Goal: Communication & Community: Answer question/provide support

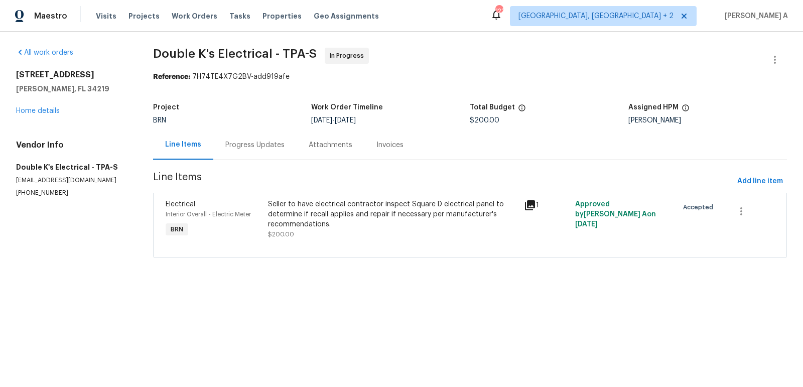
click at [267, 152] on div "Progress Updates" at bounding box center [254, 145] width 83 height 30
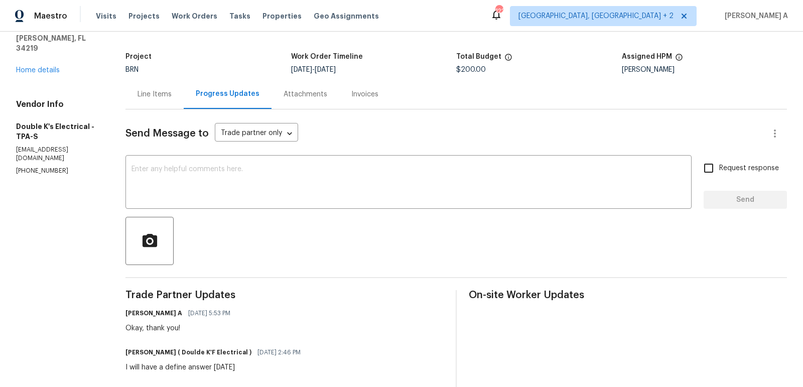
scroll to position [47, 0]
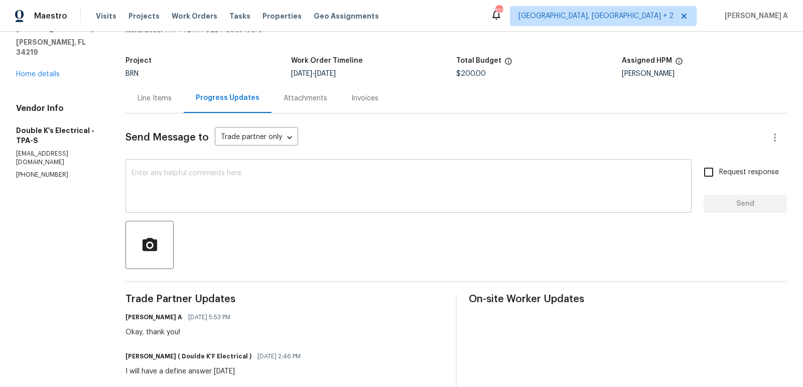
click at [227, 184] on textarea at bounding box center [408, 187] width 554 height 35
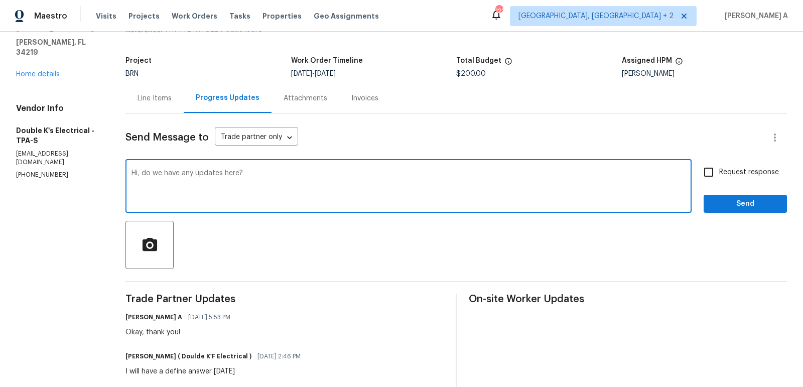
type textarea "Hi, do we have any updates here?"
click at [728, 170] on span "Request response" at bounding box center [749, 172] width 60 height 11
click at [719, 170] on input "Request response" at bounding box center [708, 172] width 21 height 21
checkbox input "true"
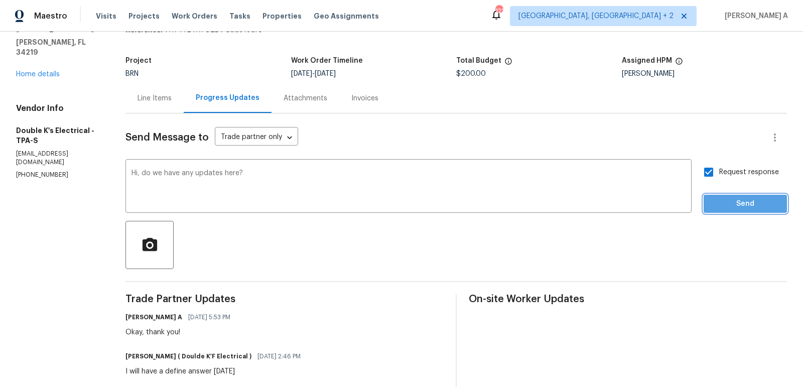
click at [756, 204] on span "Send" at bounding box center [745, 204] width 67 height 13
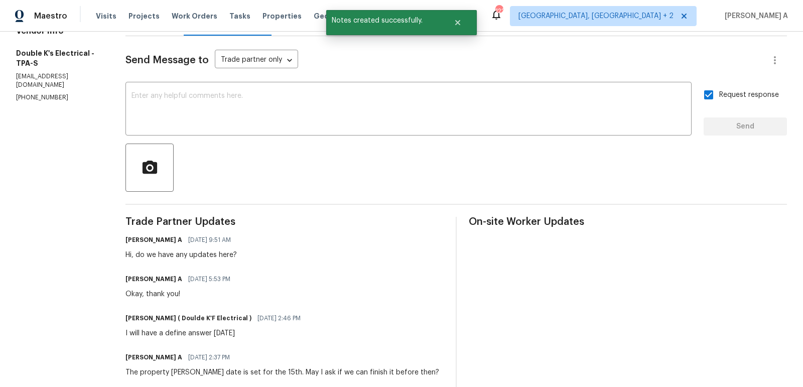
scroll to position [0, 0]
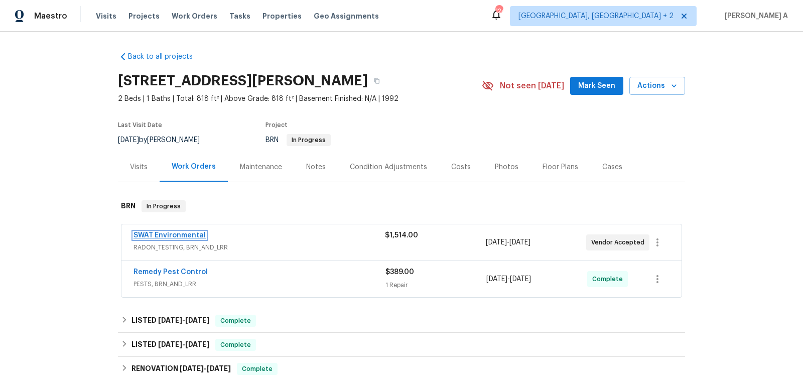
click at [177, 235] on link "SWAT Environmental" at bounding box center [170, 235] width 72 height 7
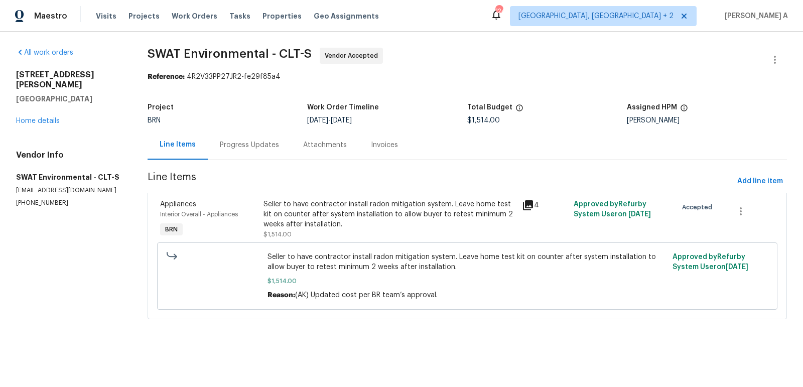
click at [259, 135] on div "Progress Updates" at bounding box center [249, 145] width 83 height 30
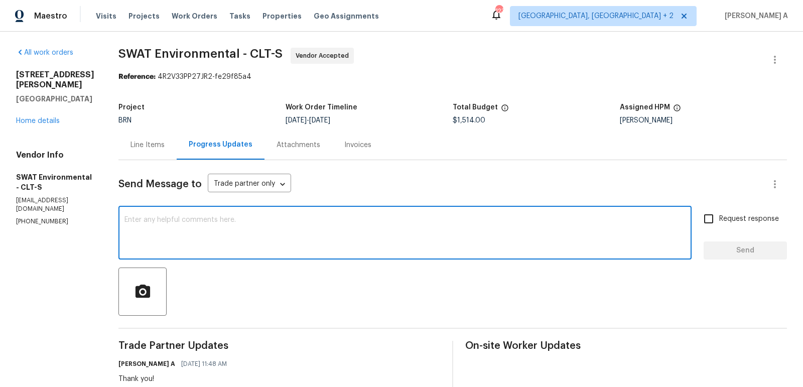
click at [175, 217] on textarea at bounding box center [404, 233] width 561 height 35
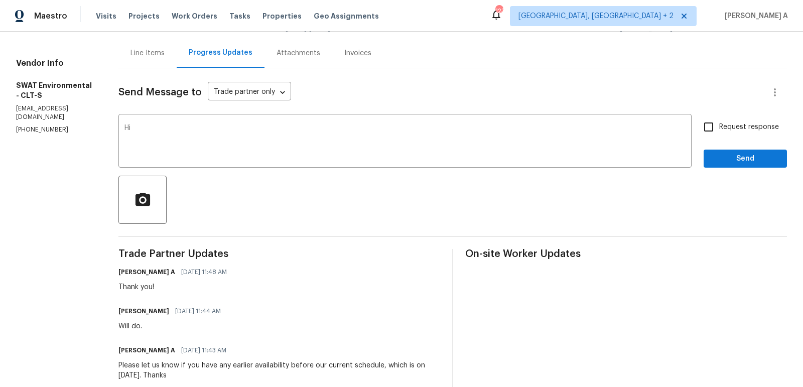
click at [127, 312] on h6 "Bryan Frazzini" at bounding box center [143, 311] width 51 height 10
copy h6 "Bryan"
click at [166, 123] on div "Hi x ​" at bounding box center [404, 141] width 573 height 51
paste textarea "Bryan"
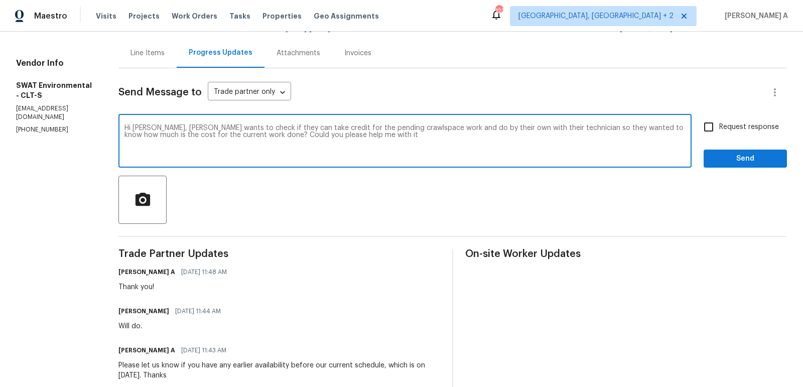
click at [225, 138] on textarea "Hi Bryan, Buyer wants to check if they can take credit for the pending crawlspa…" at bounding box center [404, 141] width 561 height 35
click at [526, 137] on textarea "Hi Bryan, Buyer wants to check if they can take credit for the pending crawlspa…" at bounding box center [404, 141] width 561 height 35
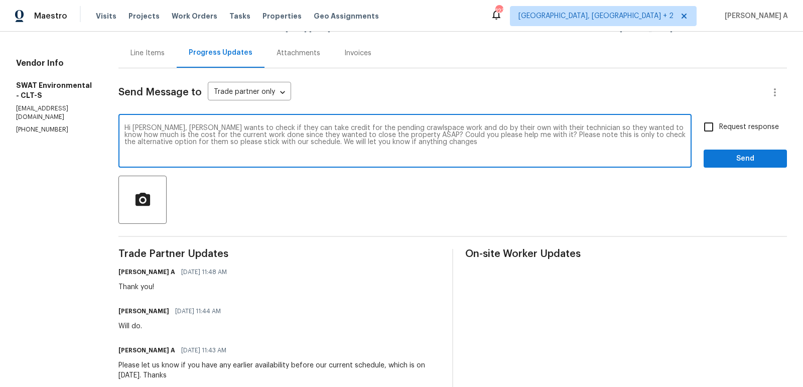
type textarea "Hi Bryan, Buyer wants to check if they can take credit for the pending crawlspa…"
drag, startPoint x: 399, startPoint y: 140, endPoint x: 125, endPoint y: 108, distance: 274.9
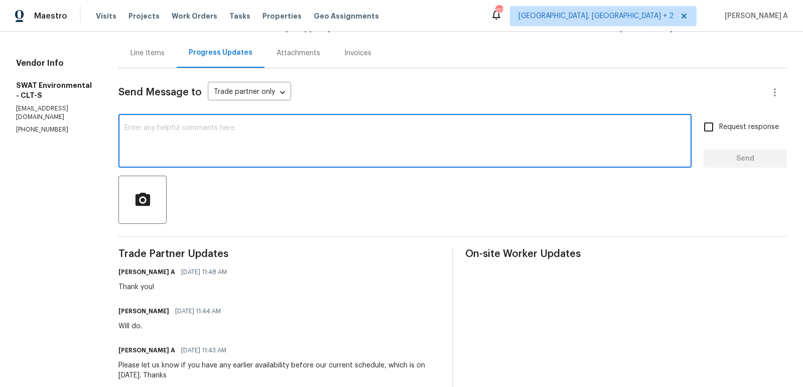
paste textarea "Hi Bryan, The buyer is exploring the option of taking credit for the pending cr…"
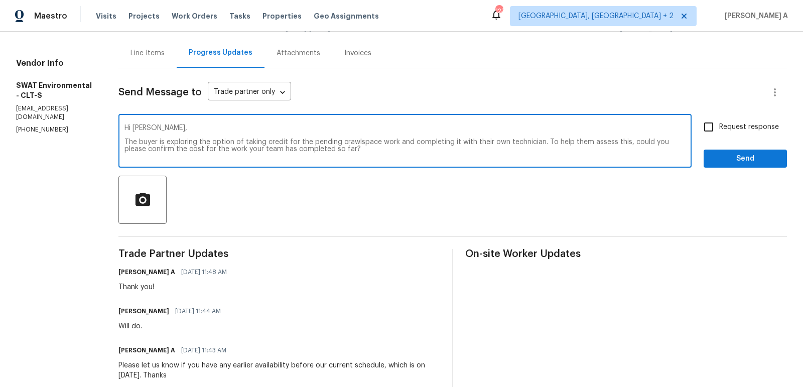
scroll to position [14, 0]
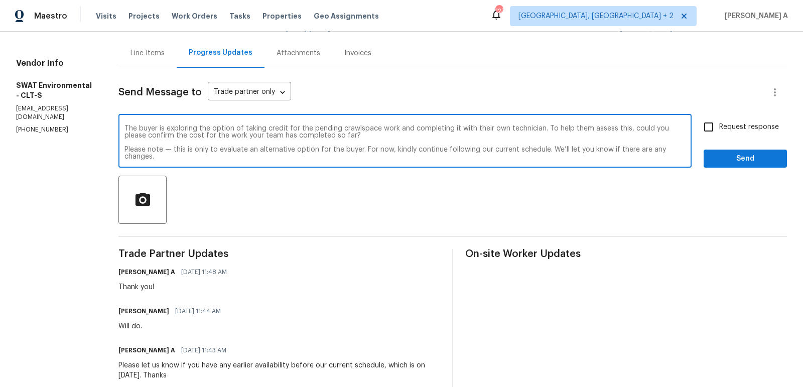
click at [172, 150] on textarea "Hi Bryan, The buyer is exploring the option of taking credit for the pending cr…" at bounding box center [404, 141] width 561 height 35
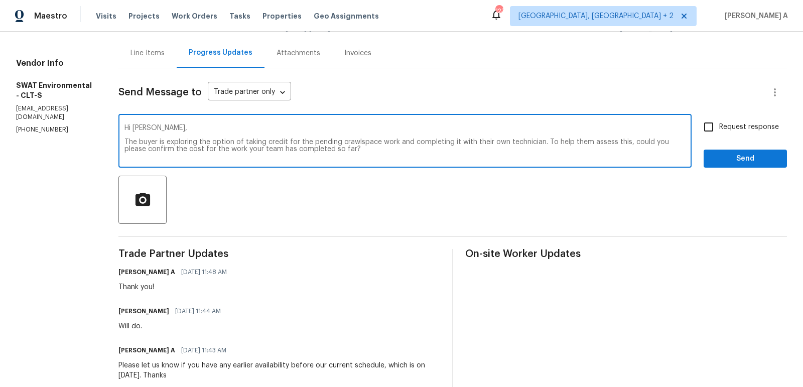
scroll to position [7, 0]
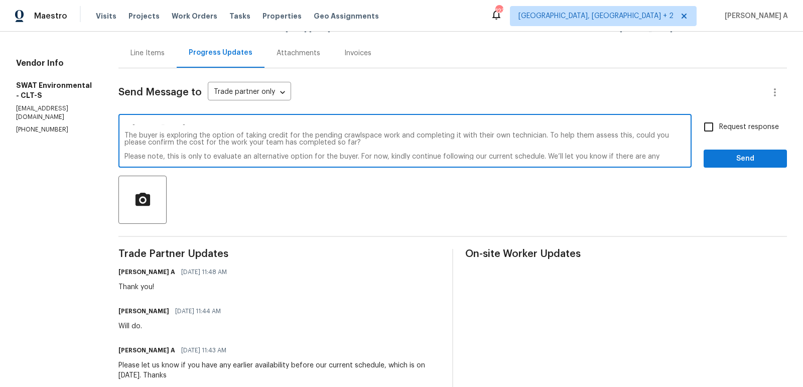
drag, startPoint x: 441, startPoint y: 156, endPoint x: 470, endPoint y: 158, distance: 28.7
click at [470, 158] on textarea "Hi Bryan, The buyer is exploring the option of taking credit for the pending cr…" at bounding box center [404, 141] width 561 height 35
click at [465, 157] on textarea "Hi Bryan, The buyer is exploring the option of taking credit for the pending cr…" at bounding box center [404, 141] width 561 height 35
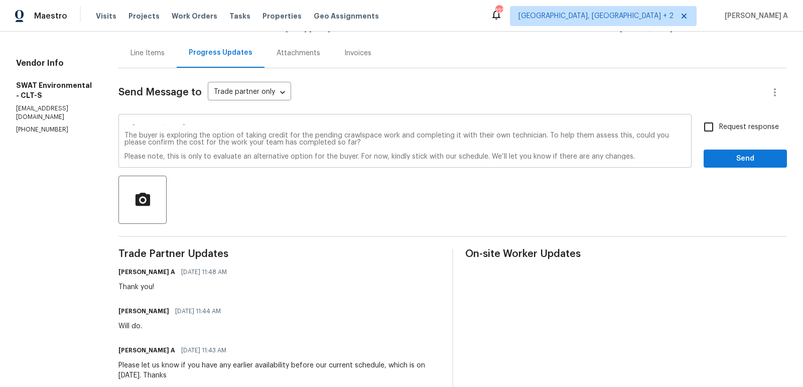
click at [643, 159] on div "Hi Bryan, The buyer is exploring the option of taking credit for the pending cr…" at bounding box center [404, 141] width 573 height 51
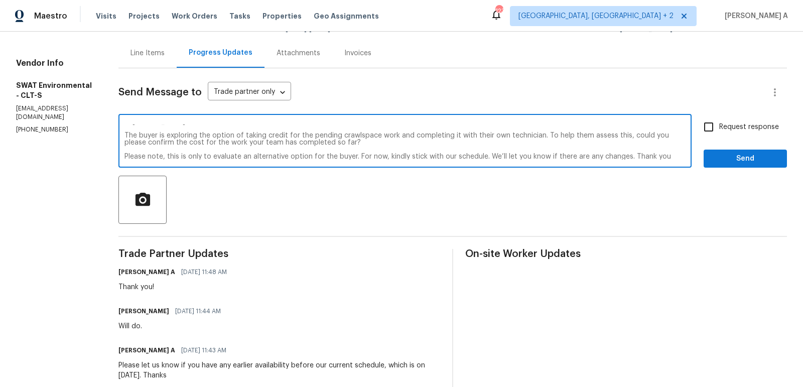
type textarea "Hi Bryan, The buyer is exploring the option of taking credit for the pending cr…"
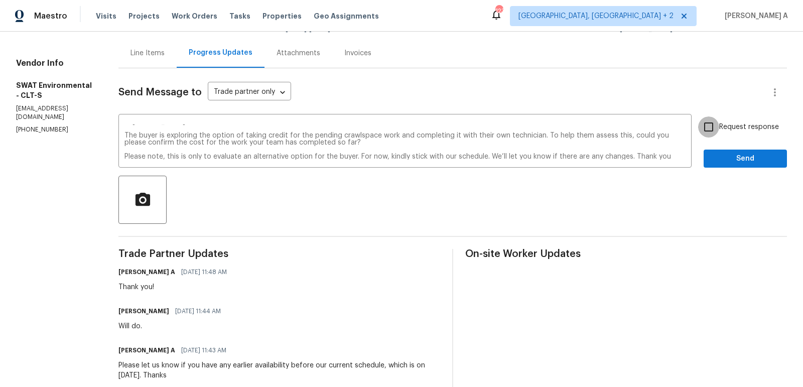
click at [718, 122] on input "Request response" at bounding box center [708, 126] width 21 height 21
checkbox input "true"
click at [740, 156] on span "Send" at bounding box center [745, 159] width 67 height 13
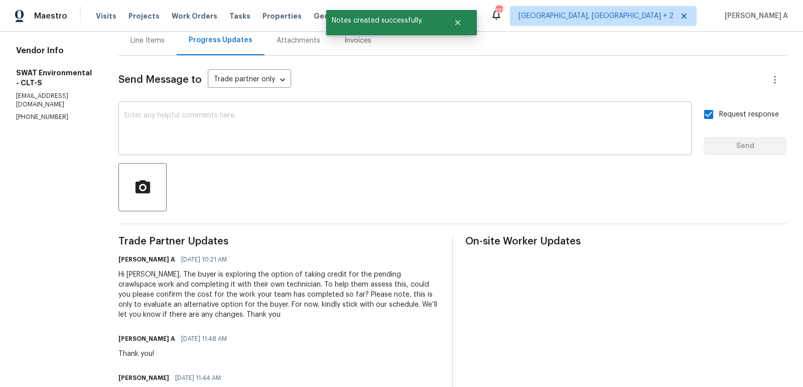
scroll to position [111, 0]
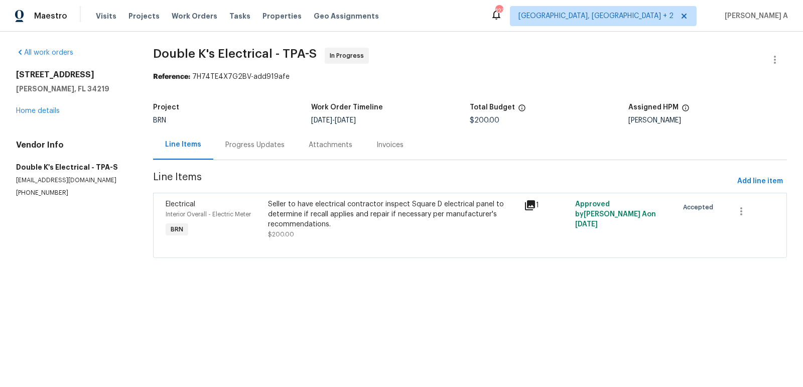
click at [276, 149] on div "Progress Updates" at bounding box center [254, 145] width 59 height 10
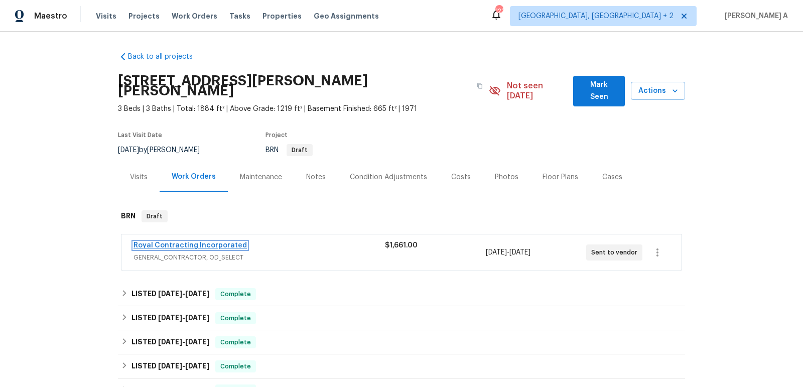
click at [193, 242] on link "Royal Contracting Incorporated" at bounding box center [190, 245] width 113 height 7
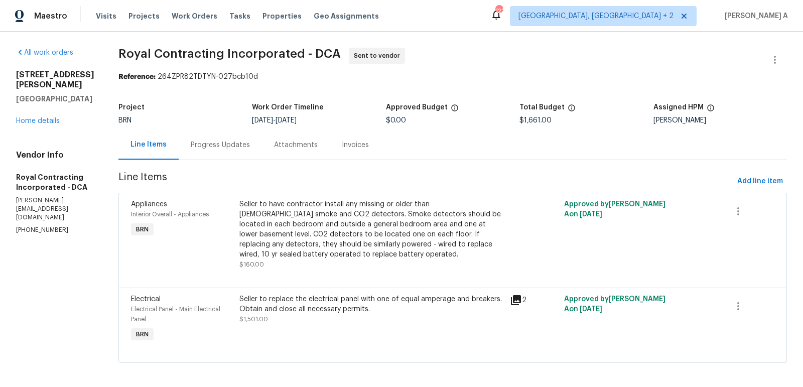
click at [225, 146] on div "Progress Updates" at bounding box center [220, 145] width 59 height 10
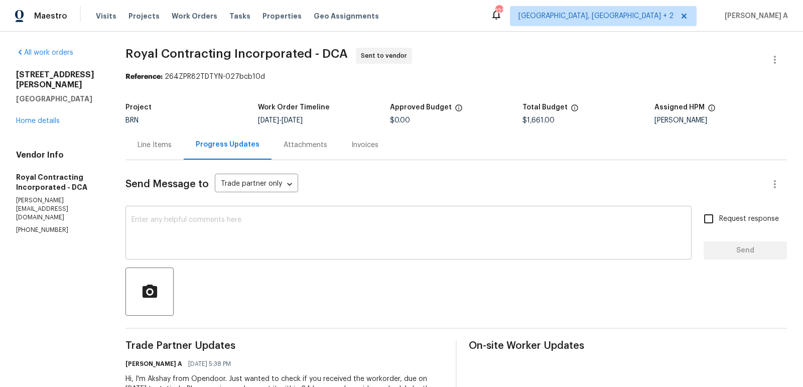
click at [296, 241] on textarea at bounding box center [408, 233] width 554 height 35
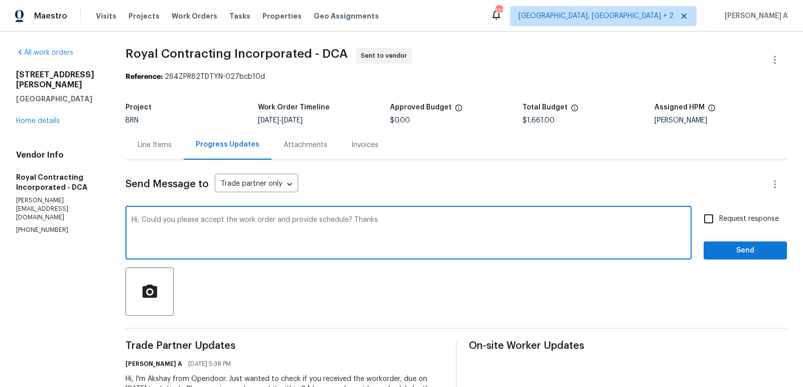
type textarea "Hi, Could you please accept the work order and provide schedule? Thanks"
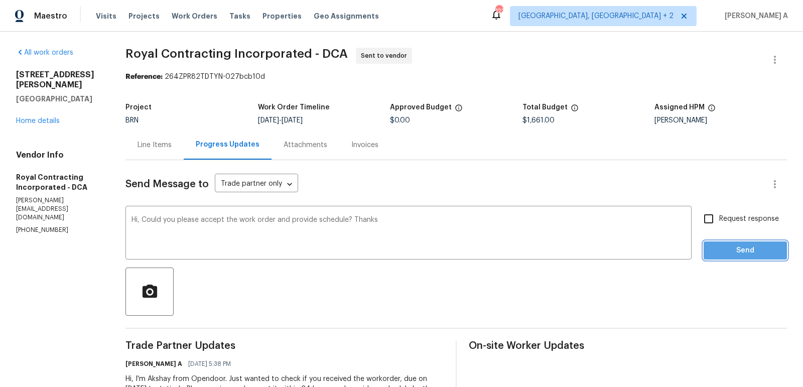
click at [735, 248] on span "Send" at bounding box center [745, 250] width 67 height 13
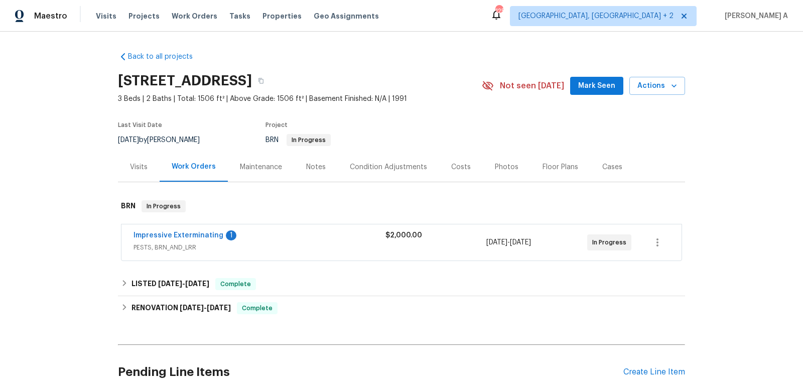
click at [216, 230] on span "Impressive Exterminating" at bounding box center [179, 235] width 90 height 10
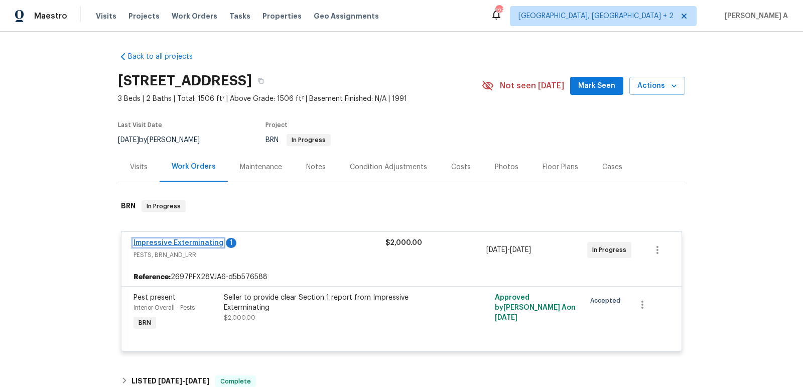
click at [193, 240] on link "Impressive Exterminating" at bounding box center [179, 242] width 90 height 7
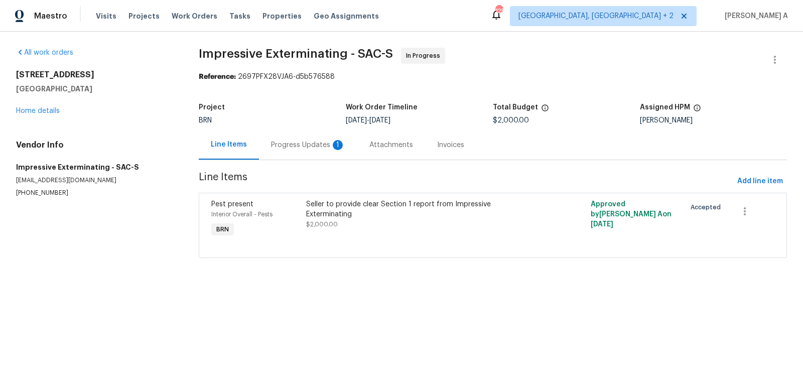
click at [410, 200] on div "Seller to provide clear Section 1 report from Impressive Exterminating" at bounding box center [421, 209] width 231 height 20
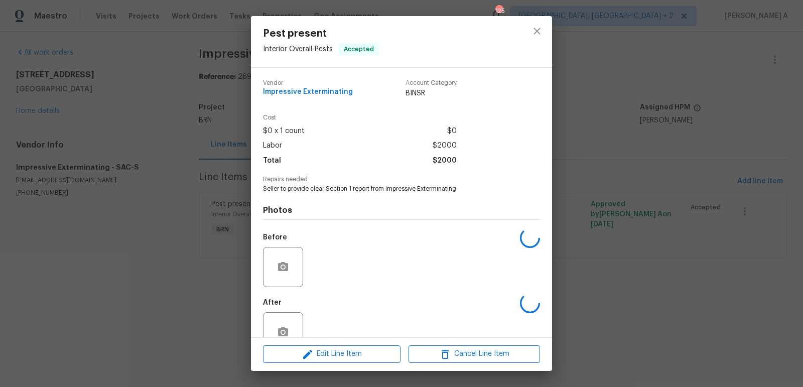
scroll to position [25, 0]
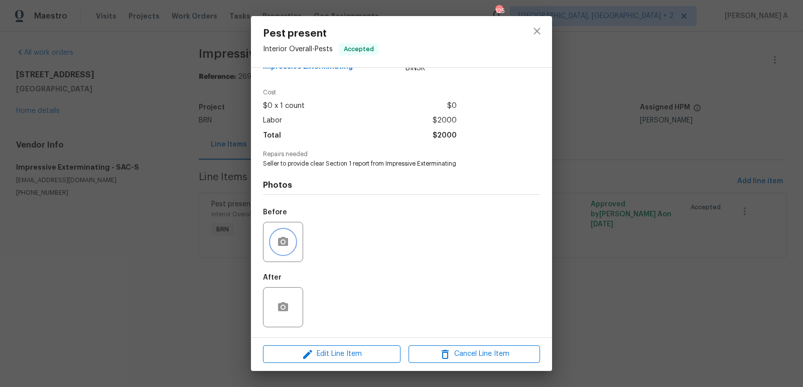
click at [291, 246] on button "button" at bounding box center [283, 242] width 24 height 24
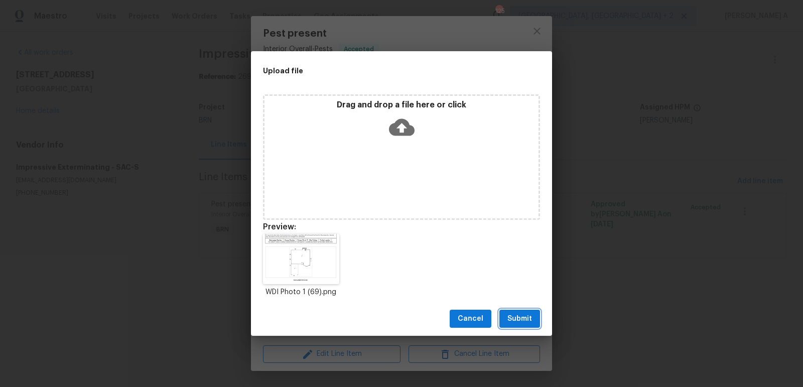
click at [523, 316] on span "Submit" at bounding box center [519, 319] width 25 height 13
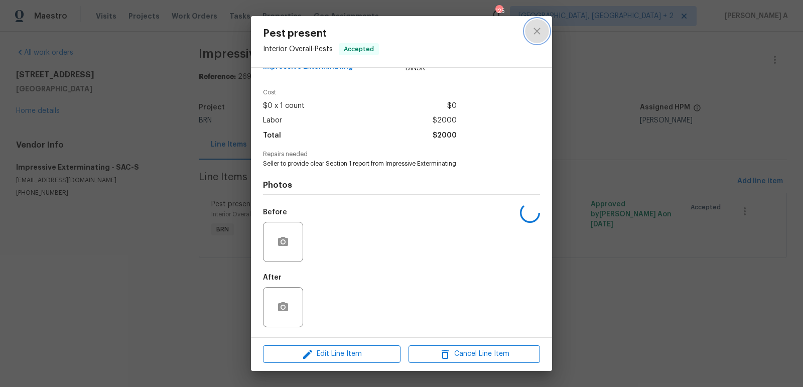
click at [533, 34] on icon "close" at bounding box center [537, 31] width 12 height 12
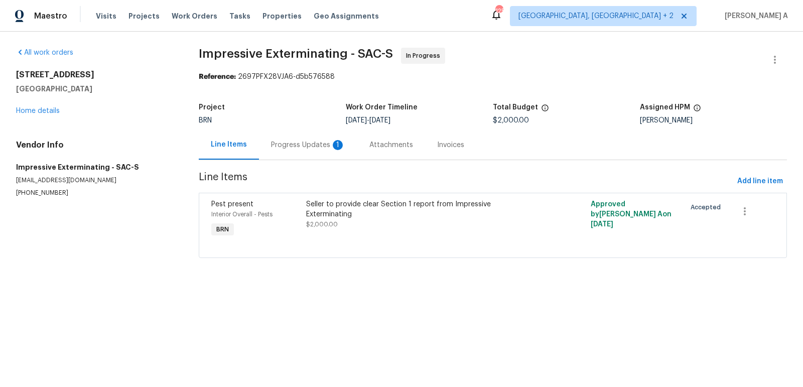
click at [308, 149] on div "Progress Updates 1" at bounding box center [308, 145] width 74 height 10
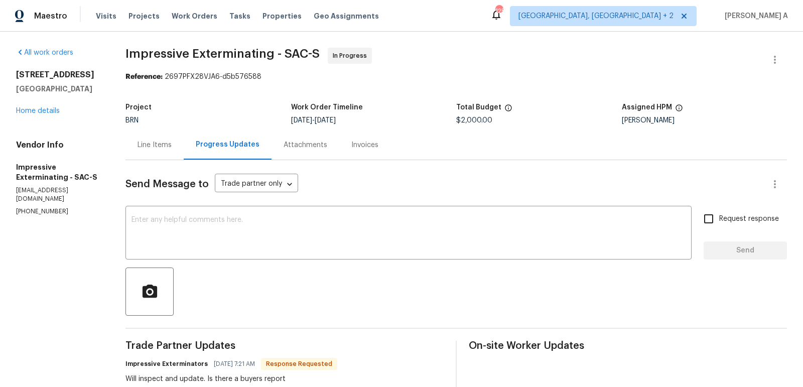
click at [161, 136] on div "Line Items" at bounding box center [154, 145] width 58 height 30
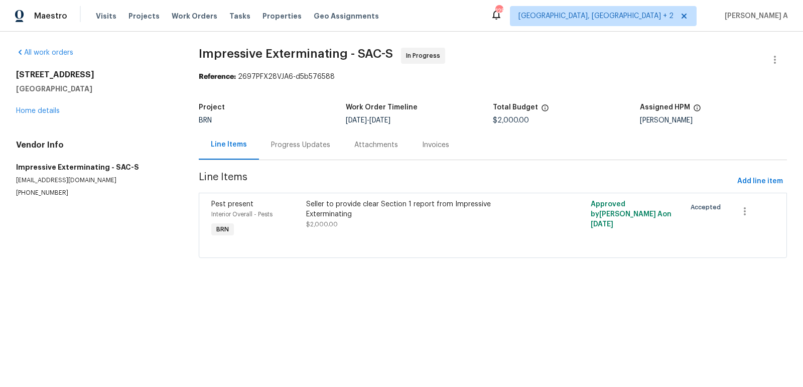
click at [396, 205] on div "Seller to provide clear Section 1 report from Impressive Exterminating" at bounding box center [421, 209] width 231 height 20
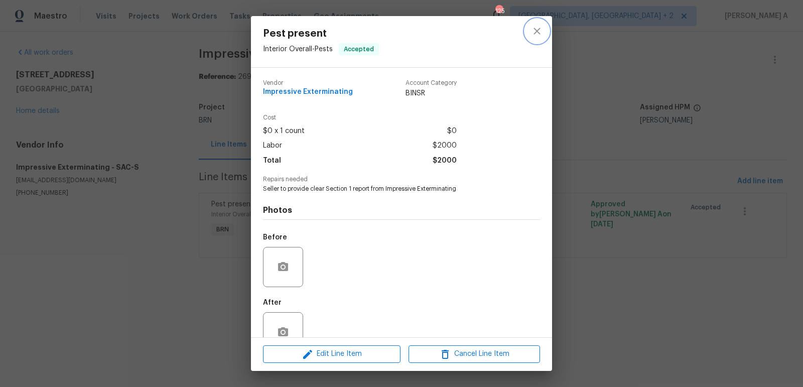
click at [538, 25] on icon "close" at bounding box center [537, 31] width 12 height 12
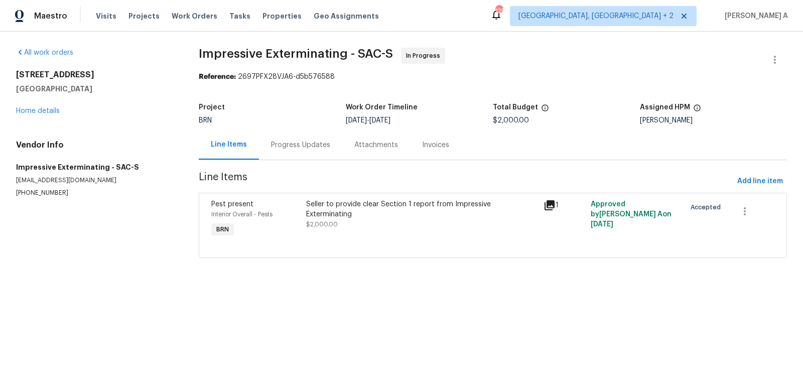
click at [400, 243] on div at bounding box center [492, 245] width 563 height 12
click at [397, 211] on div "Seller to provide clear Section 1 report from Impressive Exterminating $2,000.00" at bounding box center [421, 214] width 231 height 30
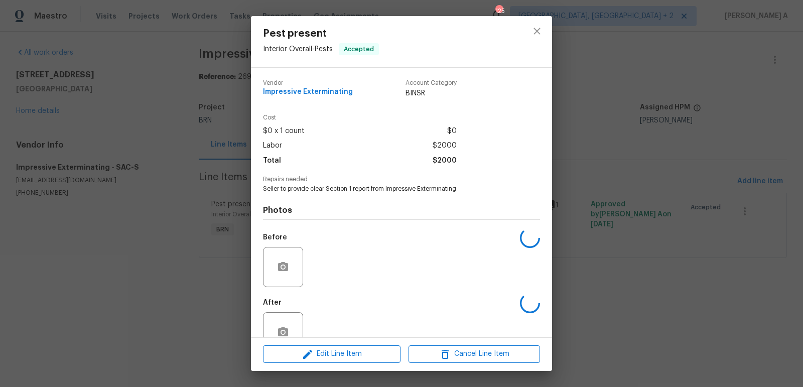
scroll to position [25, 0]
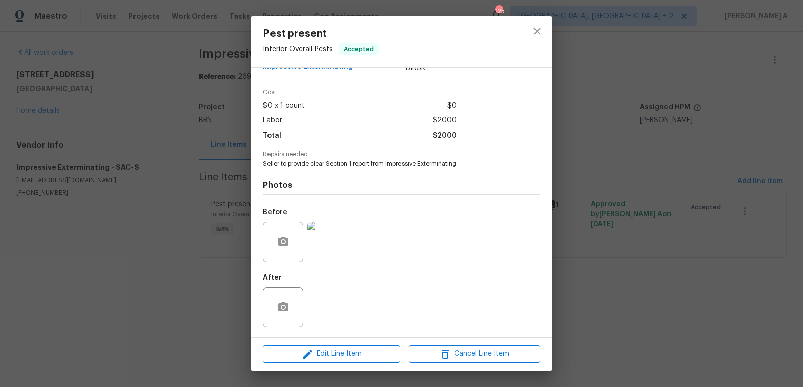
click at [326, 241] on img at bounding box center [327, 242] width 40 height 40
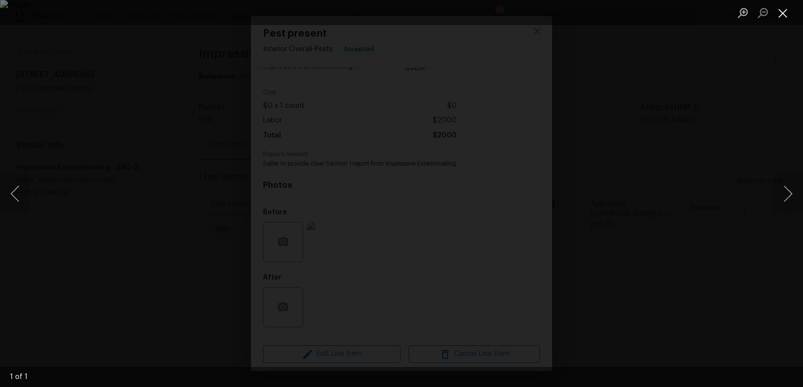
click at [779, 13] on button "Close lightbox" at bounding box center [783, 13] width 20 height 18
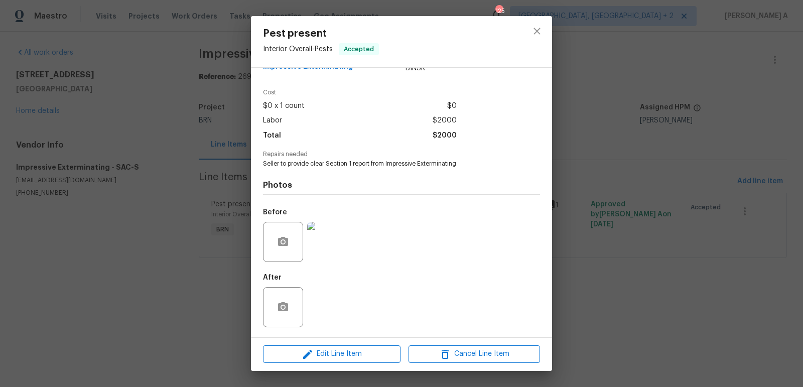
click at [550, 40] on div at bounding box center [537, 41] width 30 height 51
click at [538, 38] on button "close" at bounding box center [537, 31] width 24 height 24
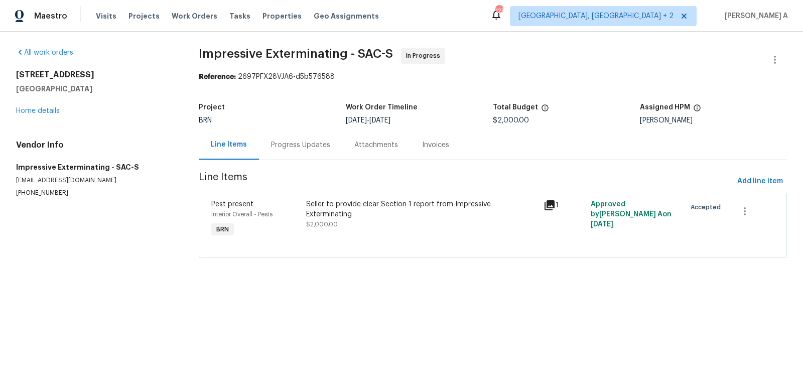
click at [278, 156] on div "Progress Updates" at bounding box center [300, 145] width 83 height 30
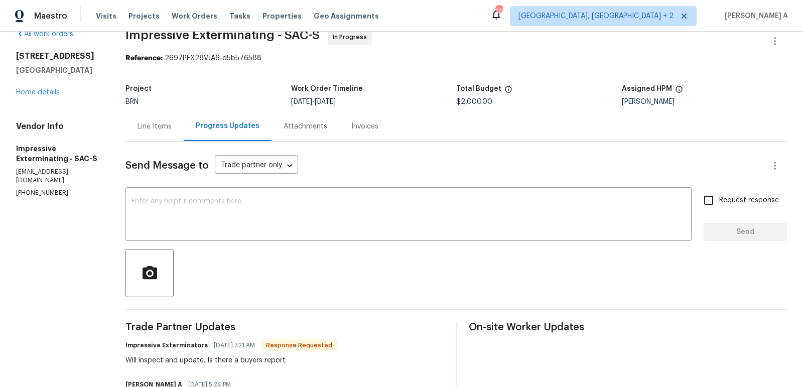
scroll to position [42, 0]
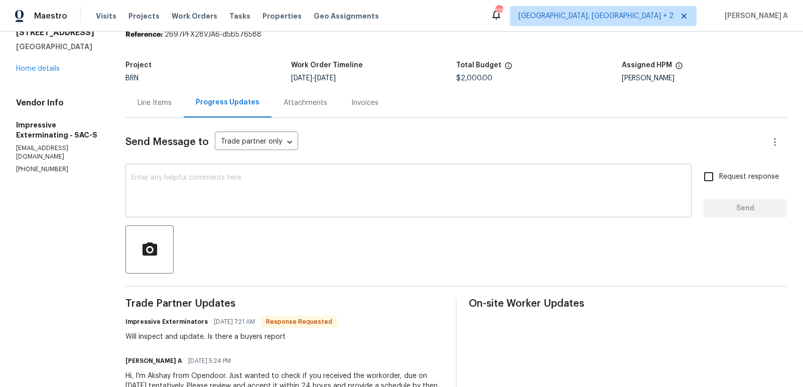
click at [323, 198] on textarea at bounding box center [408, 191] width 554 height 35
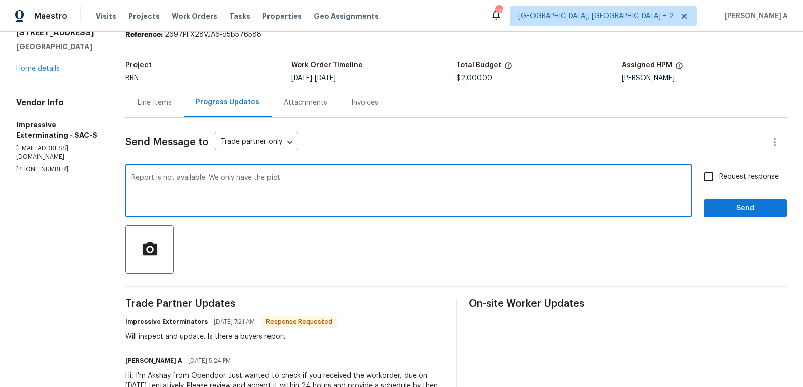
drag, startPoint x: 266, startPoint y: 177, endPoint x: 351, endPoint y: 181, distance: 85.4
click at [351, 181] on textarea "Report is not available. We only have the pict" at bounding box center [408, 191] width 554 height 35
paste textarea "WDI Photo"
click at [0, 0] on span "The report" at bounding box center [0, 0] width 0 height 0
click at [0, 0] on qb-div "Correct the article the WDI" at bounding box center [0, 0] width 0 height 0
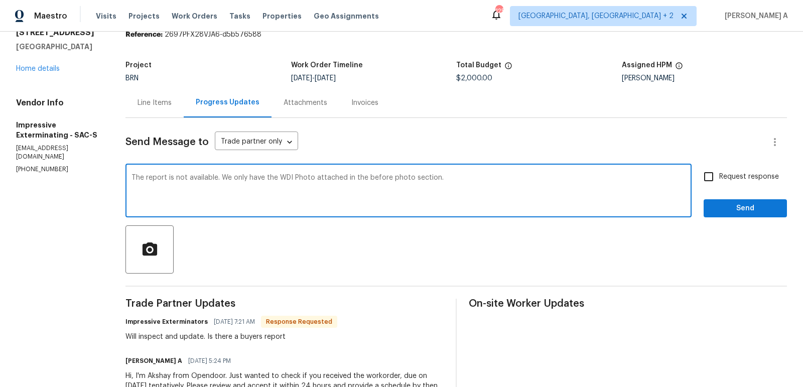
click at [0, 0] on qb-div "Correct the capitalization photo" at bounding box center [0, 0] width 0 height 0
type textarea "The report is not available. We only have the WDI photo attached in the before …"
click at [725, 170] on label "Request response" at bounding box center [738, 176] width 81 height 21
click at [719, 170] on input "Request response" at bounding box center [708, 176] width 21 height 21
checkbox input "true"
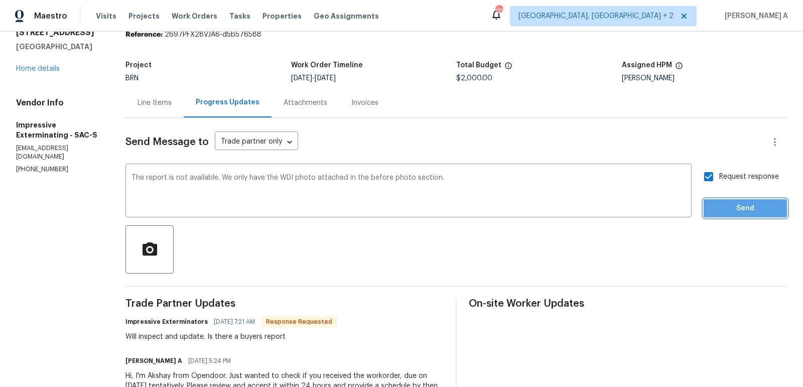
click at [740, 202] on span "Send" at bounding box center [745, 208] width 67 height 13
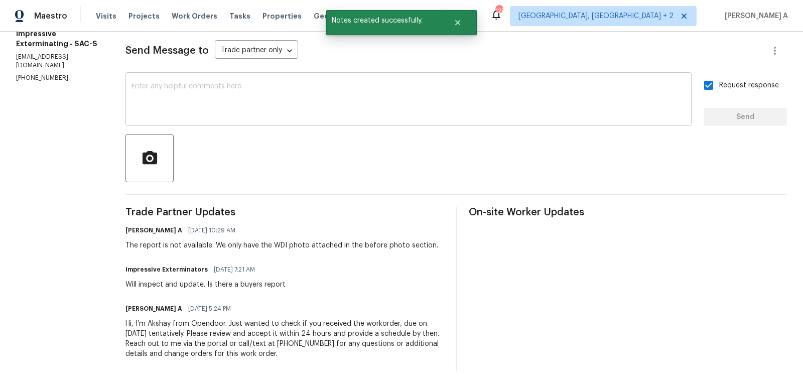
scroll to position [0, 0]
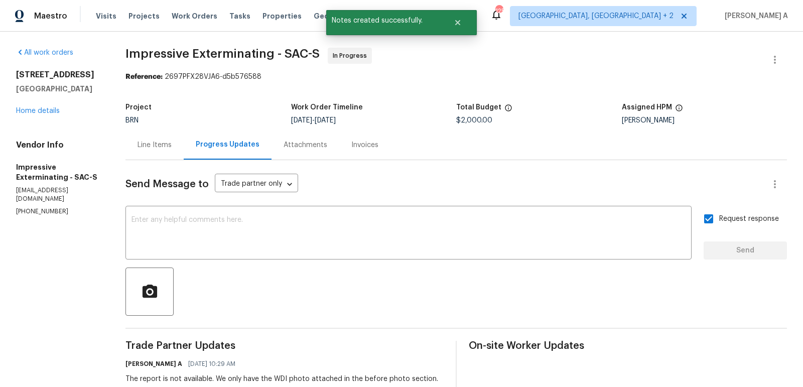
click at [152, 146] on div "Line Items" at bounding box center [155, 145] width 34 height 10
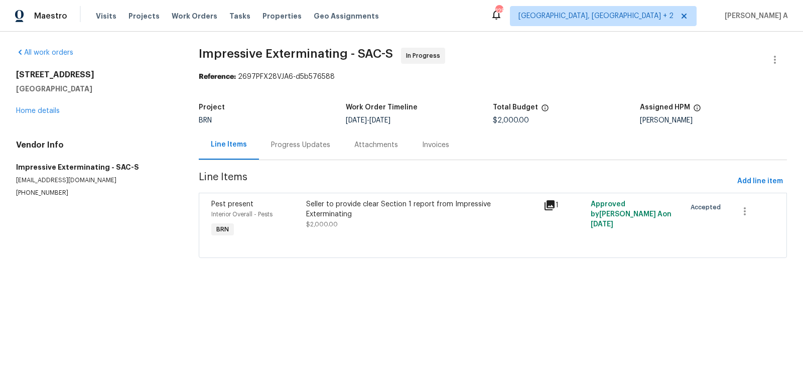
click at [278, 139] on div "Progress Updates" at bounding box center [300, 145] width 83 height 30
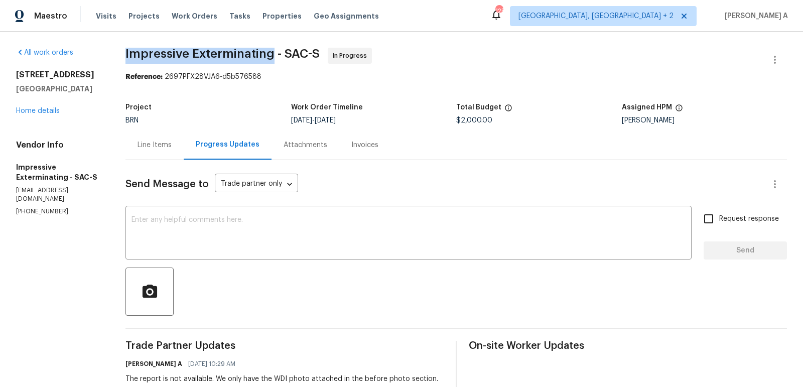
copy span "Impressive Exterminating"
drag, startPoint x: 124, startPoint y: 52, endPoint x: 272, endPoint y: 57, distance: 148.1
click at [272, 57] on div "All work orders 4612 Silvies Way Elk Grove, CA 95758 Home details Vendor Info I…" at bounding box center [401, 276] width 803 height 489
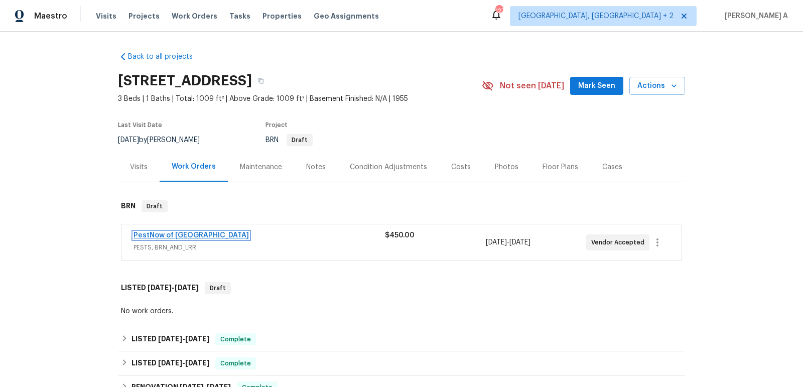
click at [194, 233] on link "PestNow of [GEOGRAPHIC_DATA]" at bounding box center [191, 235] width 115 height 7
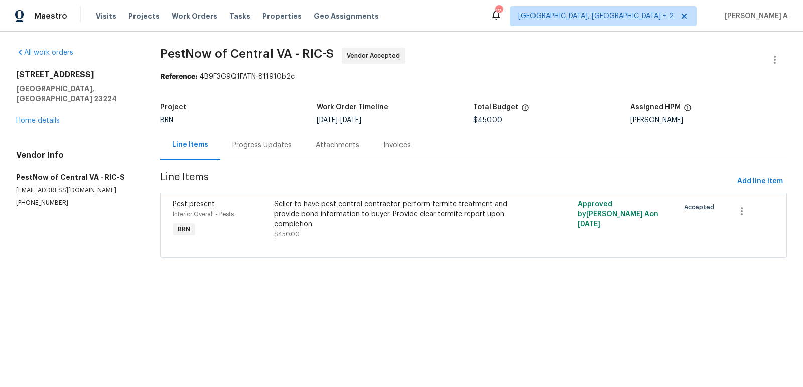
click at [264, 143] on div "Progress Updates" at bounding box center [261, 145] width 59 height 10
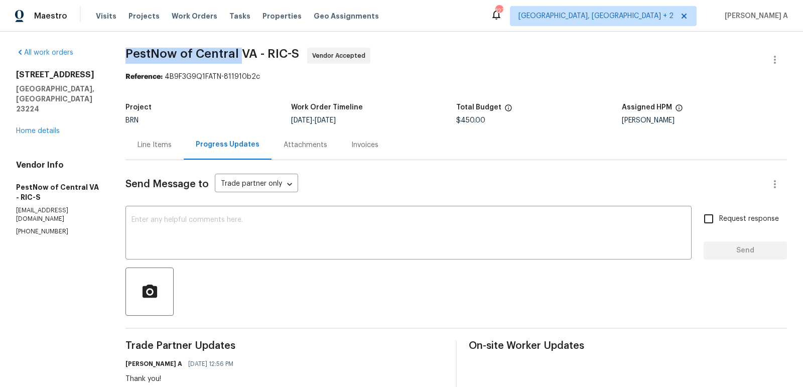
copy span "PestNow of Central"
drag, startPoint x: 121, startPoint y: 50, endPoint x: 239, endPoint y: 49, distance: 117.4
click at [239, 49] on div "All work orders [STREET_ADDRESS] Home details Vendor Info PestNow of [GEOGRAPHI…" at bounding box center [401, 276] width 803 height 489
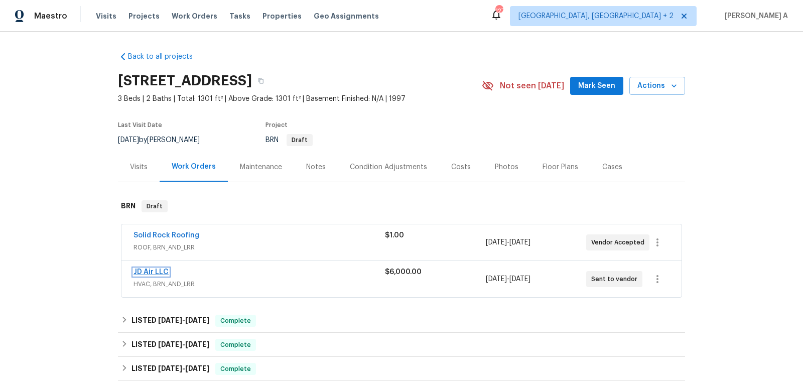
click at [157, 270] on link "JD Air LLC" at bounding box center [151, 272] width 35 height 7
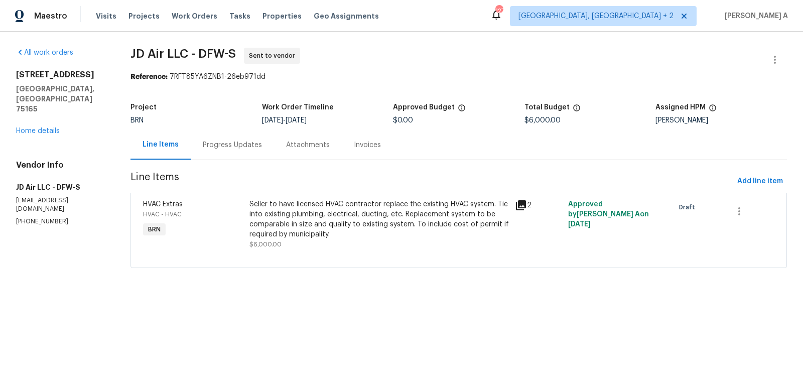
click at [214, 135] on div "Progress Updates" at bounding box center [232, 145] width 83 height 30
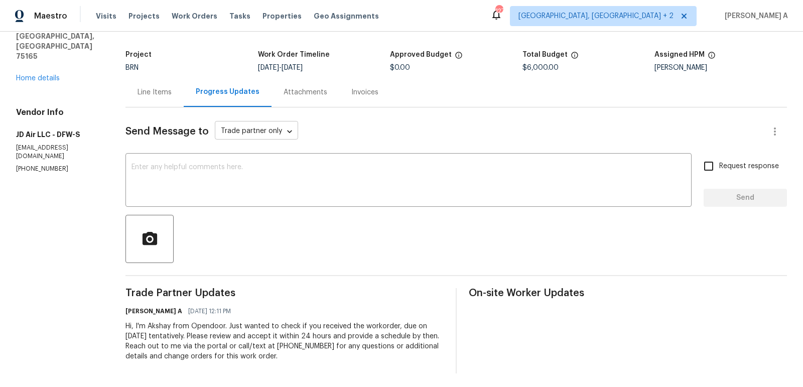
scroll to position [55, 0]
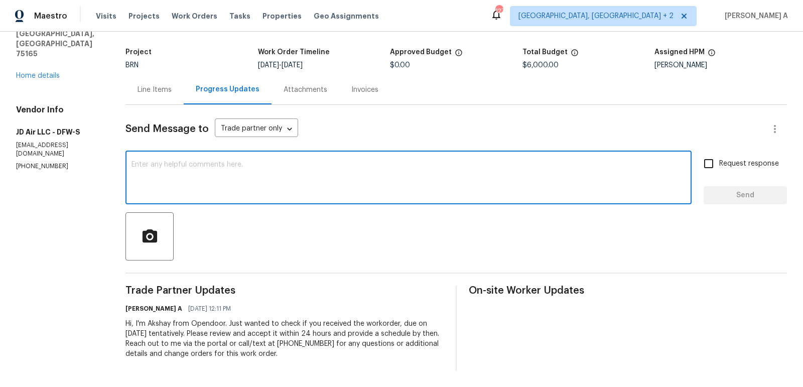
click at [303, 177] on textarea at bounding box center [408, 178] width 554 height 35
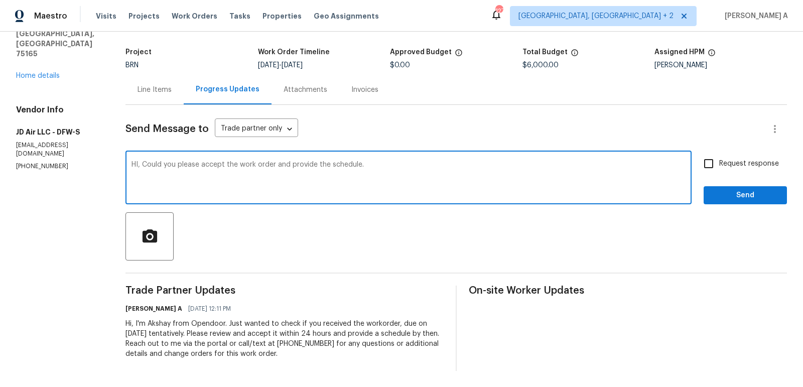
type textarea "HI, Could you please accept the work order and provide the schedule."
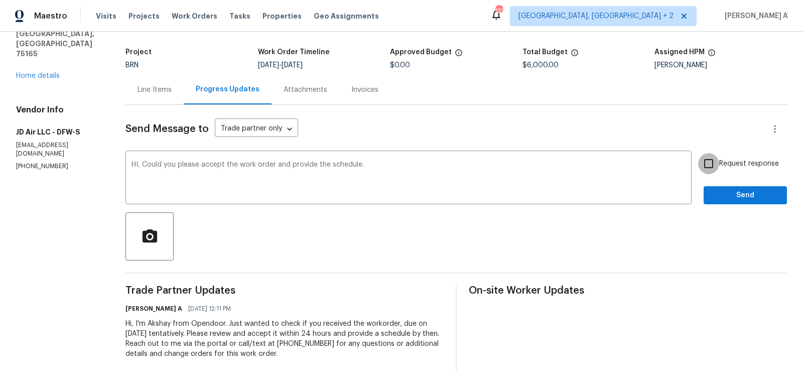
click at [700, 161] on input "Request response" at bounding box center [708, 163] width 21 height 21
checkbox input "true"
click at [738, 209] on div "Send Message to Trade partner only Trade partner only ​ HI, Could you please ac…" at bounding box center [455, 238] width 661 height 266
click at [0, 0] on div "schedule?" at bounding box center [0, 0] width 0 height 0
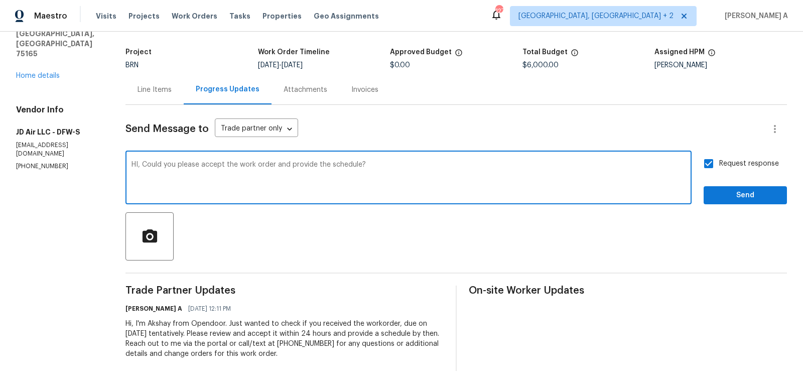
type textarea "HI, Could you please accept the work order and provide the schedule?"
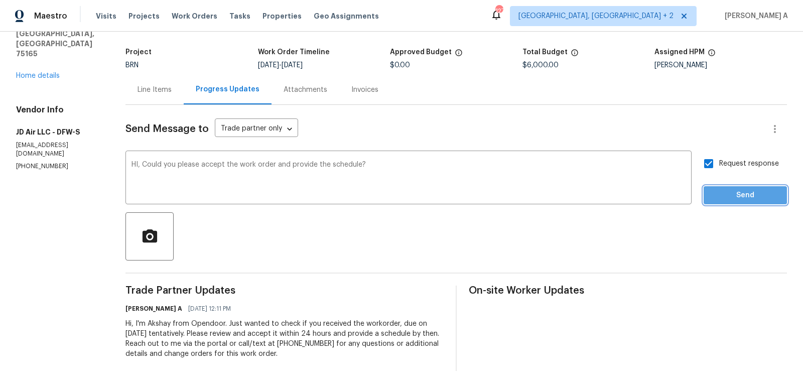
click at [728, 199] on span "Send" at bounding box center [745, 195] width 67 height 13
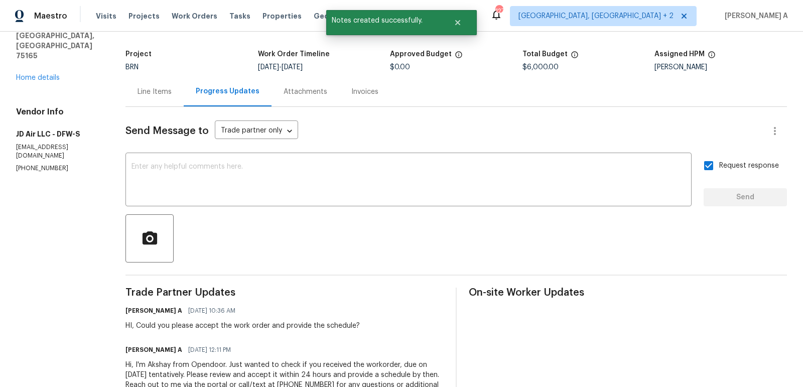
scroll to position [56, 0]
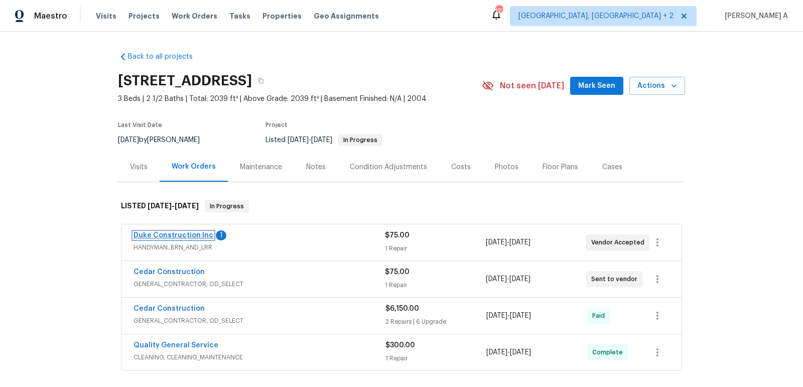
click at [174, 232] on link "Duke Construction Inc" at bounding box center [174, 235] width 80 height 7
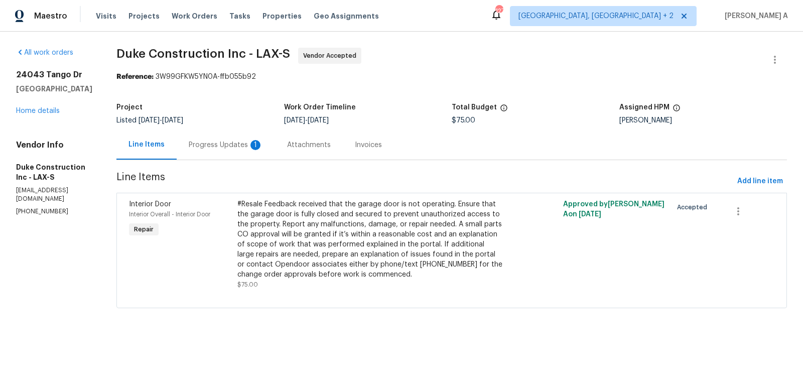
click at [243, 142] on div "Progress Updates 1" at bounding box center [226, 145] width 74 height 10
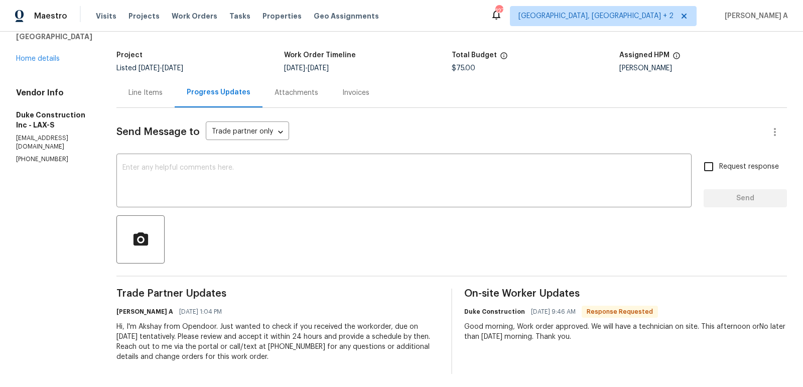
scroll to position [55, 0]
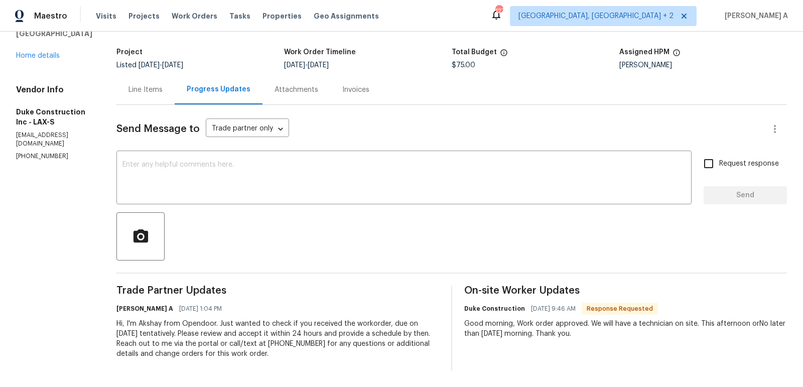
click at [329, 203] on div "x ​" at bounding box center [403, 178] width 575 height 51
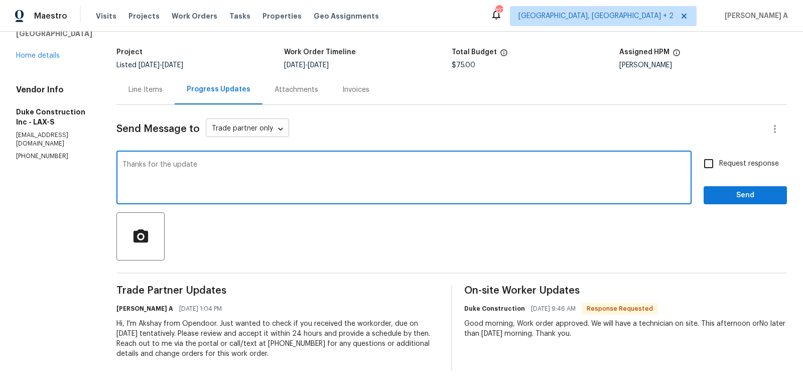
type textarea "Thanks for the update"
click at [288, 126] on body "Maestro Visits Projects Work Orders Tasks Properties Geo Assignments 127 [GEOGR…" at bounding box center [401, 193] width 803 height 387
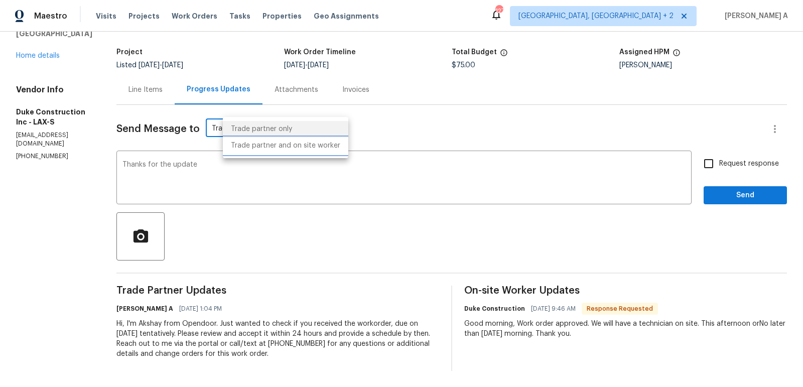
click at [288, 148] on li "Trade partner and on site worker" at bounding box center [285, 146] width 125 height 17
type input "Trade Partner and On-Site Worker"
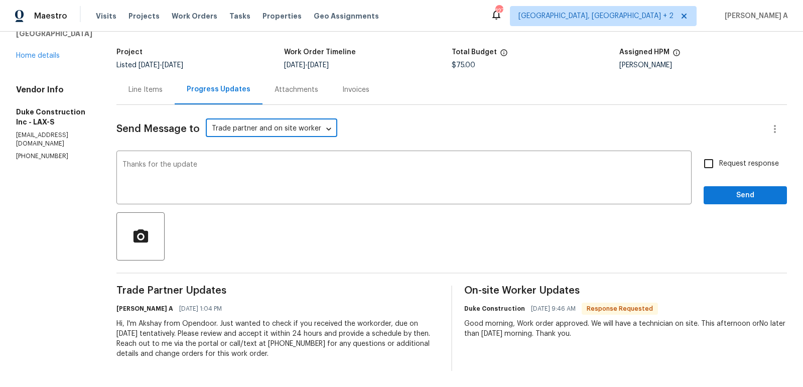
click at [712, 168] on input "Request response" at bounding box center [708, 163] width 21 height 21
checkbox input "true"
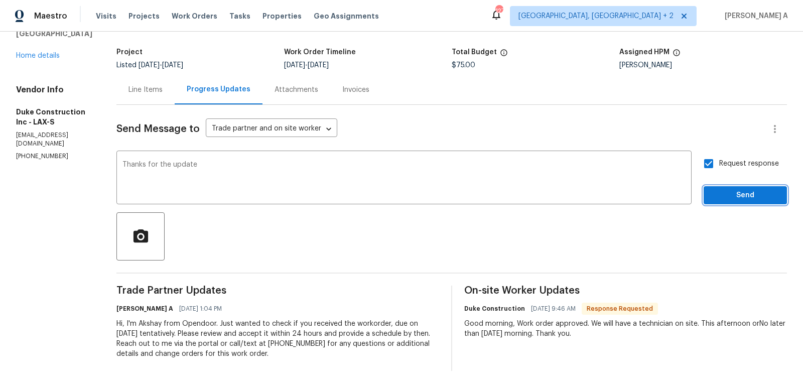
click at [747, 194] on span "Send" at bounding box center [745, 195] width 67 height 13
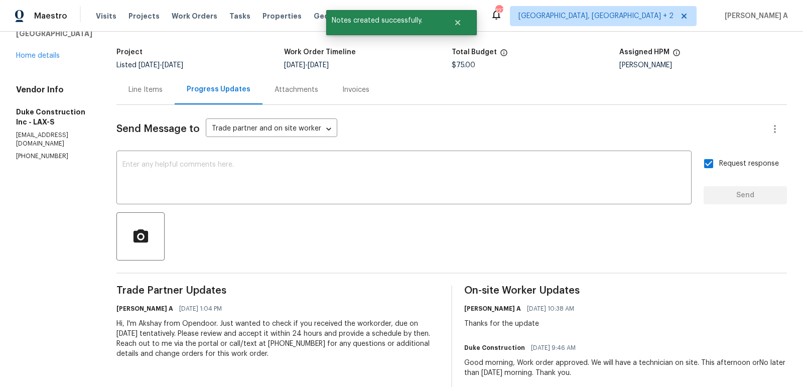
scroll to position [0, 0]
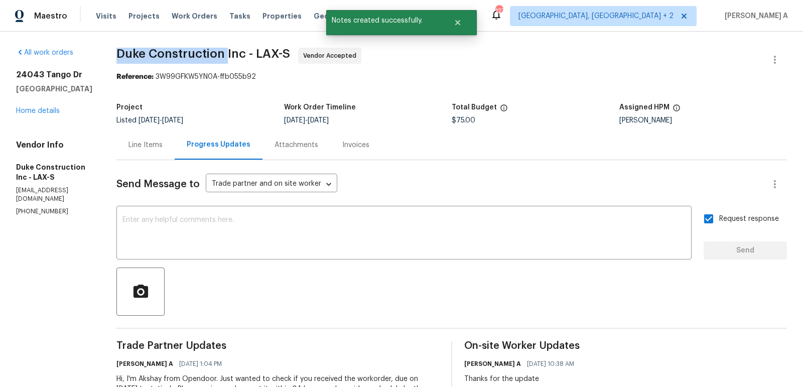
copy span "Duke Construction"
drag, startPoint x: 129, startPoint y: 51, endPoint x: 244, endPoint y: 54, distance: 115.0
click at [244, 54] on div "All work orders [STREET_ADDRESS][PERSON_NAME] Home details Vendor Info Duke Con…" at bounding box center [401, 247] width 803 height 430
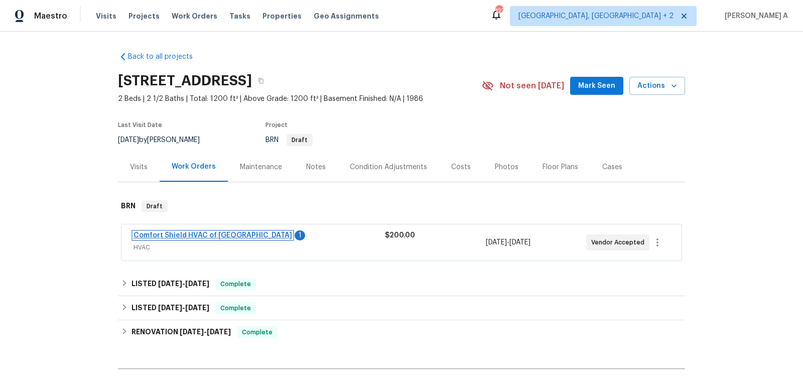
click at [195, 232] on link "Comfort Shield HVAC of [GEOGRAPHIC_DATA]" at bounding box center [213, 235] width 159 height 7
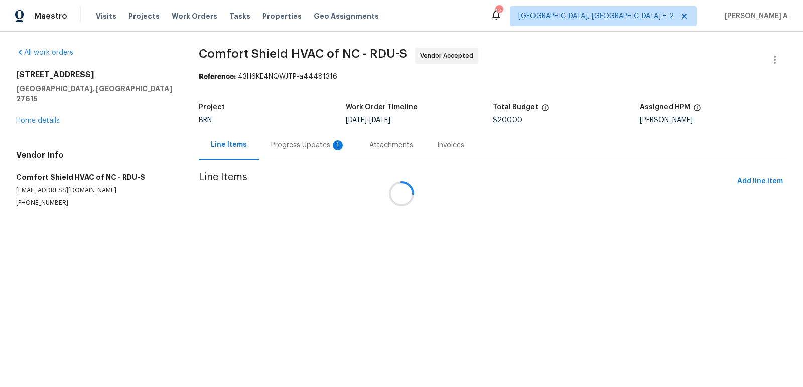
click at [284, 140] on div at bounding box center [401, 193] width 803 height 387
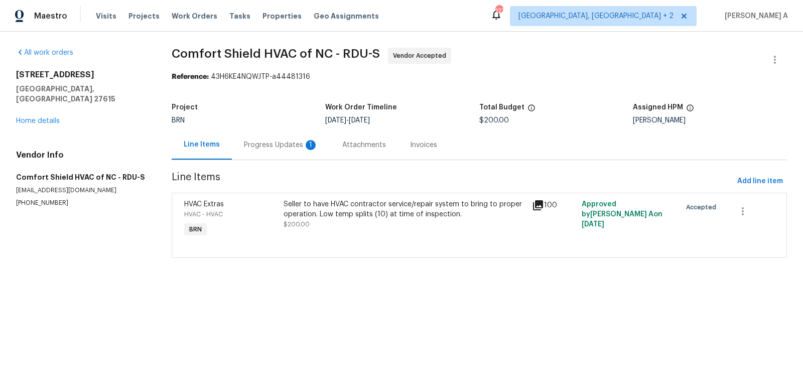
click at [278, 140] on div "Progress Updates 1" at bounding box center [281, 145] width 74 height 10
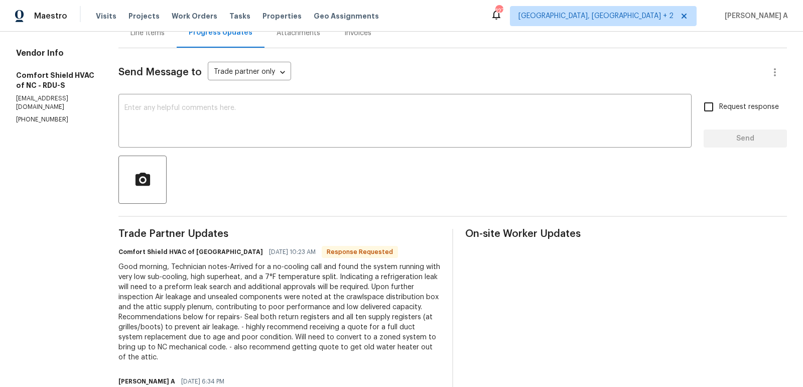
scroll to position [118, 0]
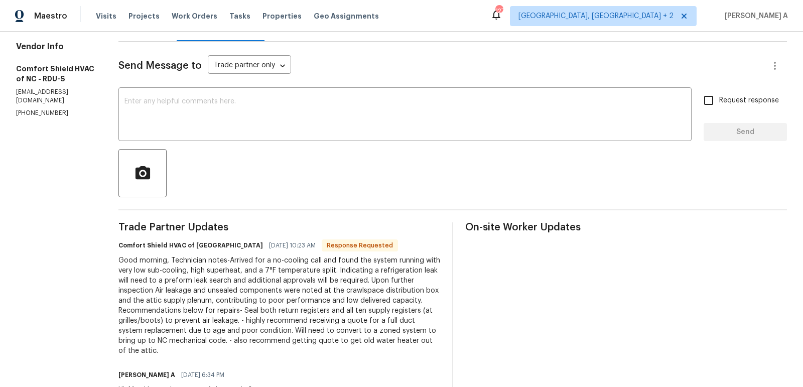
click at [315, 254] on div "Comfort Shield HVAC of NC [DATE] 10:23 AM Response Requested Good morning, Tech…" at bounding box center [279, 296] width 322 height 117
click at [306, 304] on div "Good morning, Technician notes-Arrived for a no-cooling call and found the syst…" at bounding box center [279, 305] width 322 height 100
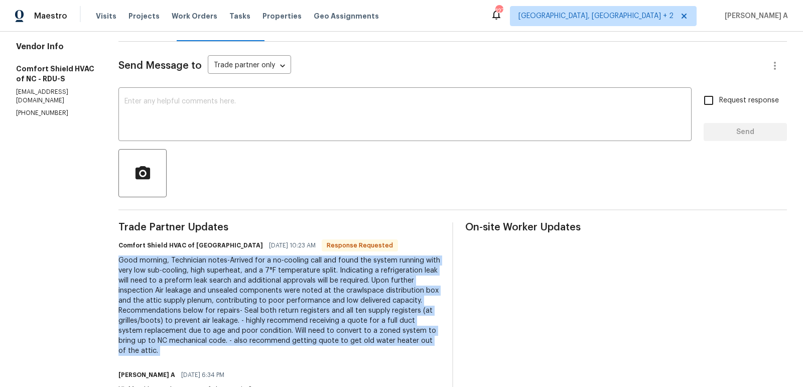
click at [306, 304] on div "Good morning, Technician notes-Arrived for a no-cooling call and found the syst…" at bounding box center [279, 305] width 322 height 100
copy div "Good morning, Technician notes-Arrived for a no-cooling call and found the syst…"
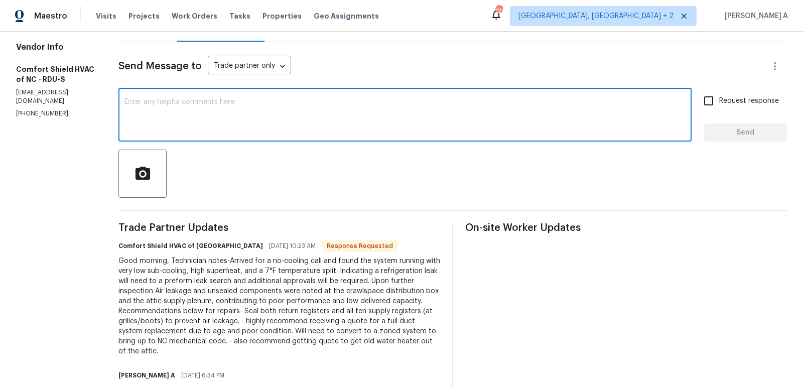
click at [293, 104] on textarea at bounding box center [404, 115] width 561 height 35
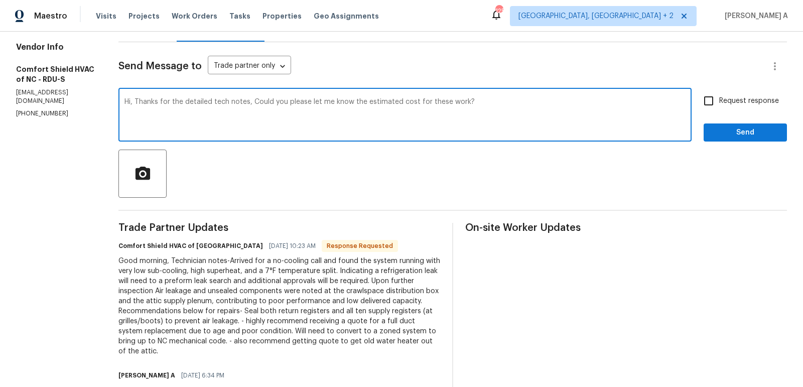
click at [0, 0] on qb-div "Replace with notes." at bounding box center [0, 0] width 0 height 0
click at [0, 0] on span "Correct the spelling error" at bounding box center [0, 0] width 0 height 0
type textarea "Hi, Thanks for the detailed tech notes. Could you please let me know the estima…"
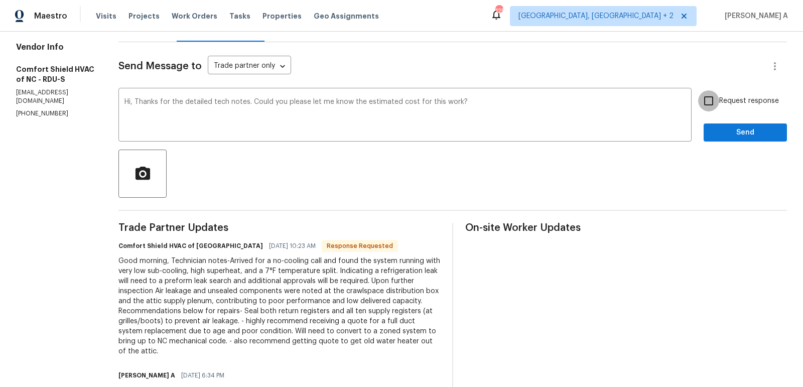
click at [713, 97] on input "Request response" at bounding box center [708, 100] width 21 height 21
checkbox input "true"
click at [743, 130] on span "Send" at bounding box center [745, 132] width 67 height 13
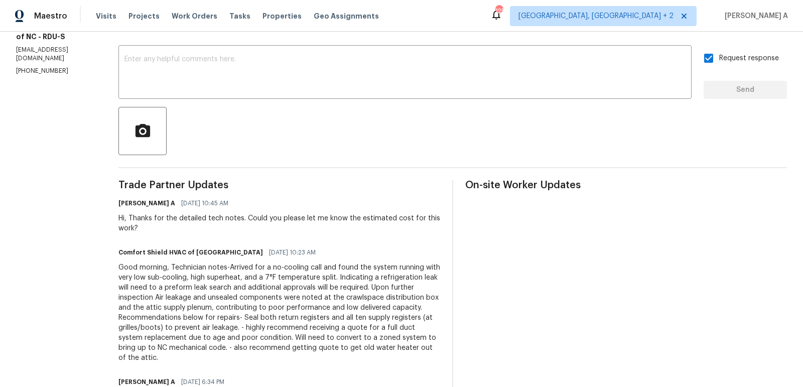
scroll to position [0, 0]
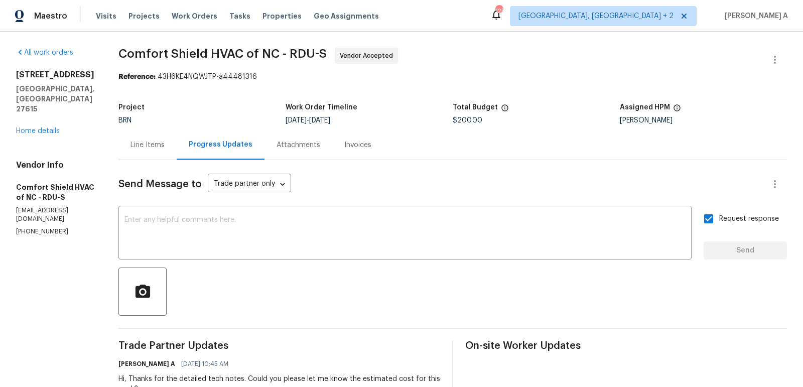
click at [163, 149] on div "Line Items" at bounding box center [147, 145] width 34 height 10
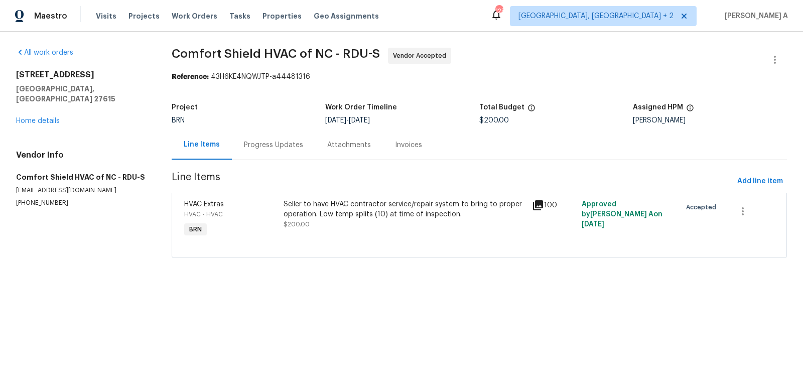
click at [243, 152] on div "Progress Updates" at bounding box center [273, 145] width 83 height 30
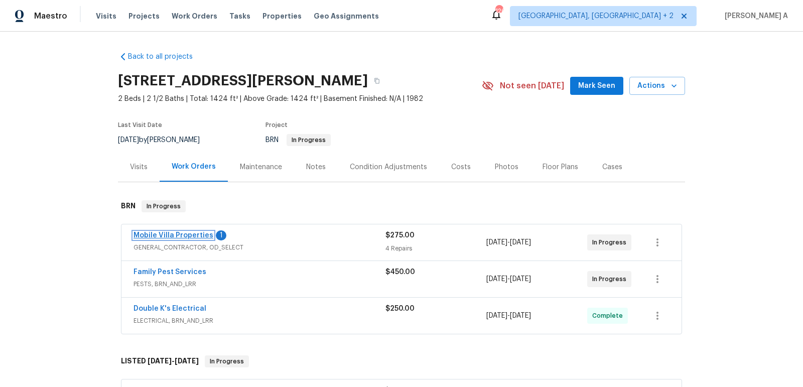
click at [185, 234] on link "Mobile Villa Properties" at bounding box center [174, 235] width 80 height 7
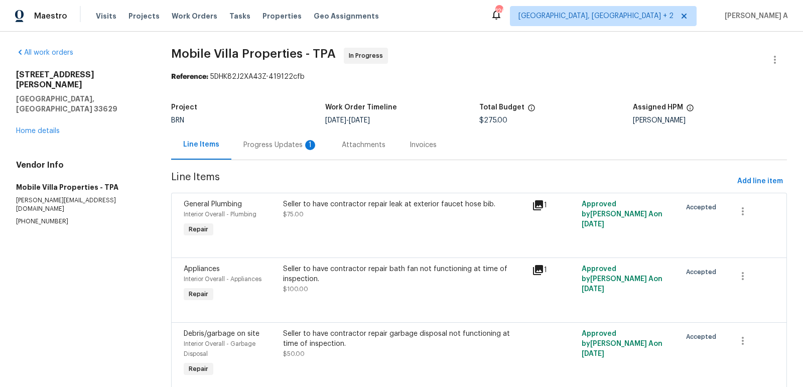
click at [270, 144] on div "Progress Updates 1" at bounding box center [280, 145] width 74 height 10
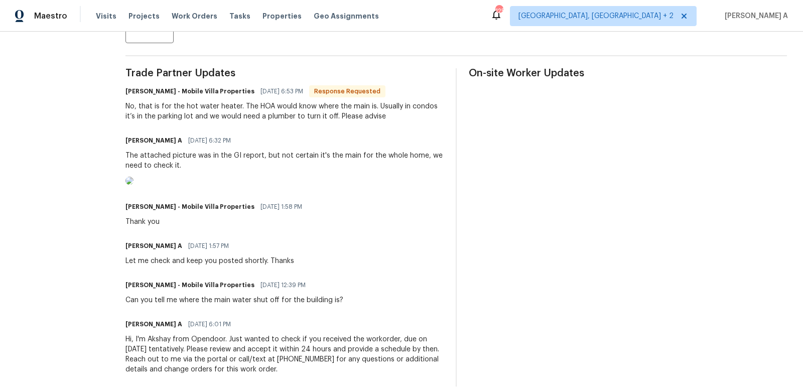
scroll to position [330, 0]
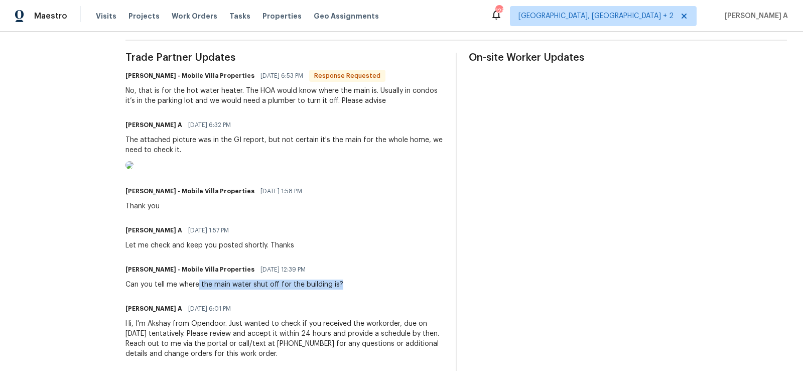
copy div "the main water shut off for the building is?"
drag, startPoint x: 200, startPoint y: 285, endPoint x: 348, endPoint y: 289, distance: 148.1
click at [348, 289] on div "[PERSON_NAME] - Mobile Villa Properties [DATE] 12:39 PM Can you tell me where t…" at bounding box center [284, 275] width 318 height 27
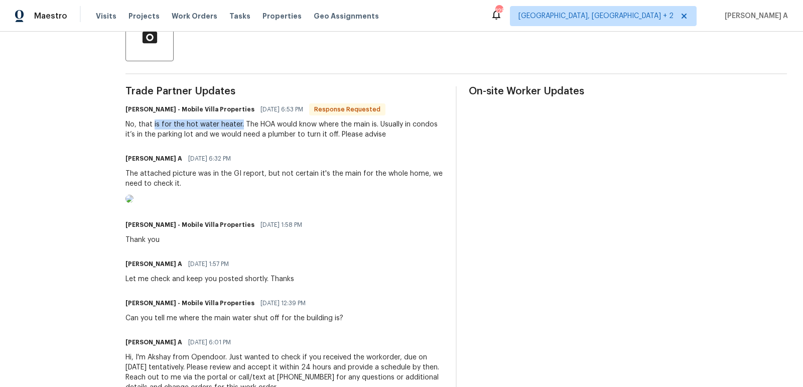
copy div "is for the hot water heater."
drag, startPoint x: 155, startPoint y: 124, endPoint x: 240, endPoint y: 124, distance: 85.3
click at [240, 124] on div "No, that is for the hot water heater. The HOA would know where the main is. Usu…" at bounding box center [284, 129] width 318 height 20
click at [414, 123] on div "No, that is for the hot water heater. The HOA would know where the main is. Usu…" at bounding box center [284, 129] width 318 height 20
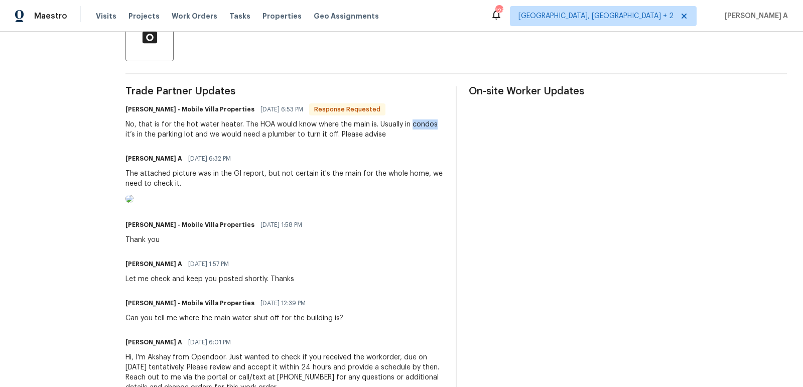
copy div "condos"
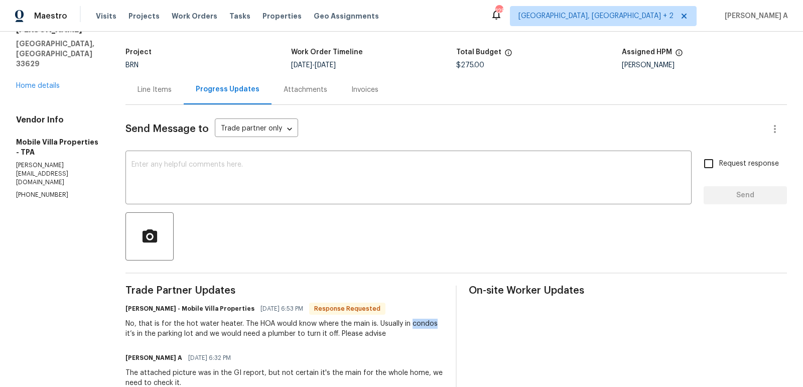
scroll to position [0, 0]
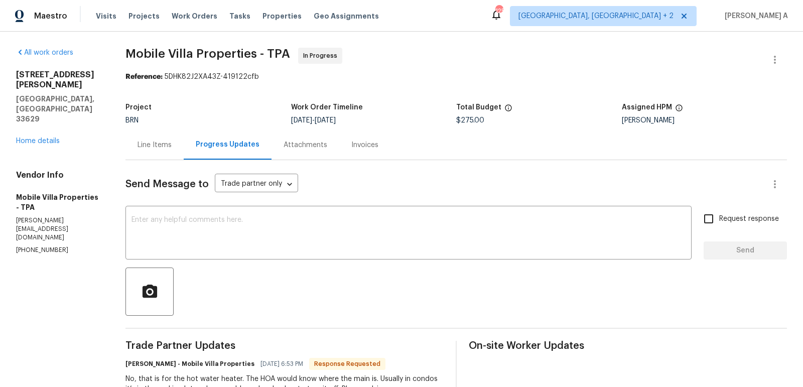
click at [40, 105] on div "3421 S Carter St Apt C Tampa, FL 33629 Home details" at bounding box center [58, 108] width 85 height 76
click at [40, 138] on link "Home details" at bounding box center [38, 141] width 44 height 7
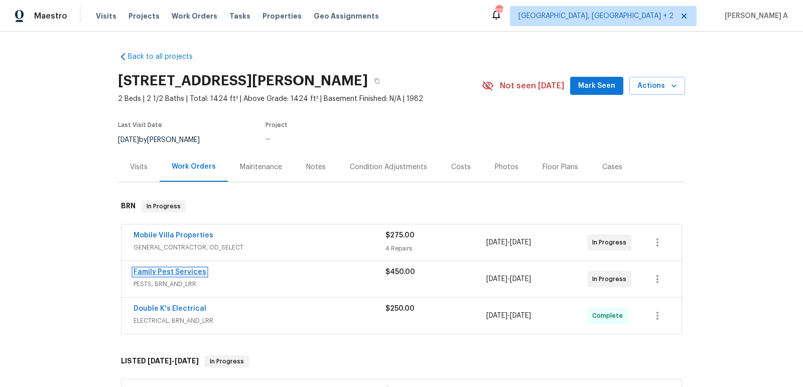
click at [175, 272] on link "Family Pest Services" at bounding box center [170, 272] width 73 height 7
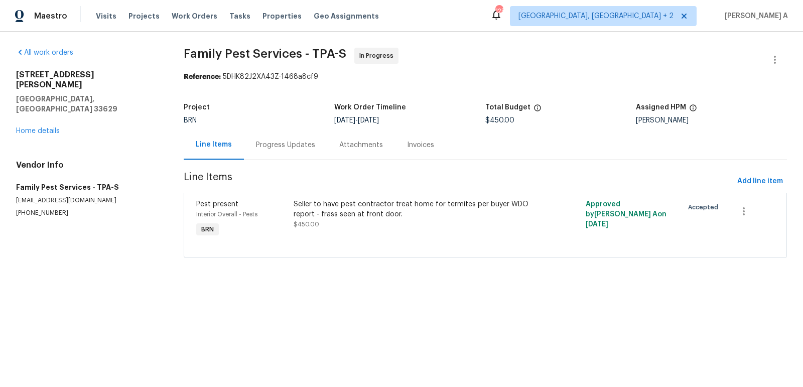
click at [250, 139] on div "Progress Updates" at bounding box center [285, 145] width 83 height 30
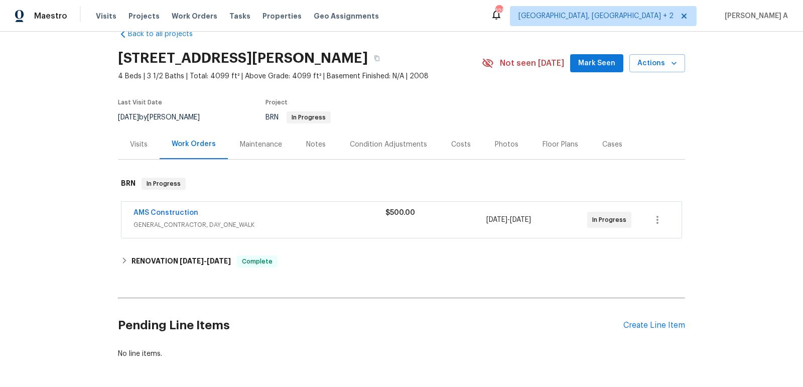
scroll to position [29, 0]
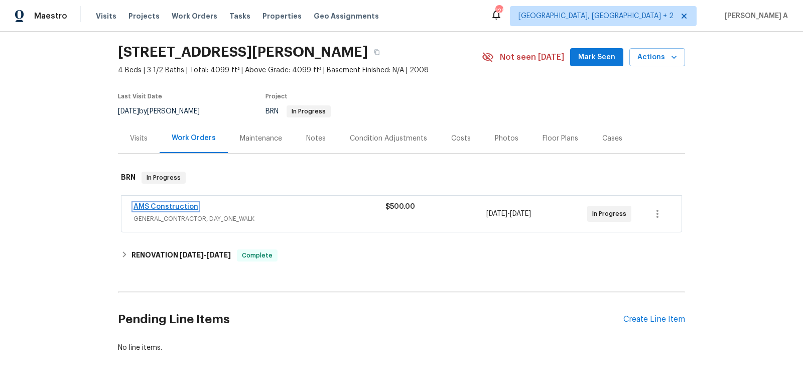
click at [166, 206] on link "AMS Construction" at bounding box center [166, 206] width 65 height 7
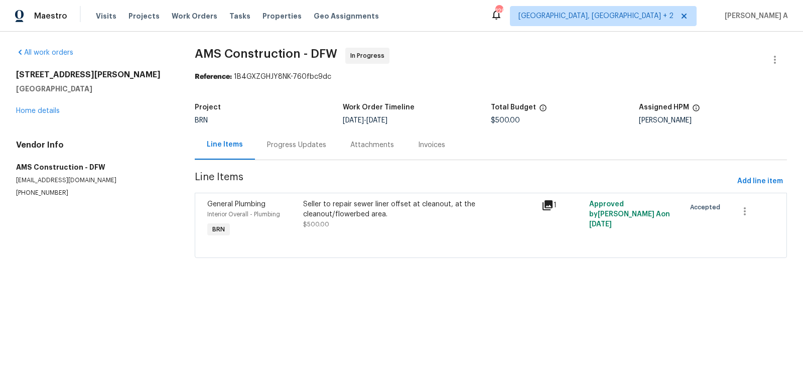
click at [258, 141] on div "Progress Updates" at bounding box center [296, 145] width 83 height 30
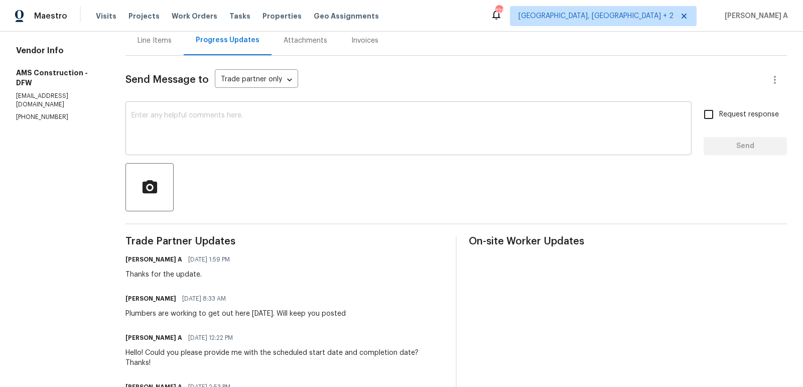
scroll to position [107, 0]
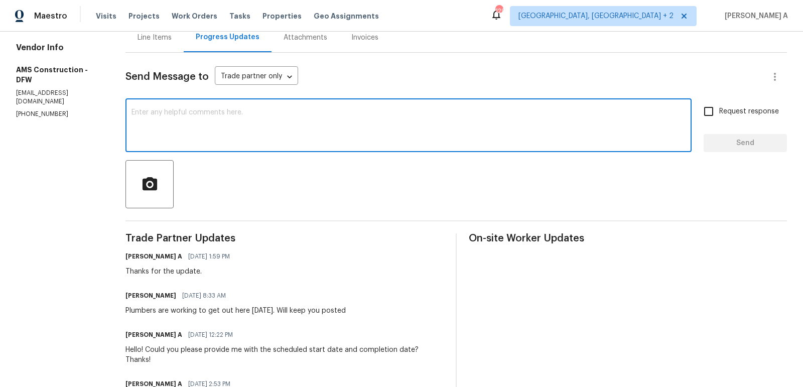
click at [221, 128] on textarea at bounding box center [408, 126] width 554 height 35
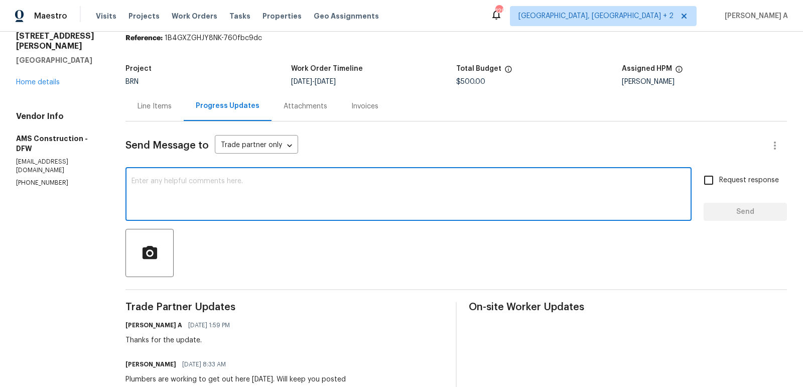
scroll to position [0, 0]
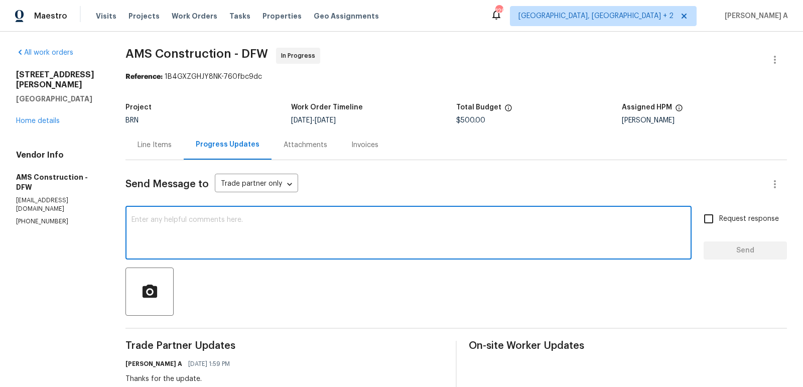
click at [159, 147] on div "Line Items" at bounding box center [155, 145] width 34 height 10
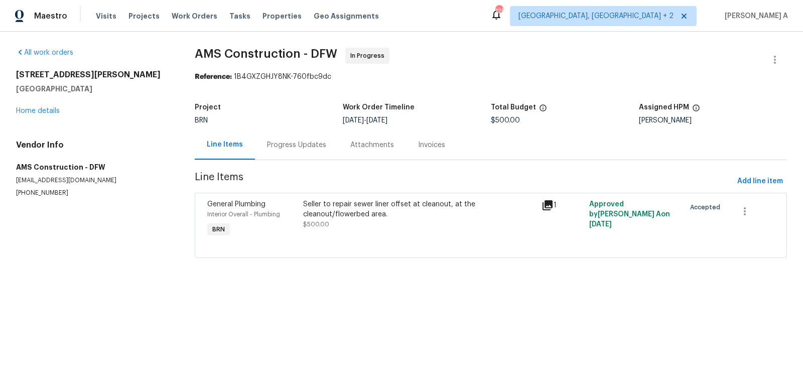
click at [296, 144] on div "Progress Updates" at bounding box center [296, 145] width 59 height 10
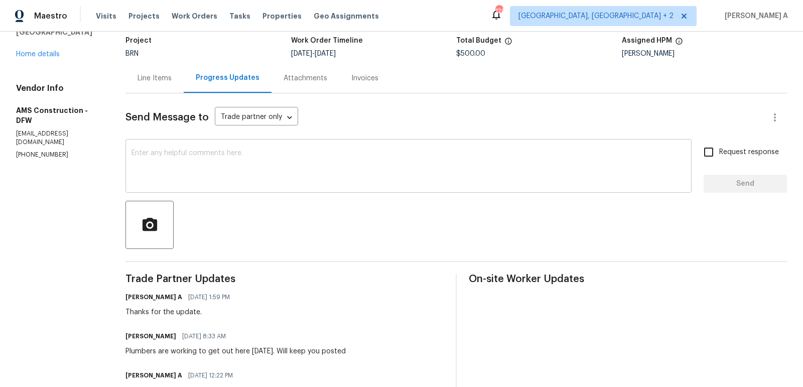
scroll to position [76, 0]
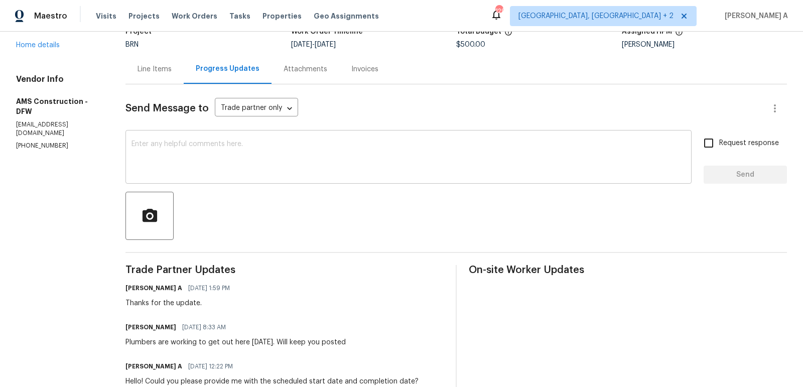
click at [311, 172] on textarea at bounding box center [408, 158] width 554 height 35
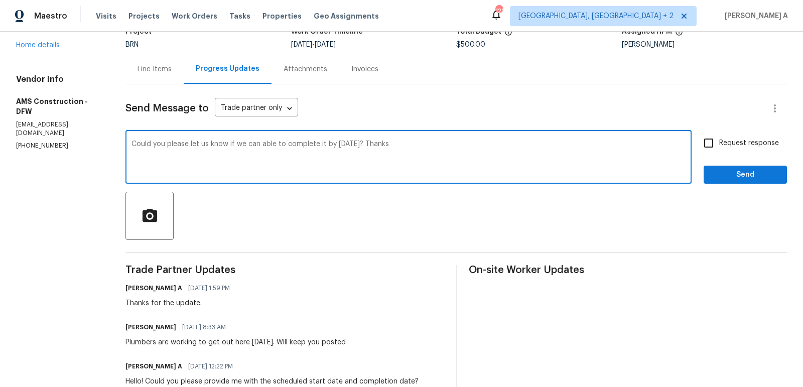
click at [0, 0] on span "Replace with" at bounding box center [0, 0] width 0 height 0
type textarea "Could you please let us know if we will be able to complete it by Friday? Thanks"
click at [713, 149] on input "Request response" at bounding box center [708, 142] width 21 height 21
checkbox input "true"
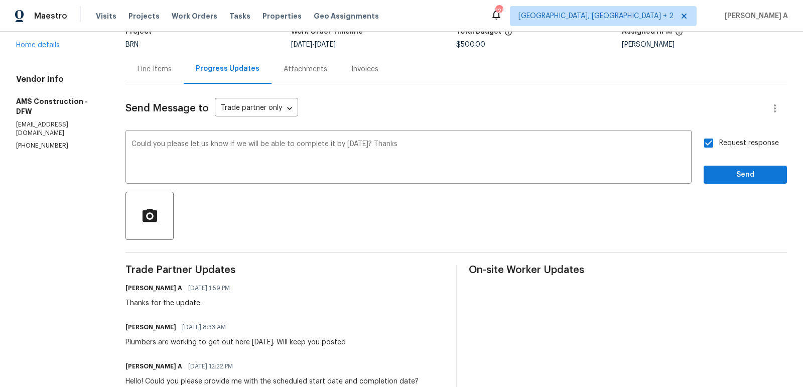
click at [752, 184] on div "Send Message to Trade partner only Trade partner only ​ Could you please let us…" at bounding box center [455, 280] width 661 height 393
click at [749, 179] on span "Send" at bounding box center [745, 175] width 67 height 13
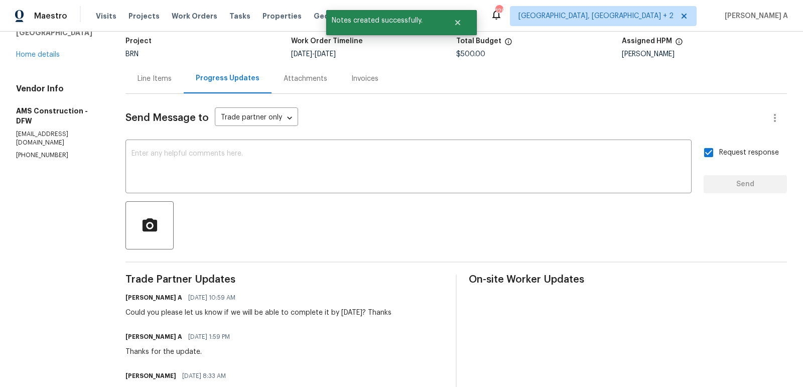
scroll to position [0, 0]
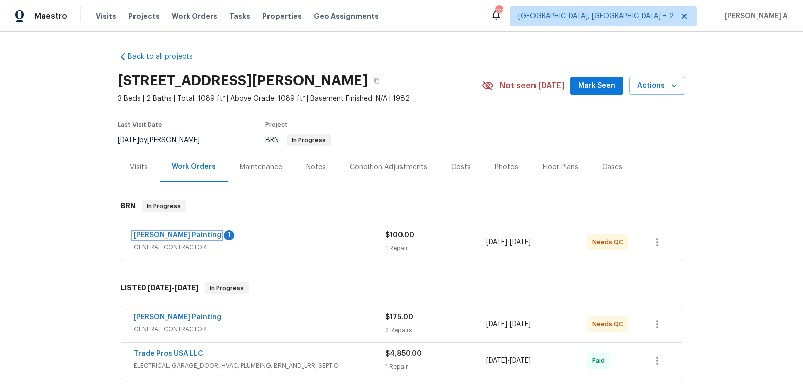
click at [162, 235] on link "Perez Painting" at bounding box center [178, 235] width 88 height 7
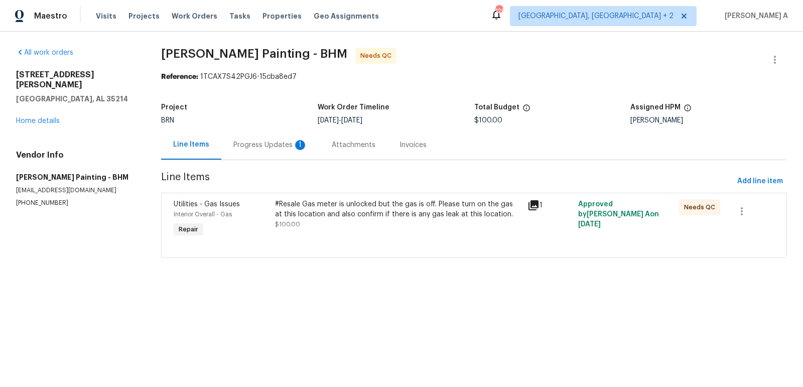
click at [260, 145] on div "Progress Updates 1" at bounding box center [270, 145] width 74 height 10
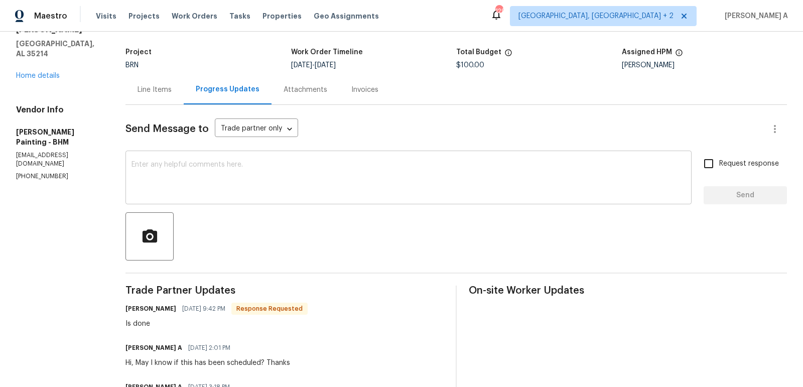
scroll to position [72, 0]
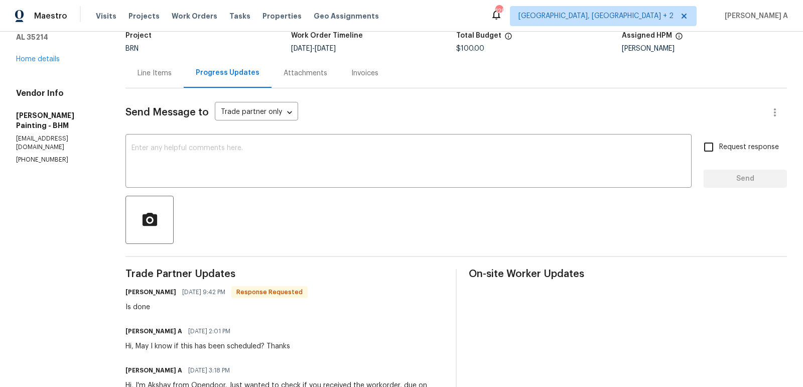
click at [172, 71] on div "Line Items" at bounding box center [155, 73] width 34 height 10
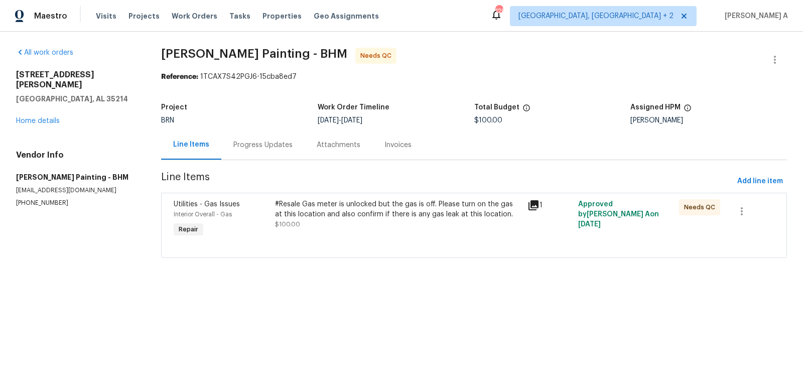
click at [261, 148] on div "Progress Updates" at bounding box center [262, 145] width 59 height 10
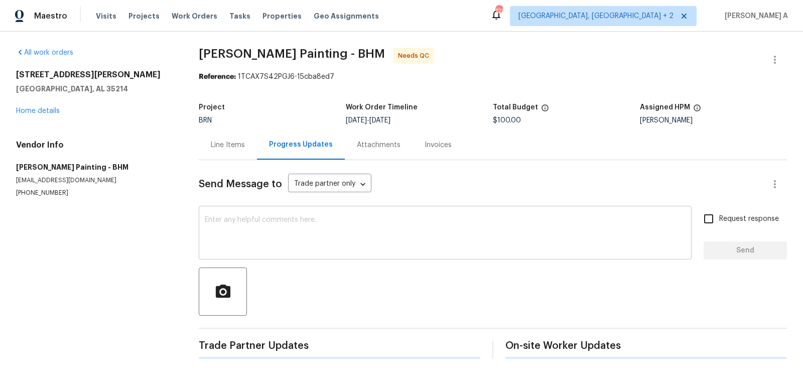
click at [324, 258] on div "x ​" at bounding box center [445, 233] width 493 height 51
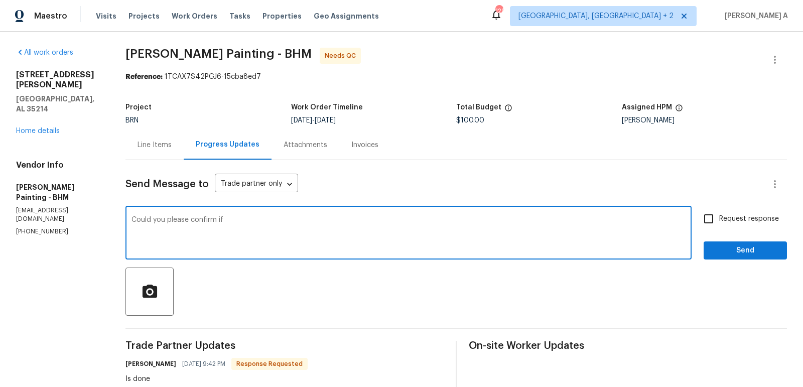
type textarea "Could you please confirm if"
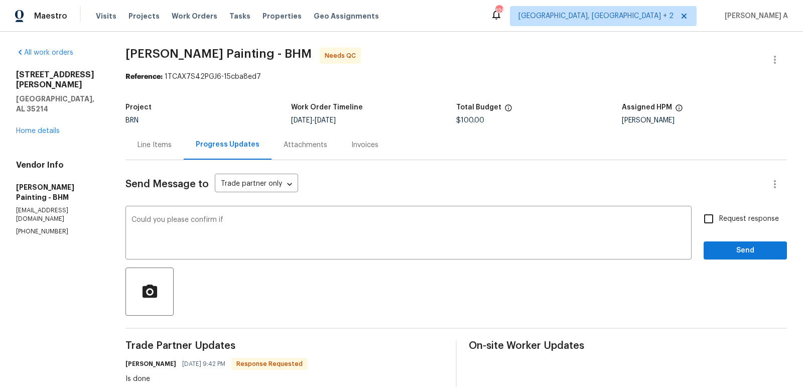
click at [182, 137] on div "Line Items" at bounding box center [154, 145] width 58 height 30
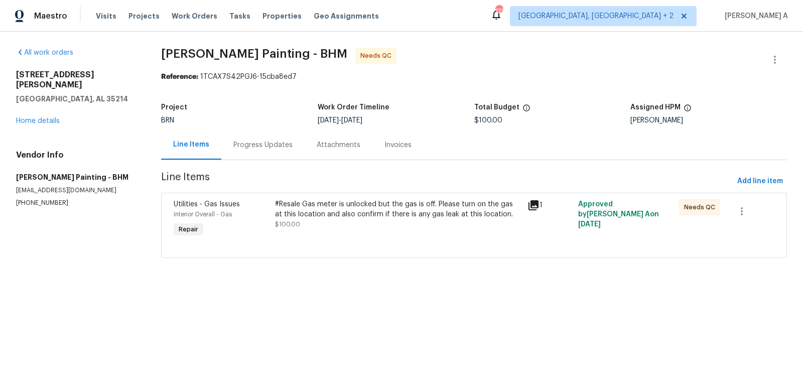
click at [369, 223] on div "#Resale Gas meter is unlocked but the gas is off. Please turn on the gas at thi…" at bounding box center [398, 214] width 247 height 30
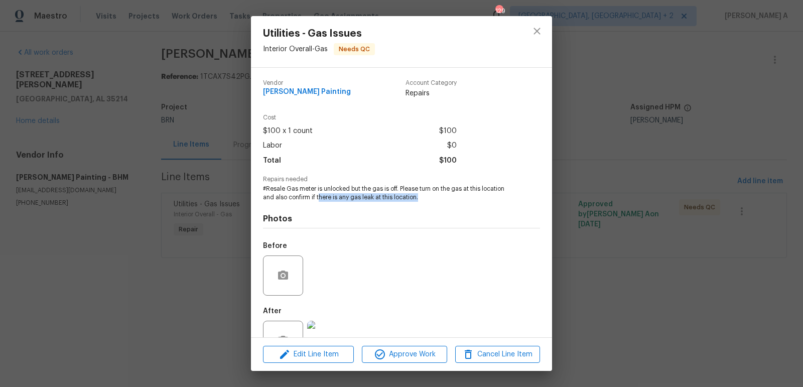
drag, startPoint x: 318, startPoint y: 197, endPoint x: 428, endPoint y: 198, distance: 109.4
click at [428, 198] on span "#Resale Gas meter is unlocked but the gas is off. Please turn on the gas at thi…" at bounding box center [387, 193] width 249 height 17
copy span "here is any gas leak at this location."
click at [538, 29] on icon "close" at bounding box center [537, 31] width 12 height 12
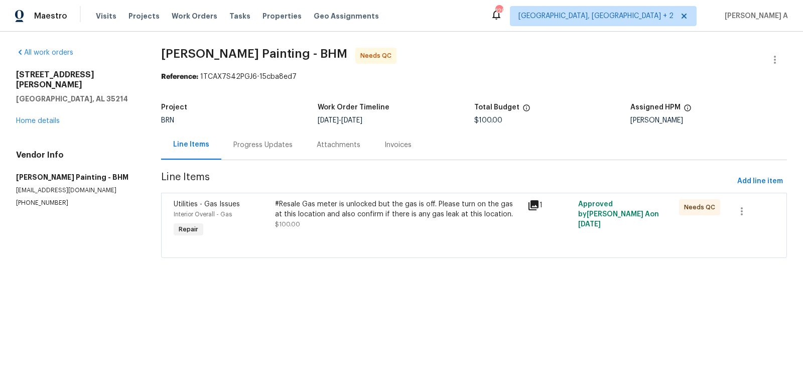
click at [285, 134] on div "Progress Updates" at bounding box center [262, 145] width 83 height 30
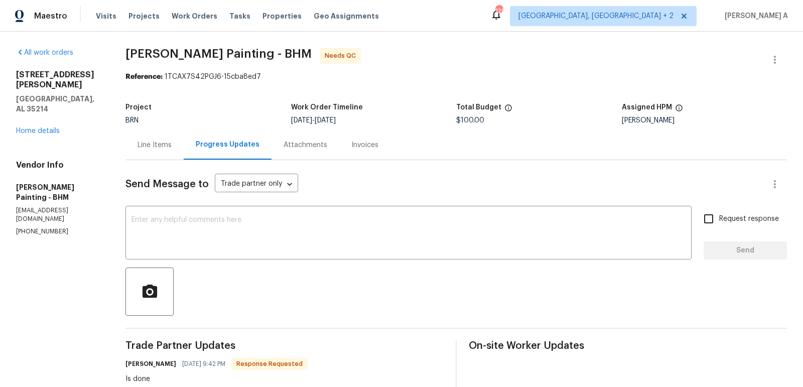
click at [350, 274] on div at bounding box center [455, 292] width 661 height 48
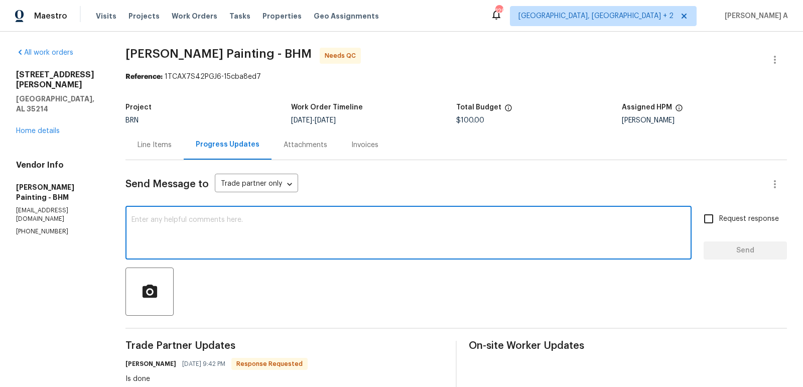
click at [314, 249] on textarea at bounding box center [408, 233] width 554 height 35
paste textarea "here is any gas leak at this location."
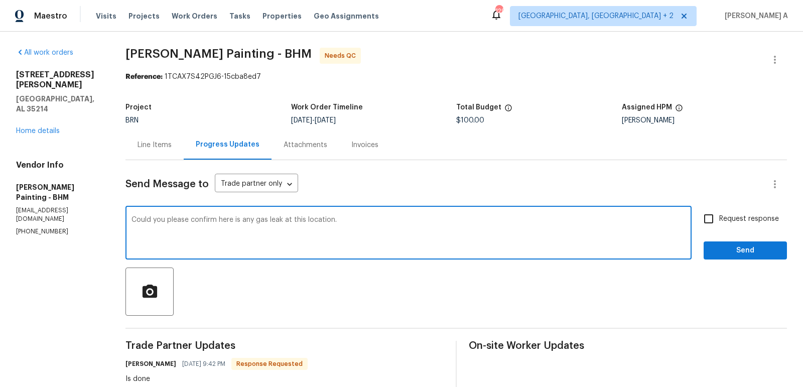
click at [260, 221] on textarea "Could you please confirm here is any gas leak at this location." at bounding box center [408, 233] width 554 height 35
click at [0, 0] on span "Add a question mark" at bounding box center [0, 0] width 0 height 0
type textarea "Could you please confirm if there is any gas leak at this location?"
click at [717, 226] on input "Request response" at bounding box center [708, 218] width 21 height 21
checkbox input "true"
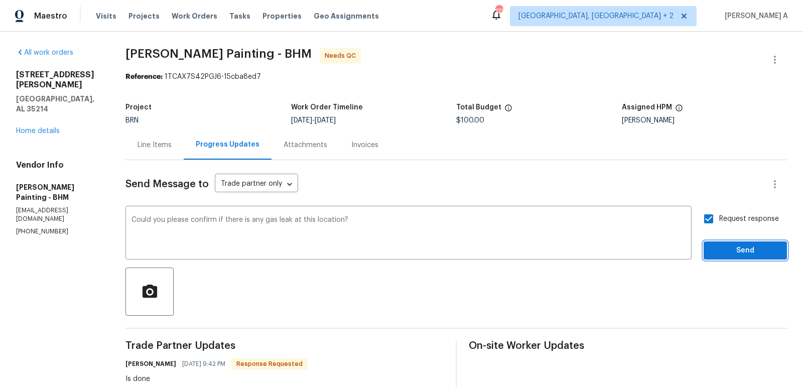
click at [742, 251] on span "Send" at bounding box center [745, 250] width 67 height 13
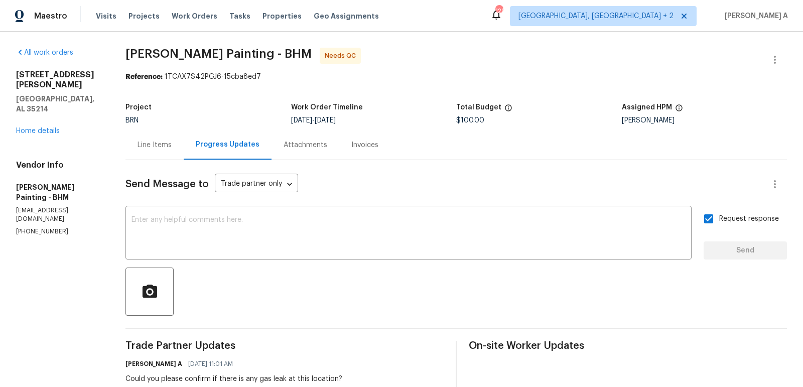
click at [184, 154] on div "Line Items" at bounding box center [154, 145] width 58 height 30
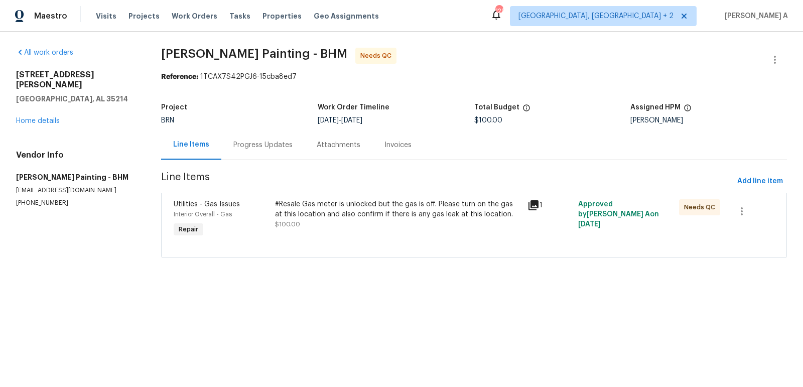
click at [409, 207] on div "#Resale Gas meter is unlocked but the gas is off. Please turn on the gas at thi…" at bounding box center [398, 209] width 247 height 20
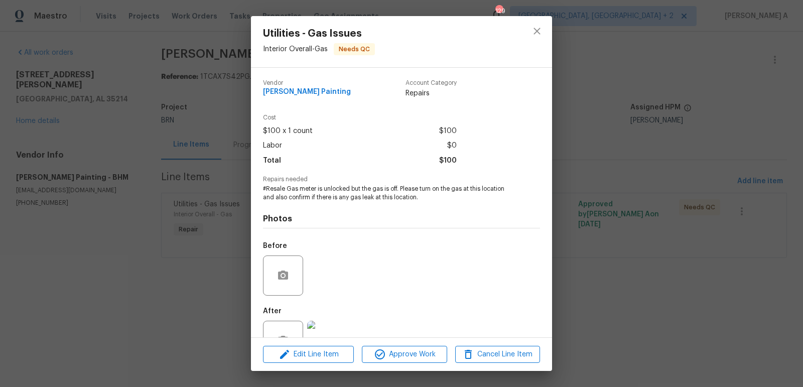
scroll to position [33, 0]
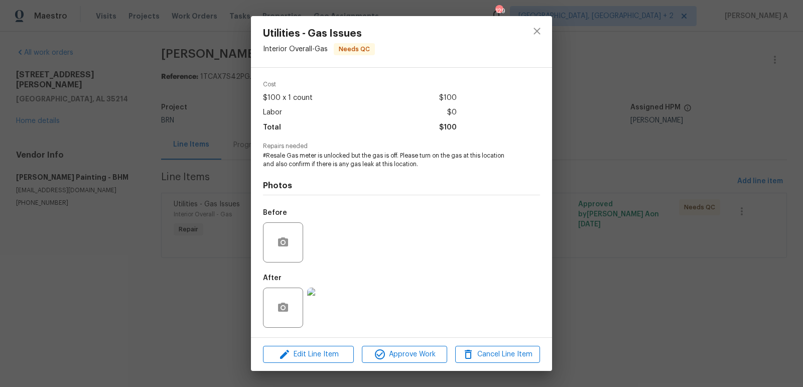
click at [319, 309] on img at bounding box center [327, 308] width 40 height 40
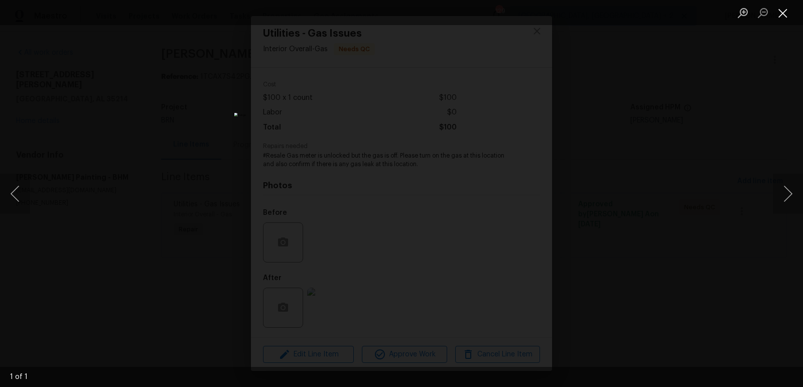
click at [776, 14] on button "Close lightbox" at bounding box center [783, 13] width 20 height 18
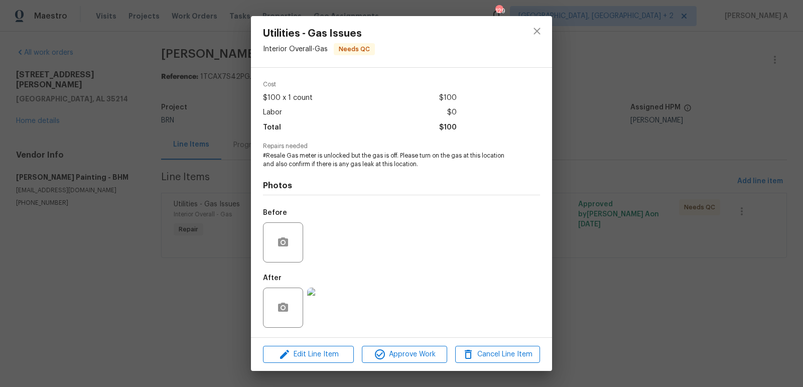
click at [776, 14] on div "Utilities - Gas Issues Interior Overall - Gas Needs QC Vendor Perez Painting Ac…" at bounding box center [401, 193] width 803 height 387
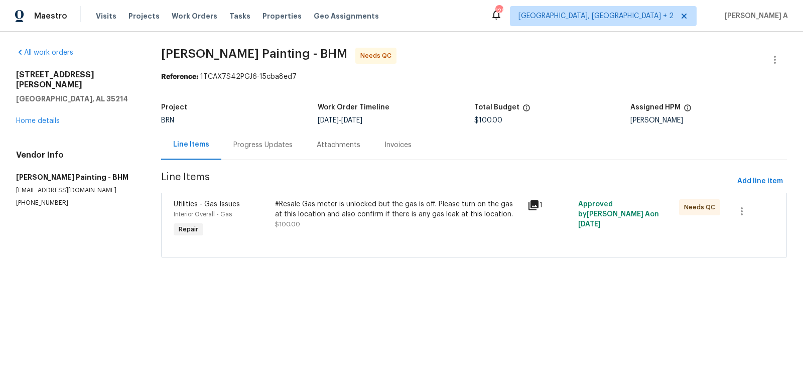
click at [270, 156] on div "Progress Updates" at bounding box center [262, 145] width 83 height 30
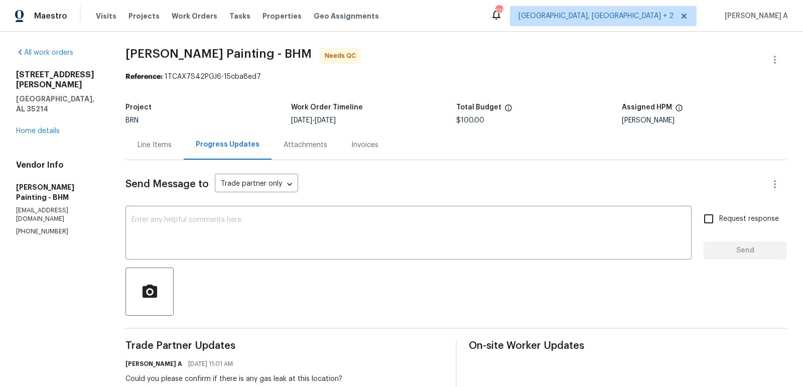
click at [184, 151] on div "Line Items" at bounding box center [154, 145] width 58 height 30
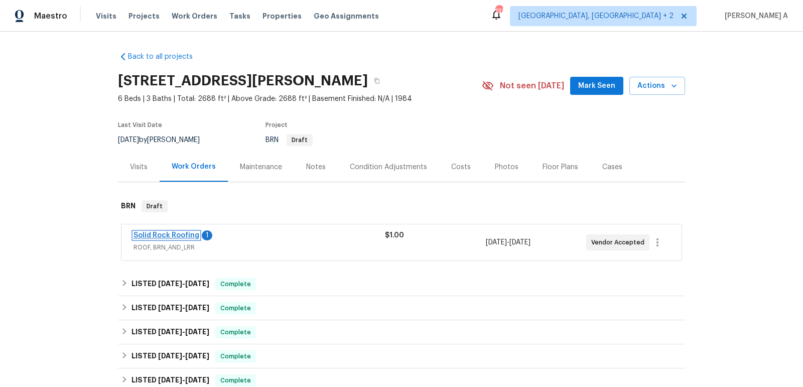
click at [164, 232] on link "Solid Rock Roofing" at bounding box center [167, 235] width 66 height 7
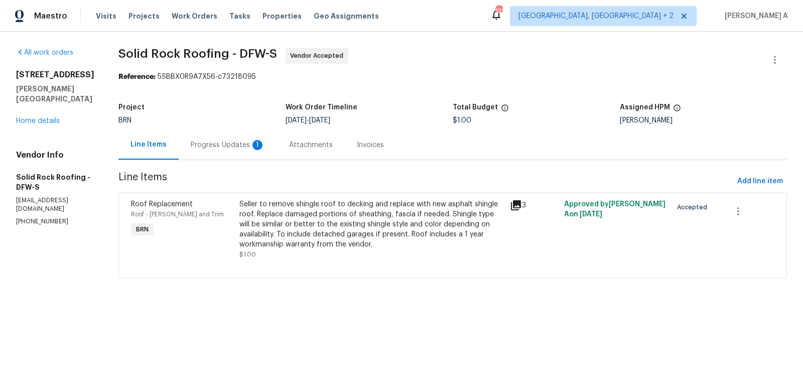
click at [239, 141] on div "Progress Updates 1" at bounding box center [228, 145] width 74 height 10
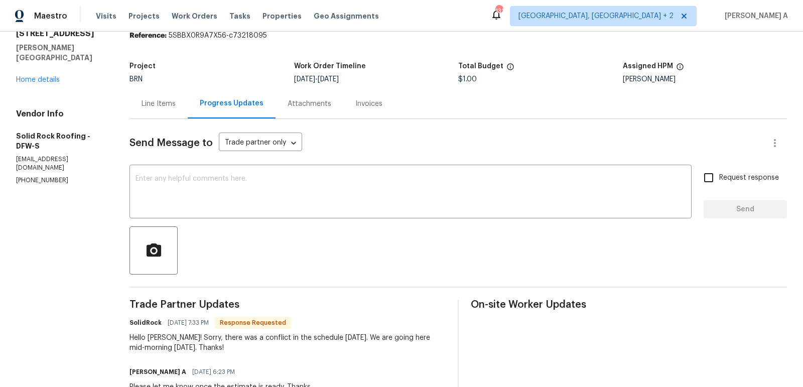
scroll to position [49, 0]
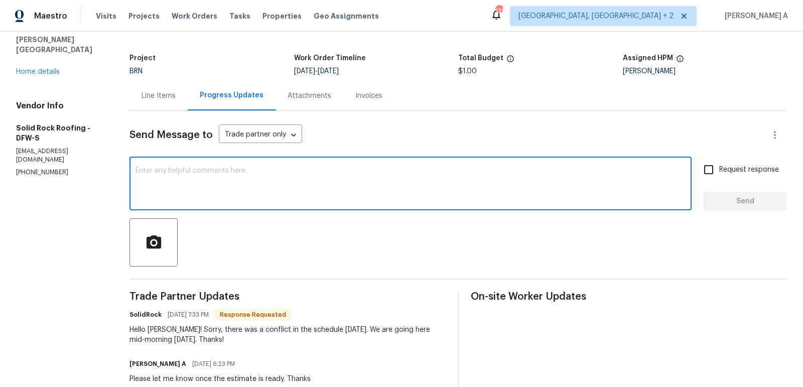
click at [275, 179] on textarea at bounding box center [411, 184] width 550 height 35
type textarea "Okay, please let me know as soon as the estimate is ready. Thanks"
click at [719, 168] on input "Request response" at bounding box center [708, 169] width 21 height 21
checkbox input "true"
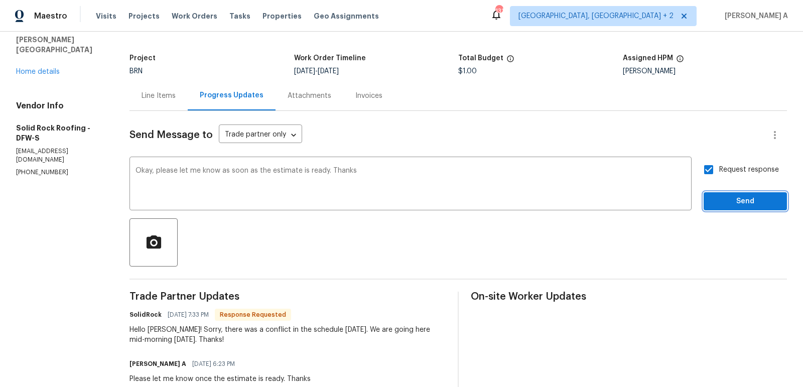
click at [734, 197] on span "Send" at bounding box center [745, 201] width 67 height 13
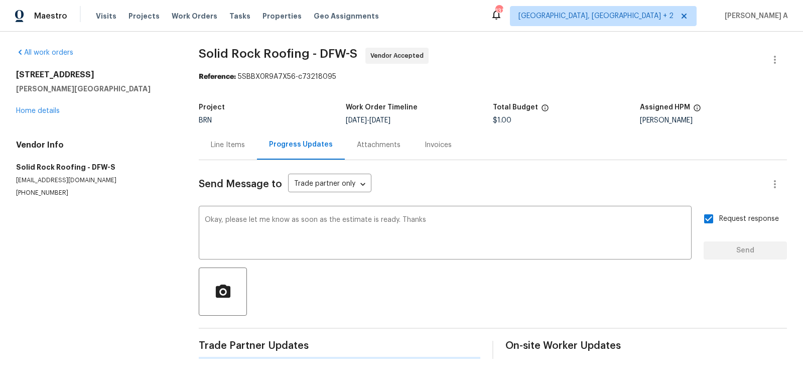
scroll to position [0, 0]
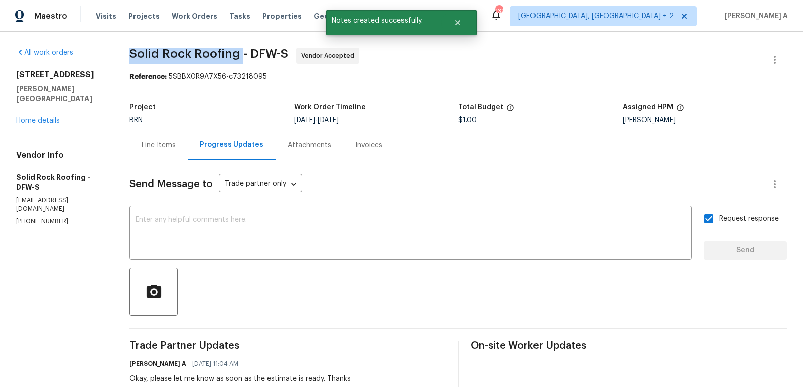
copy span "Solid Rock Roofing"
drag, startPoint x: 127, startPoint y: 55, endPoint x: 240, endPoint y: 55, distance: 113.4
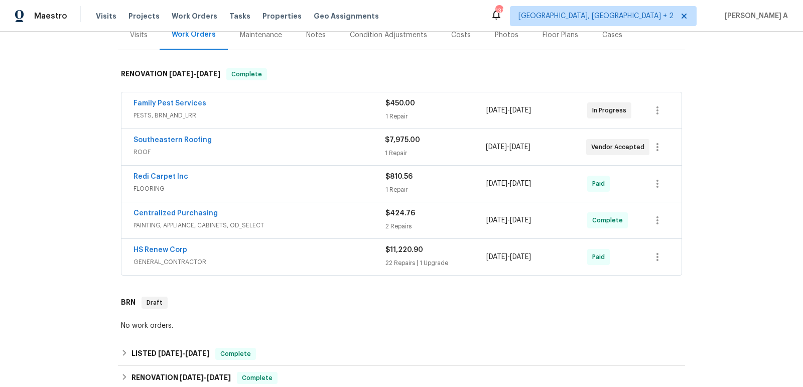
scroll to position [119, 0]
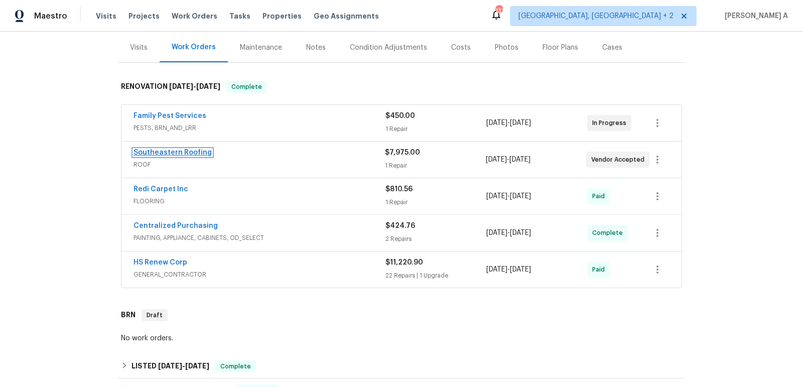
click at [172, 151] on link "Southeastern Roofing" at bounding box center [173, 152] width 78 height 7
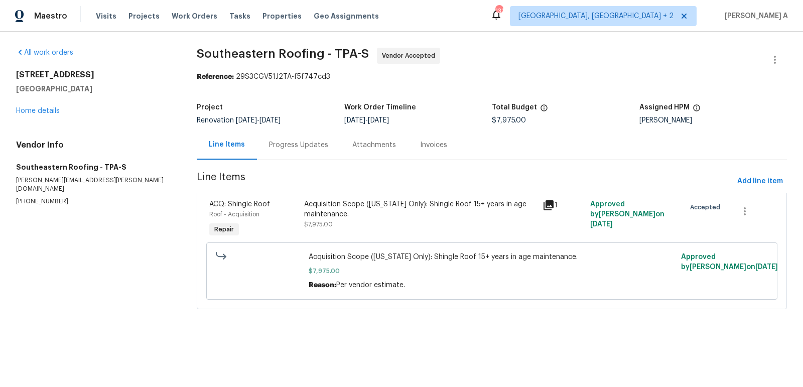
click at [250, 136] on div "Line Items" at bounding box center [227, 145] width 60 height 30
click at [297, 149] on div "Progress Updates" at bounding box center [298, 145] width 59 height 10
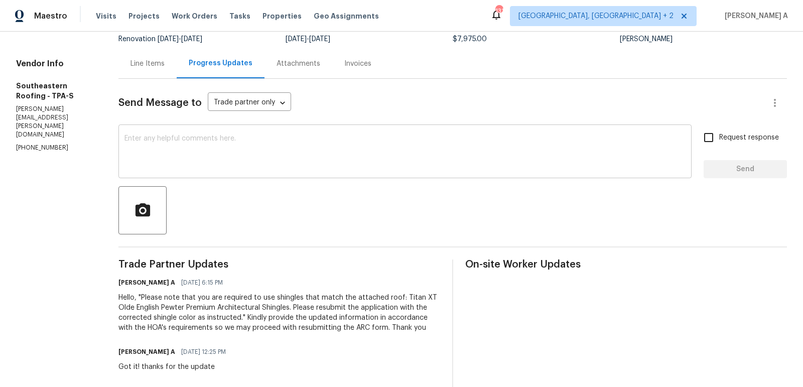
scroll to position [64, 0]
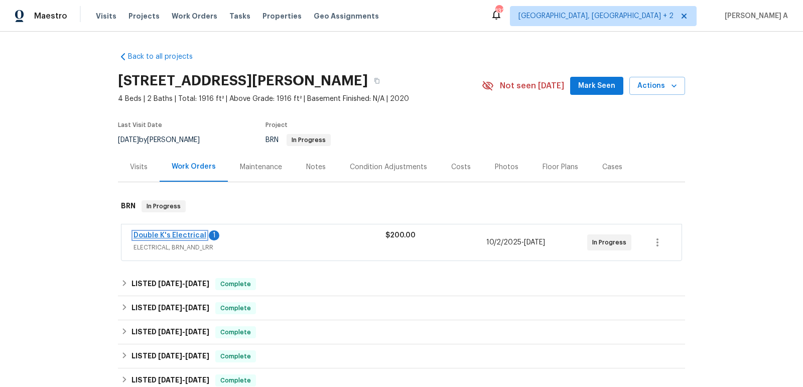
click at [176, 232] on link "Double K's Electrical" at bounding box center [170, 235] width 73 height 7
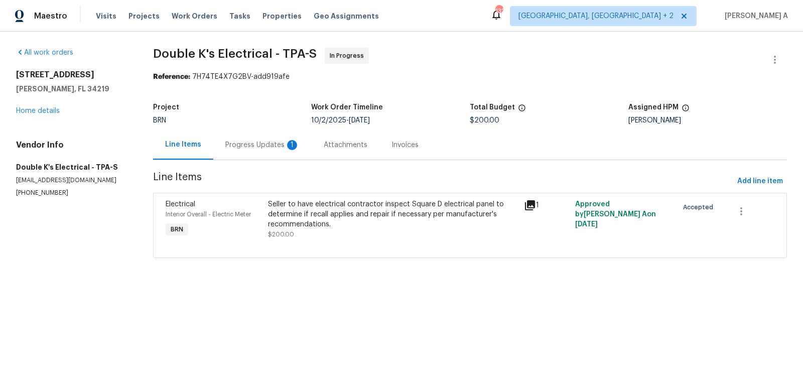
click at [274, 149] on div "Progress Updates 1" at bounding box center [262, 145] width 74 height 10
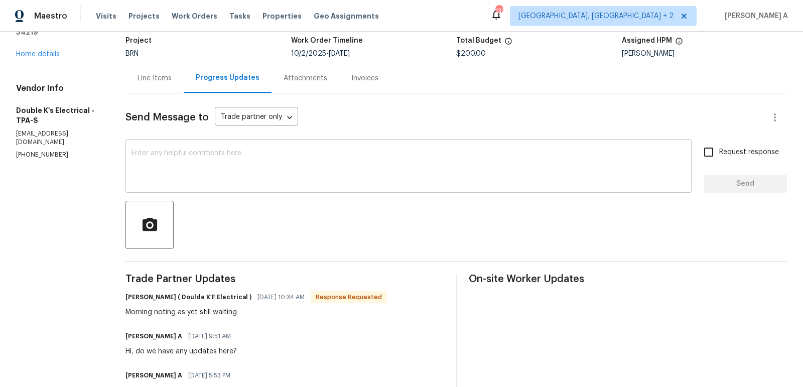
scroll to position [69, 0]
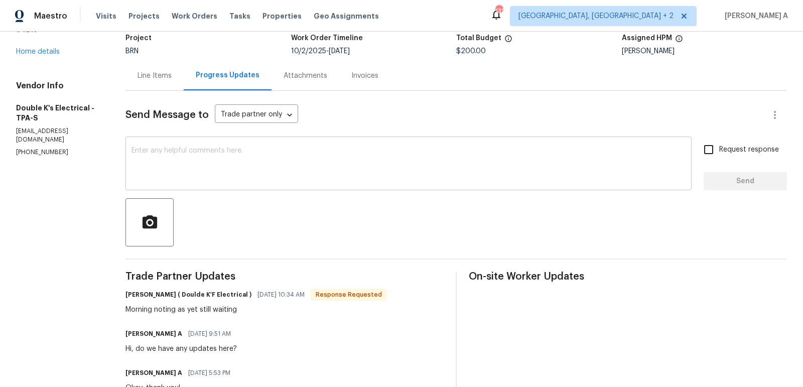
click at [273, 184] on div "x ​" at bounding box center [408, 164] width 566 height 51
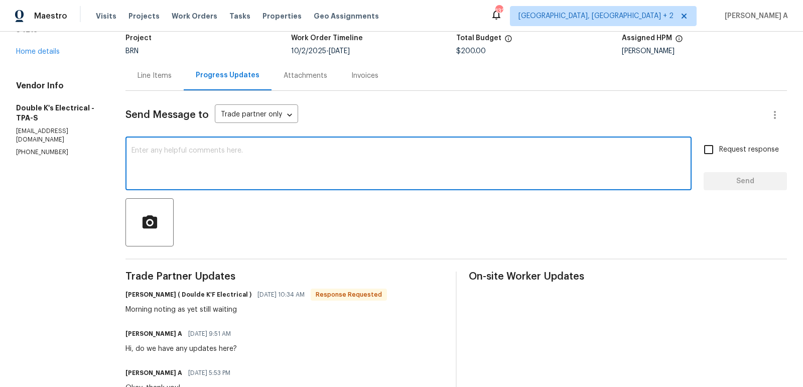
click at [278, 167] on textarea at bounding box center [408, 164] width 554 height 35
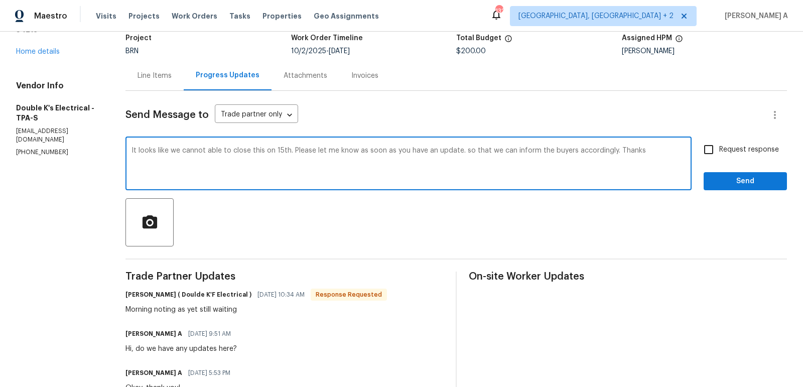
click at [0, 0] on span "Replace with" at bounding box center [0, 0] width 0 height 0
click at [0, 0] on qb-div "Correct the article the 15th." at bounding box center [0, 0] width 0 height 0
click at [335, 149] on textarea "It looks like we will not be able to close this on the 15th. Please let me know…" at bounding box center [408, 164] width 554 height 35
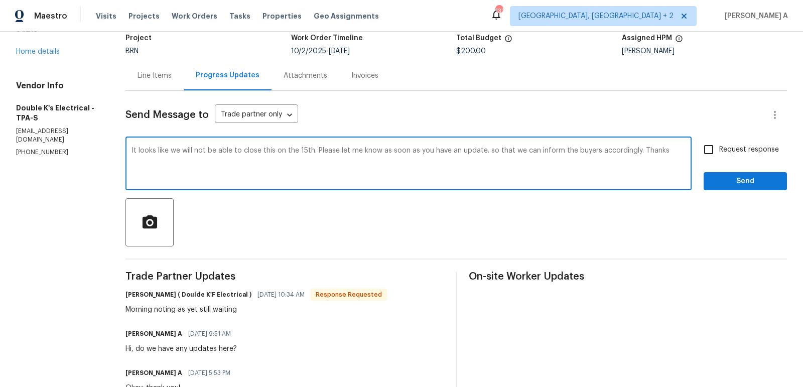
click at [331, 162] on textarea "It looks like we will not be able to close this on the 15th. Please let me know…" at bounding box center [408, 164] width 554 height 35
drag, startPoint x: 286, startPoint y: 149, endPoint x: 311, endPoint y: 150, distance: 25.1
click at [311, 150] on textarea "It looks like we will not be able to close this on the 15th. Please let me know…" at bounding box center [408, 164] width 554 height 35
click at [279, 148] on textarea "It looks like we will not be able to close this on tomorrow. Please let me know…" at bounding box center [408, 164] width 554 height 35
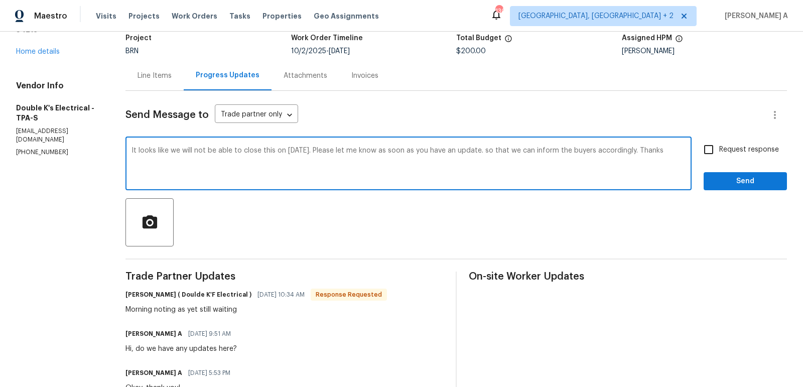
click at [279, 148] on textarea "It looks like we will not be able to close this on tomorrow. Please let me know…" at bounding box center [408, 164] width 554 height 35
click at [433, 177] on textarea "It looks like we will not be able to close this on tomorrow. Please let me know…" at bounding box center [408, 164] width 554 height 35
click at [0, 0] on span "Fix the preposition" at bounding box center [0, 0] width 0 height 0
click at [307, 153] on textarea "It looks like we will not be able to close this tomorrow. Please let me know as…" at bounding box center [408, 164] width 554 height 35
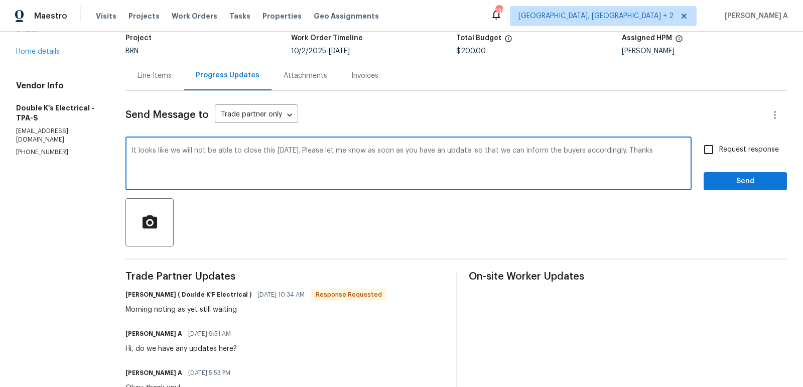
click at [0, 386] on lpop-circle at bounding box center [0, 387] width 0 height 0
click at [271, 174] on textarea "It looks like we will not be able to close this tomorrow. Please let me know as…" at bounding box center [408, 164] width 554 height 35
click at [433, 149] on textarea "It looks like we will not be able to close this tomorrow. Please let me know as…" at bounding box center [408, 164] width 554 height 35
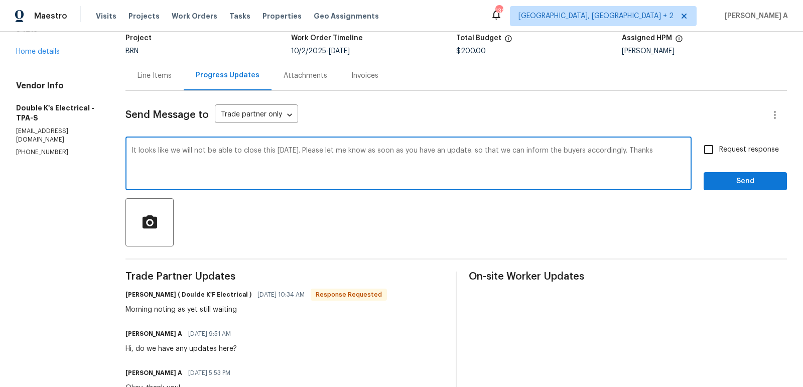
click at [433, 149] on textarea "It looks like we will not be able to close this tomorrow. Please let me know as…" at bounding box center [408, 164] width 554 height 35
click at [0, 0] on icon "Paraphrase text" at bounding box center [0, 0] width 0 height 0
click at [503, 179] on textarea "It looks like we will not be able to close this tomorrow. Please let me know as…" at bounding box center [408, 164] width 554 height 35
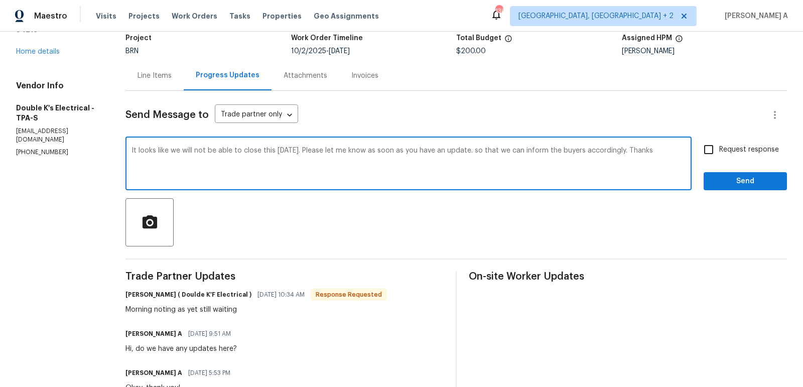
click at [503, 179] on textarea "It looks like we will not be able to close this tomorrow. Please let me know as…" at bounding box center [408, 164] width 554 height 35
click at [451, 176] on textarea "It looks like we will not be able to close this tomorrow. Please let me know as…" at bounding box center [408, 164] width 554 height 35
click at [312, 147] on textarea "It looks like we will not be able to close this tomorrow. Please let me know as…" at bounding box center [408, 164] width 554 height 35
click at [0, 386] on lpop-circle at bounding box center [0, 387] width 0 height 0
click at [0, 0] on icon at bounding box center [0, 0] width 0 height 0
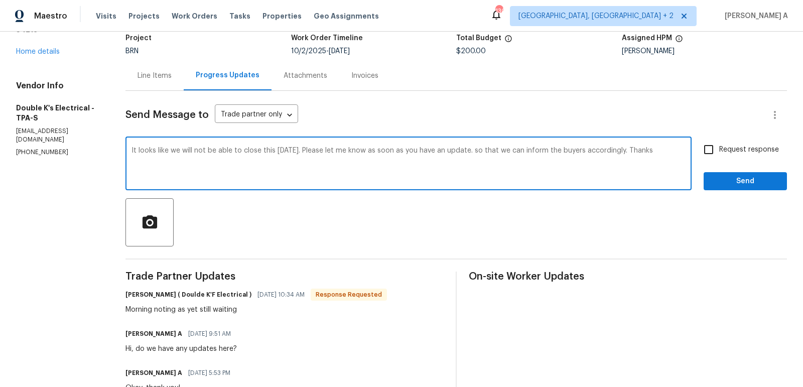
click at [396, 152] on textarea "It looks like we will not be able to close this tomorrow. Please let me know as…" at bounding box center [408, 164] width 554 height 35
type textarea "It looks like we will not be able to close this tomorrow. Please let me know as…"
click at [708, 148] on input "Request response" at bounding box center [708, 149] width 21 height 21
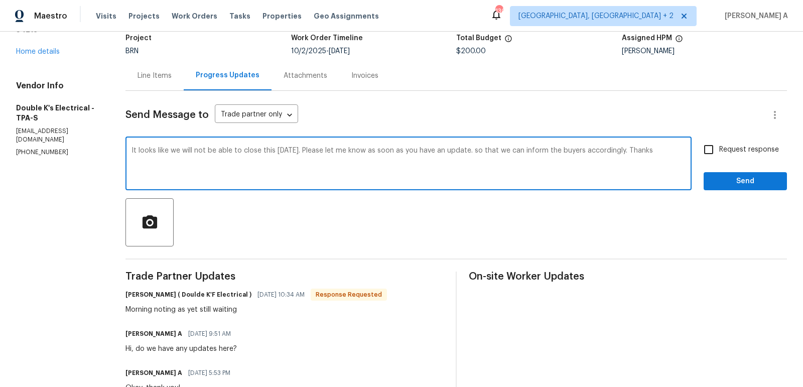
checkbox input "true"
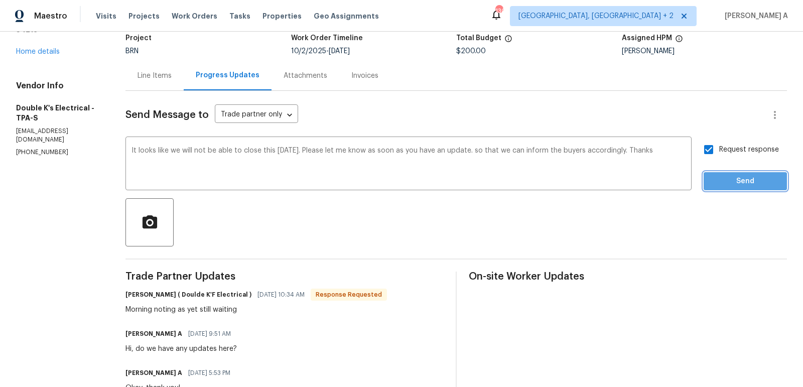
click at [740, 181] on span "Send" at bounding box center [745, 181] width 67 height 13
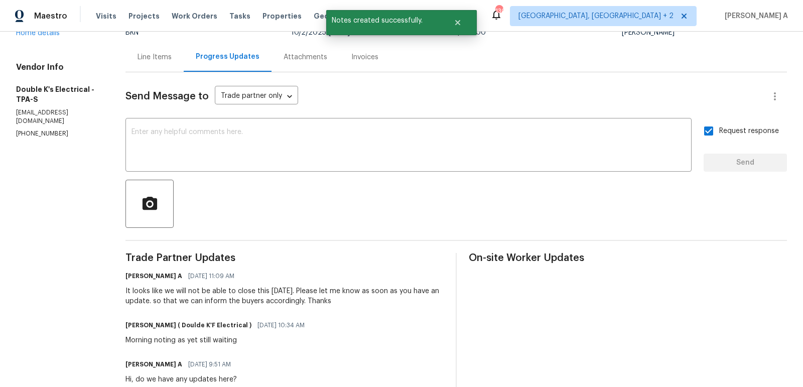
scroll to position [0, 0]
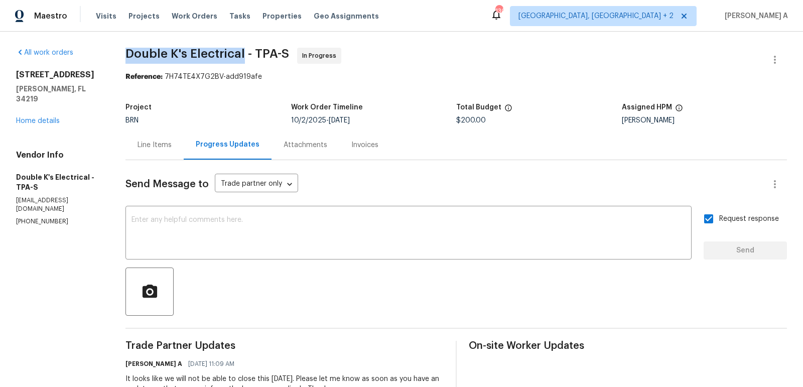
drag, startPoint x: 117, startPoint y: 53, endPoint x: 242, endPoint y: 52, distance: 124.5
click at [414, 113] on div "Work Order Timeline" at bounding box center [373, 110] width 165 height 13
click at [145, 152] on div "Line Items" at bounding box center [154, 145] width 58 height 30
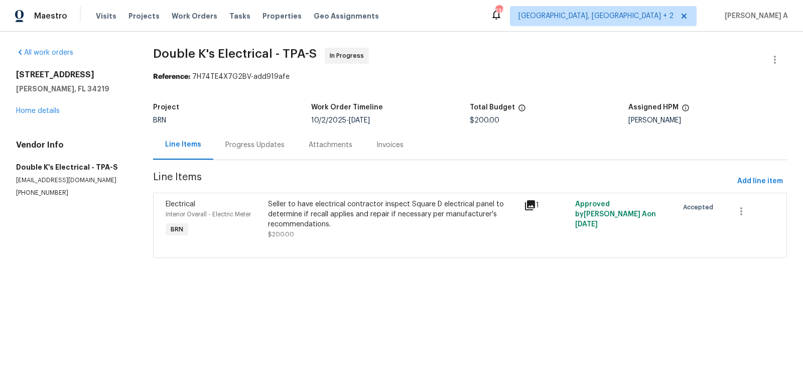
click at [255, 134] on div "Progress Updates" at bounding box center [254, 145] width 83 height 30
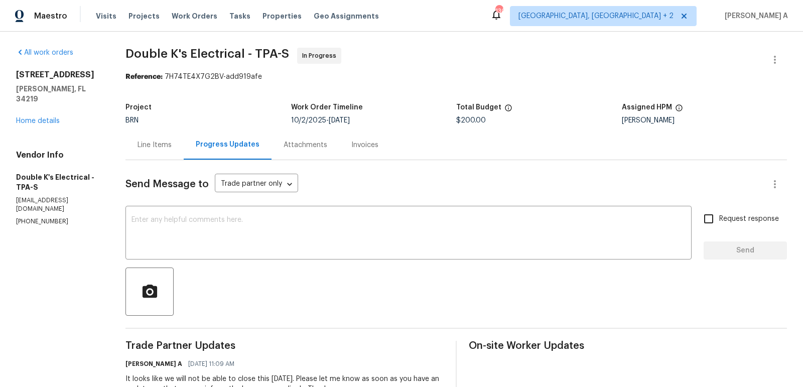
scroll to position [17, 0]
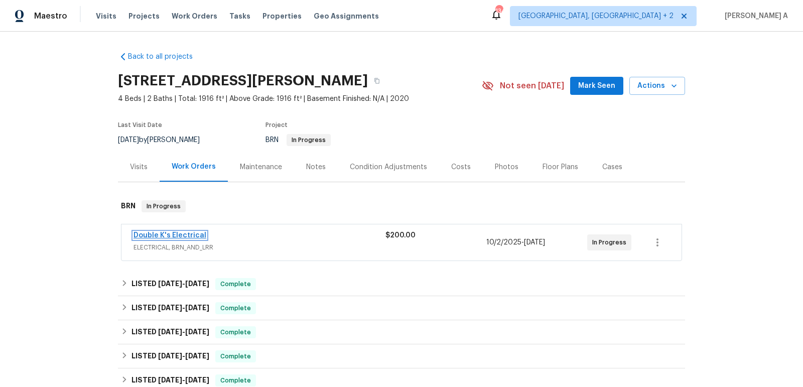
click at [183, 232] on link "Double K's Electrical" at bounding box center [170, 235] width 73 height 7
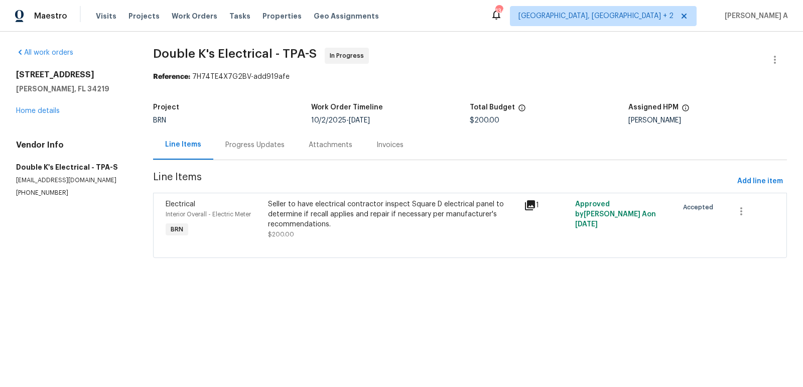
click at [251, 146] on div "Progress Updates" at bounding box center [254, 145] width 59 height 10
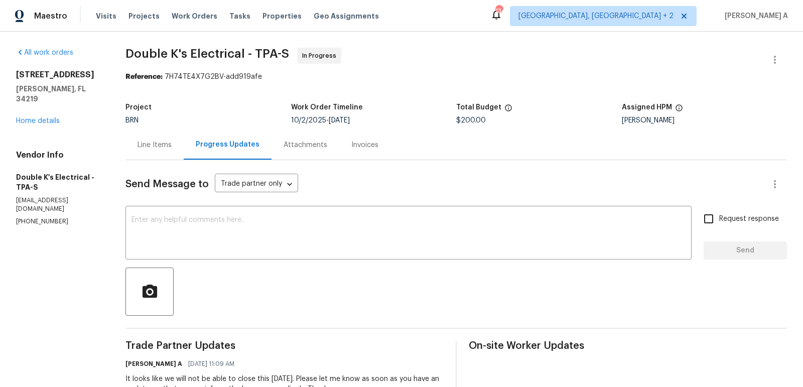
click at [169, 150] on div "Line Items" at bounding box center [154, 145] width 58 height 30
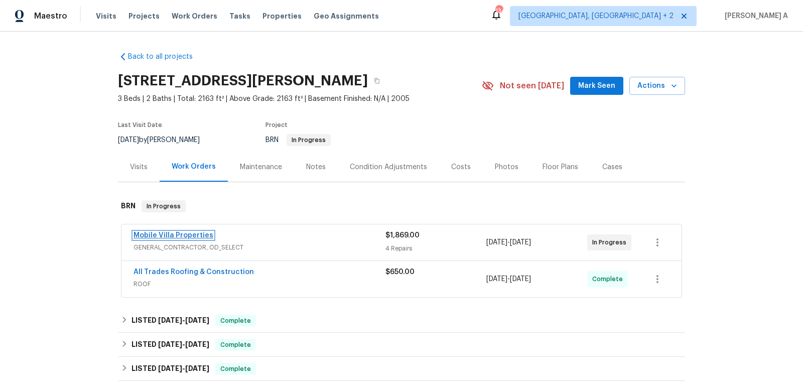
click at [187, 234] on link "Mobile Villa Properties" at bounding box center [174, 235] width 80 height 7
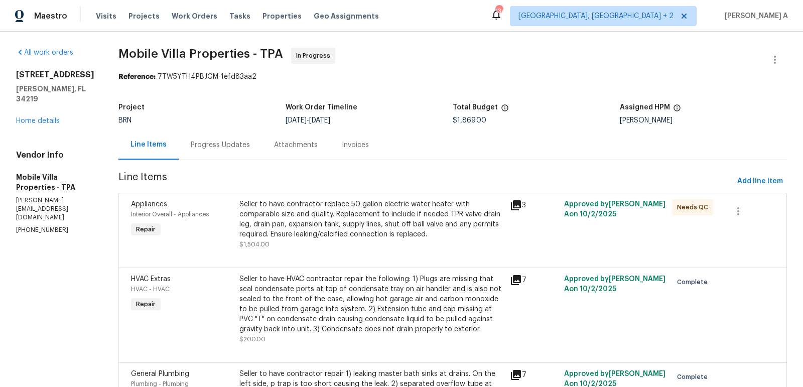
click at [262, 143] on div "Attachments" at bounding box center [296, 145] width 68 height 30
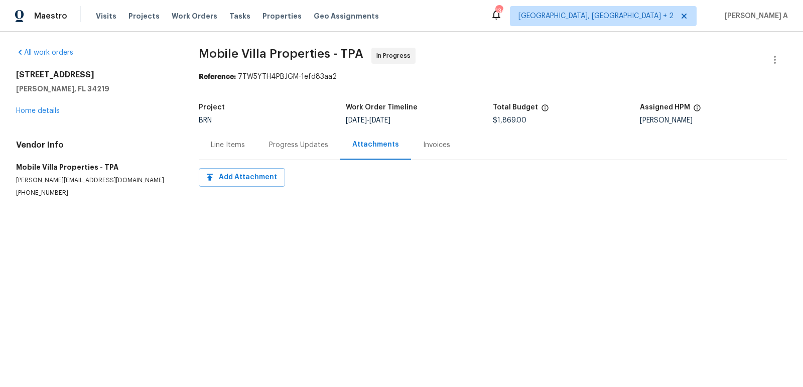
click at [260, 145] on div "Progress Updates" at bounding box center [298, 145] width 83 height 30
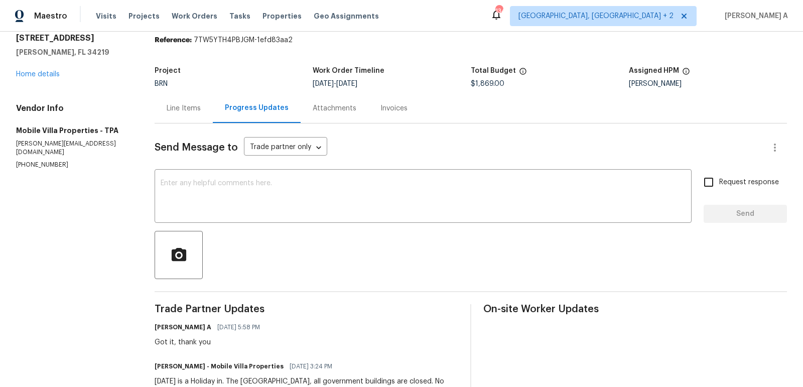
scroll to position [38, 0]
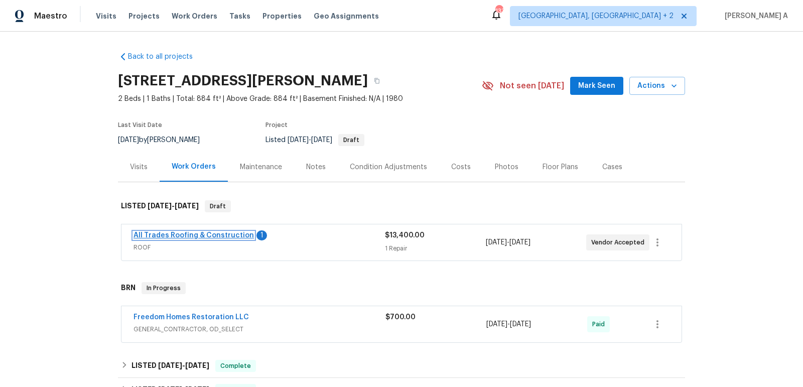
click at [201, 235] on link "All Trades Roofing & Construction" at bounding box center [194, 235] width 120 height 7
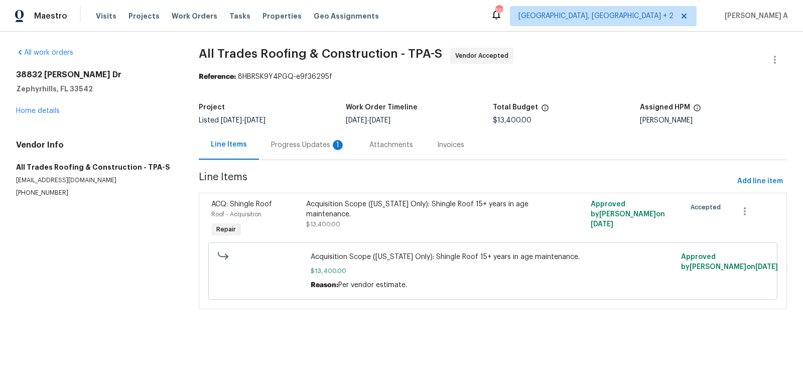
click at [294, 144] on div "Progress Updates 1" at bounding box center [308, 145] width 74 height 10
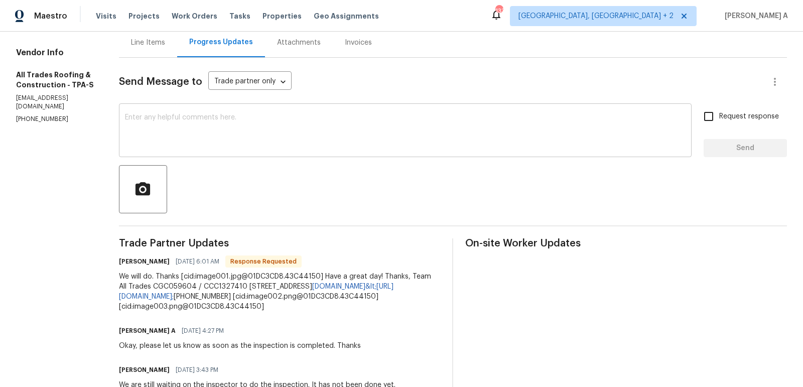
scroll to position [108, 0]
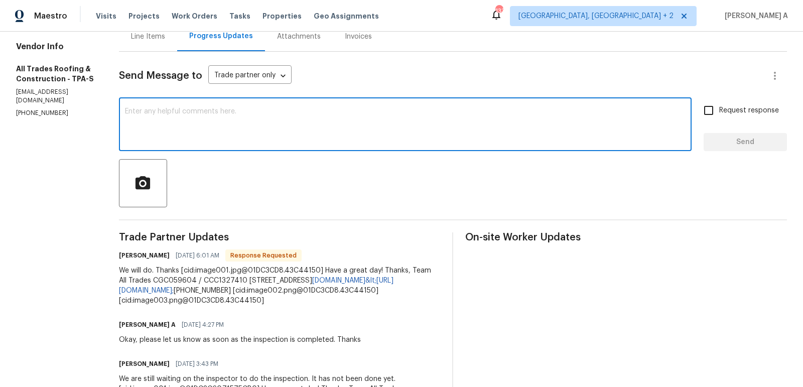
click at [308, 131] on textarea at bounding box center [405, 125] width 561 height 35
type textarea "May I know the status of [DATE] inspection?"
click at [716, 107] on input "Request response" at bounding box center [708, 110] width 21 height 21
checkbox input "true"
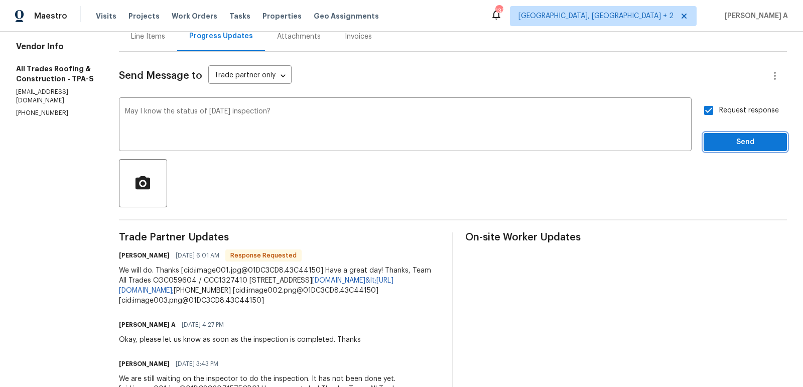
click at [726, 145] on span "Send" at bounding box center [745, 142] width 67 height 13
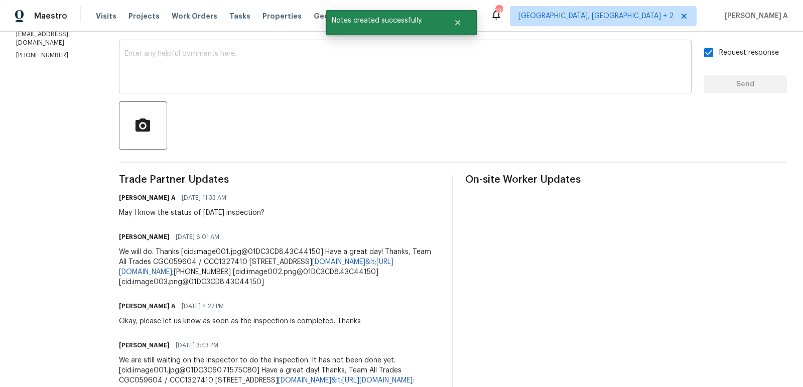
scroll to position [191, 0]
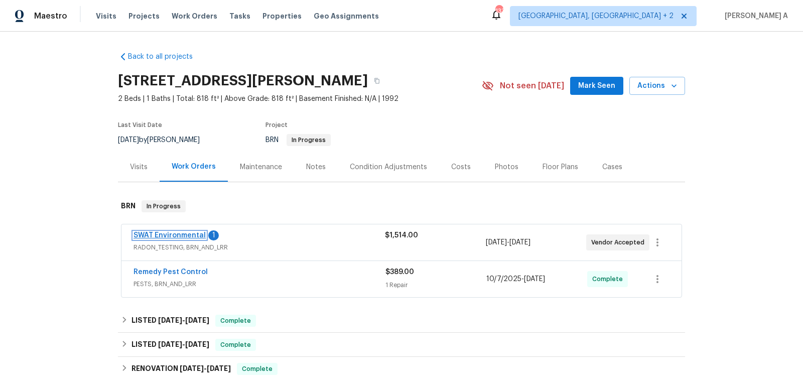
click at [180, 234] on link "SWAT Environmental" at bounding box center [170, 235] width 72 height 7
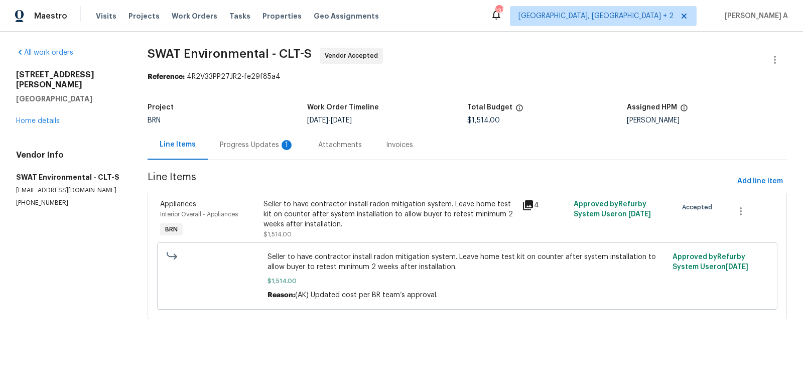
click at [246, 153] on div "Progress Updates 1" at bounding box center [257, 145] width 98 height 30
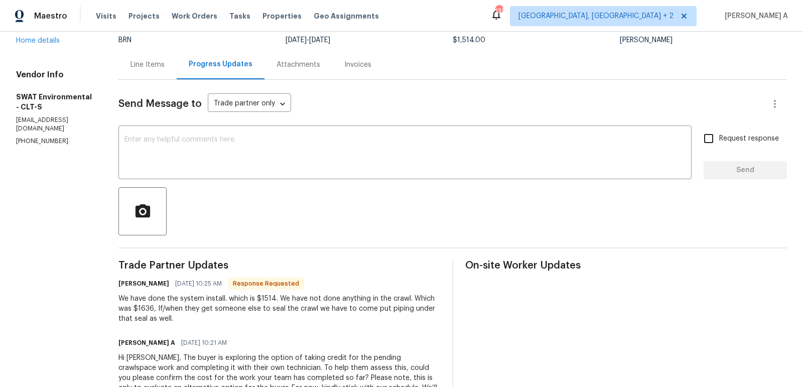
scroll to position [81, 0]
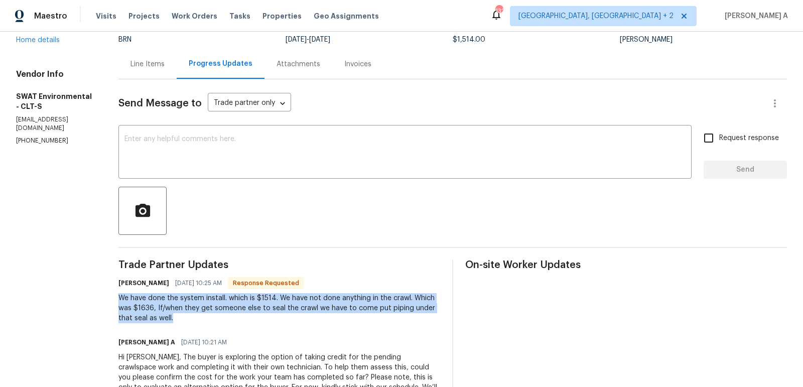
copy div "We have done the system install. which is $1514. We have not done anything in t…"
drag, startPoint x: 112, startPoint y: 297, endPoint x: 203, endPoint y: 324, distance: 94.2
copy div "We have done the system install. which is $1514. We have not done anything in t…"
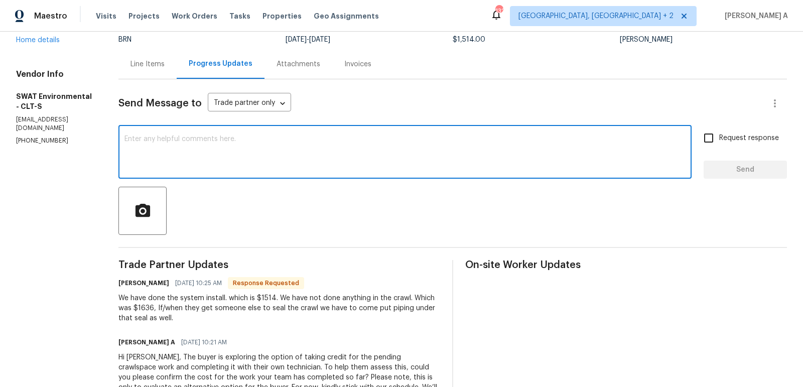
click at [319, 136] on textarea at bounding box center [404, 153] width 561 height 35
type textarea "I"
type textarea "Thanks for the info."
click at [723, 146] on label "Request response" at bounding box center [738, 137] width 81 height 21
click at [719, 146] on input "Request response" at bounding box center [708, 137] width 21 height 21
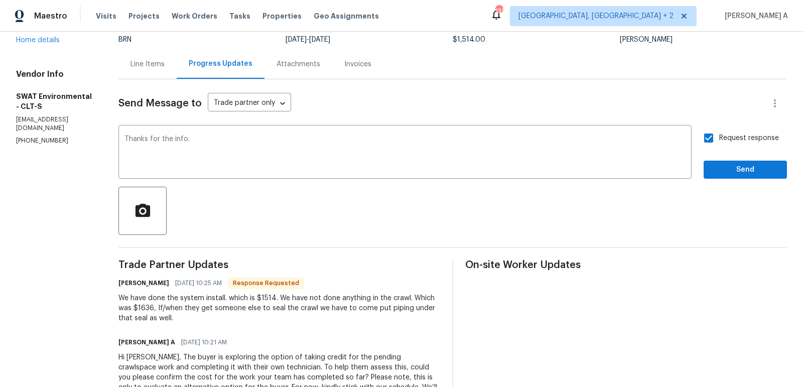
click at [710, 129] on input "Request response" at bounding box center [708, 137] width 21 height 21
checkbox input "false"
click at [735, 171] on span "Send" at bounding box center [745, 170] width 67 height 13
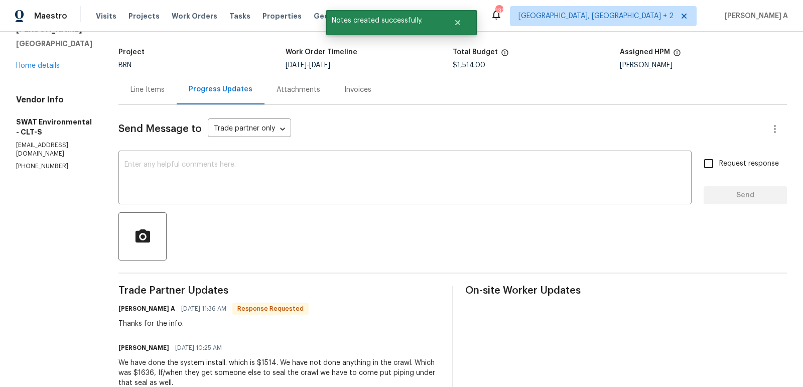
scroll to position [56, 0]
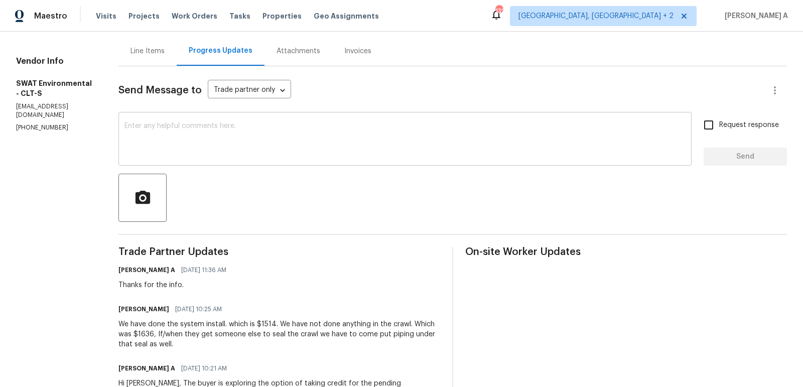
scroll to position [79, 0]
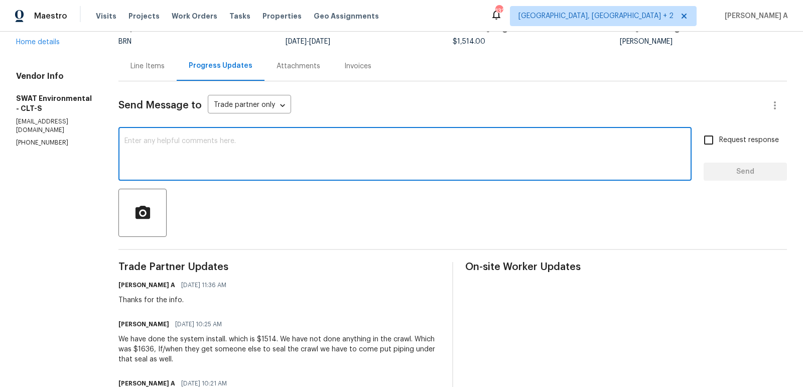
click at [162, 158] on textarea at bounding box center [404, 155] width 561 height 35
type textarea "S"
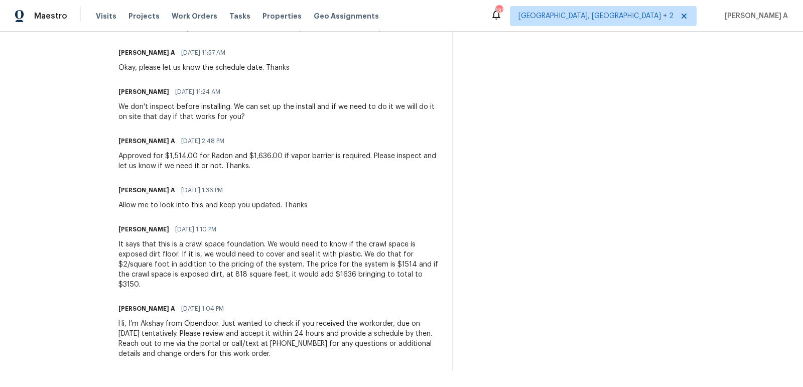
scroll to position [1899, 0]
drag, startPoint x: 241, startPoint y: 189, endPoint x: 273, endPoint y: 188, distance: 32.1
click at [273, 173] on div "Approved for $1,514.00 for Radon and $1,636.00 if vapor barrier is required. Pl…" at bounding box center [279, 163] width 322 height 20
copy div "$1,636.00"
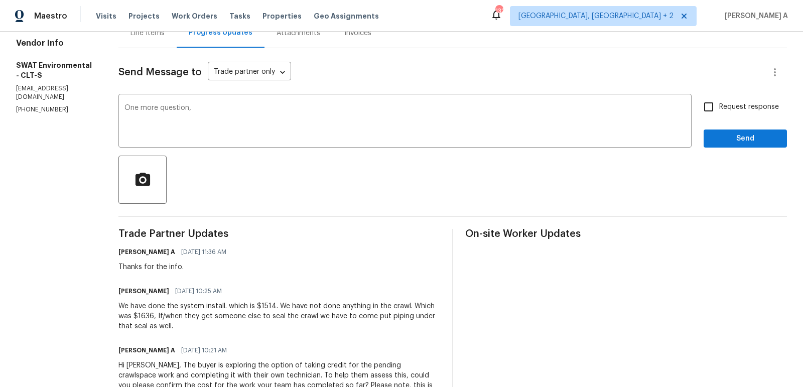
scroll to position [97, 0]
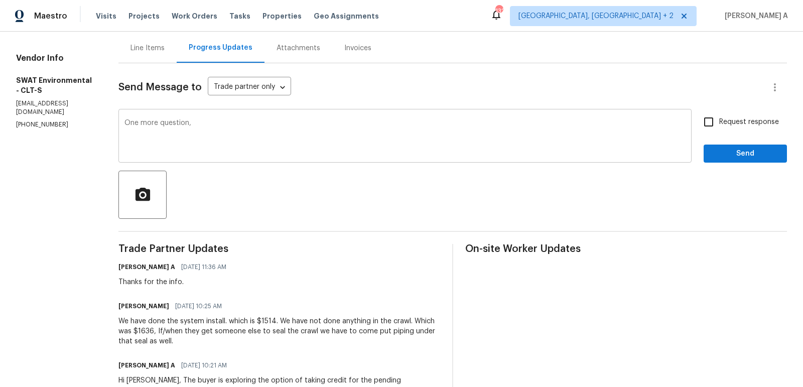
click at [204, 121] on textarea "One more question," at bounding box center [404, 136] width 561 height 35
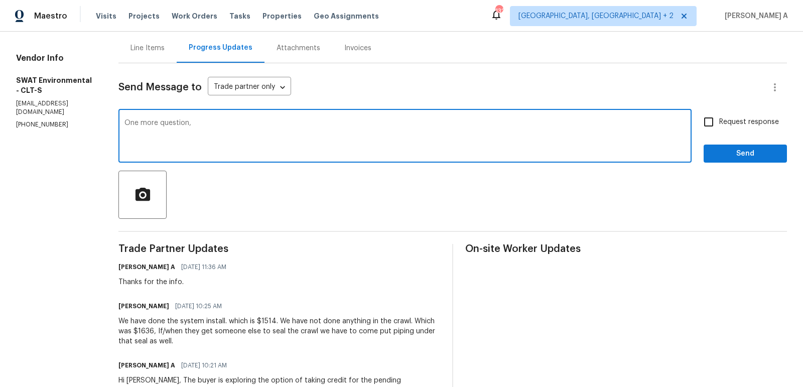
paste textarea "$1,636.00"
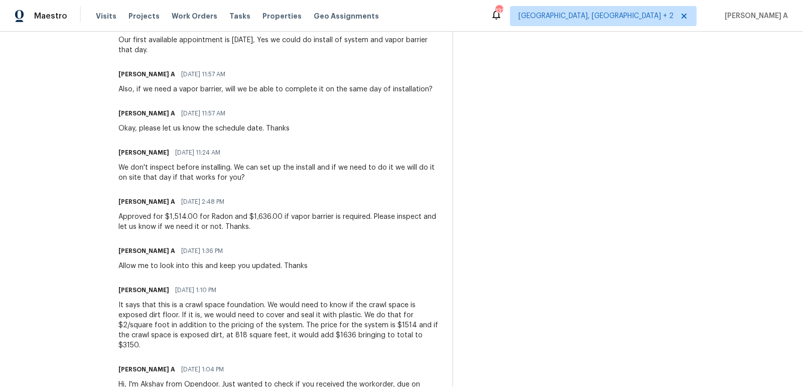
scroll to position [1862, 0]
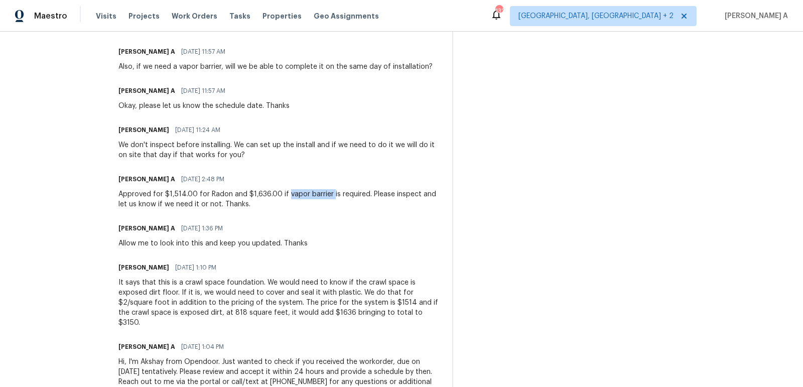
copy div "vapor barrier"
drag, startPoint x: 280, startPoint y: 225, endPoint x: 325, endPoint y: 225, distance: 45.2
click at [325, 209] on div "Approved for $1,514.00 for Radon and $1,636.00 if vapor barrier is required. Pl…" at bounding box center [279, 199] width 322 height 20
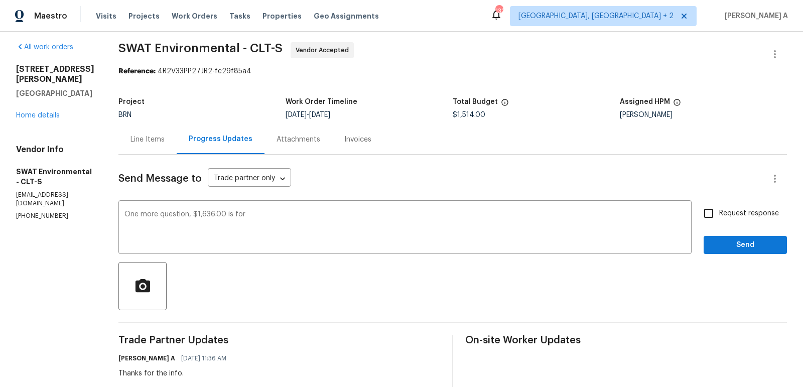
scroll to position [0, 0]
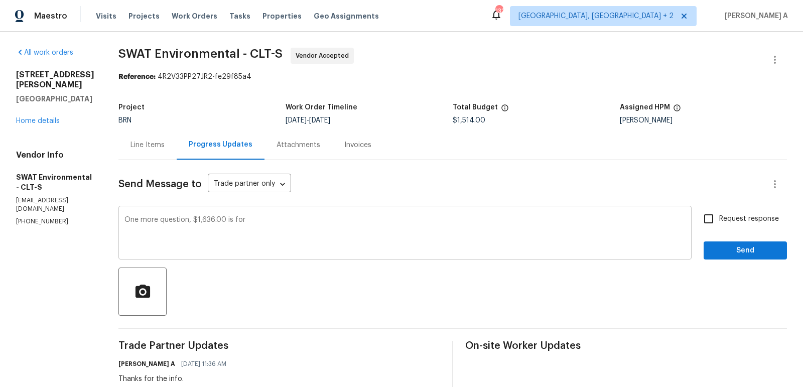
click at [271, 217] on textarea "One more question, $1,636.00 is for" at bounding box center [404, 233] width 561 height 35
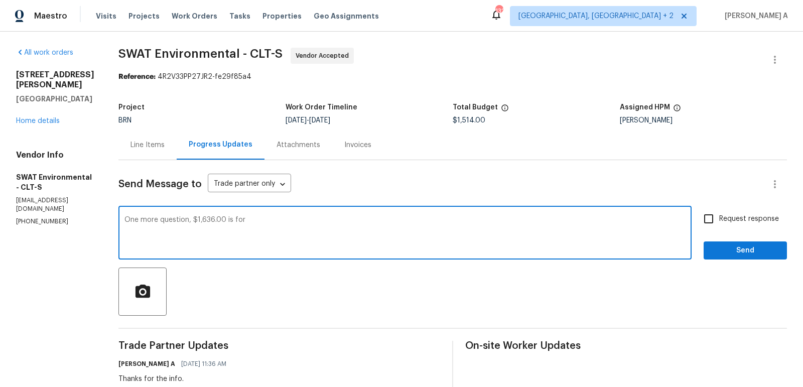
paste textarea "vapor barrier"
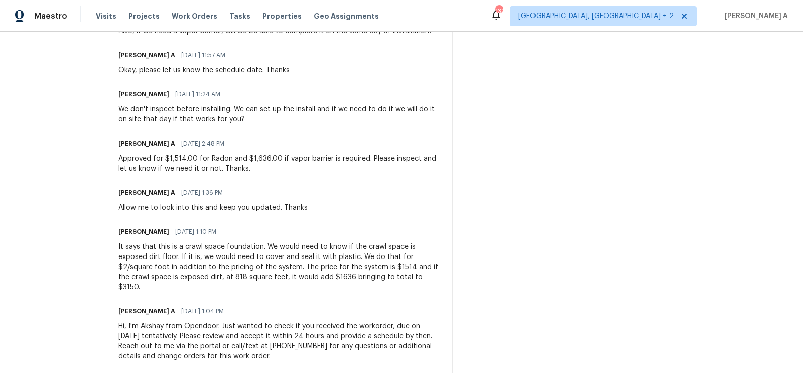
scroll to position [1921, 0]
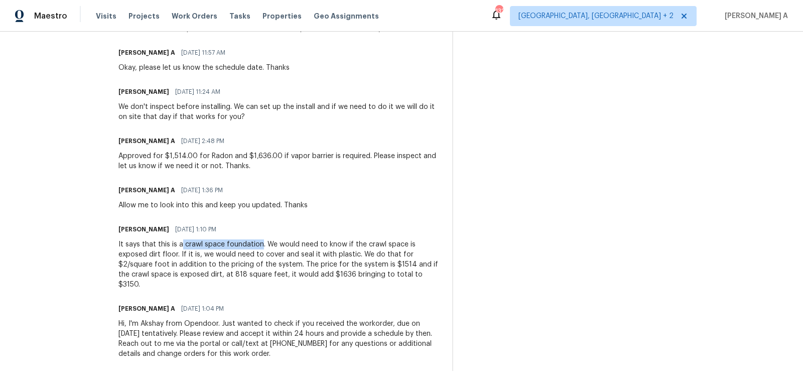
copy div "crawl space foundation"
drag, startPoint x: 175, startPoint y: 254, endPoint x: 252, endPoint y: 254, distance: 77.8
click at [252, 254] on div "It says that this is a crawl space foundation. We would need to know if the cra…" at bounding box center [279, 264] width 322 height 50
copy div "crawl space is exposed dirt,"
drag, startPoint x: 376, startPoint y: 275, endPoint x: 156, endPoint y: 285, distance: 221.0
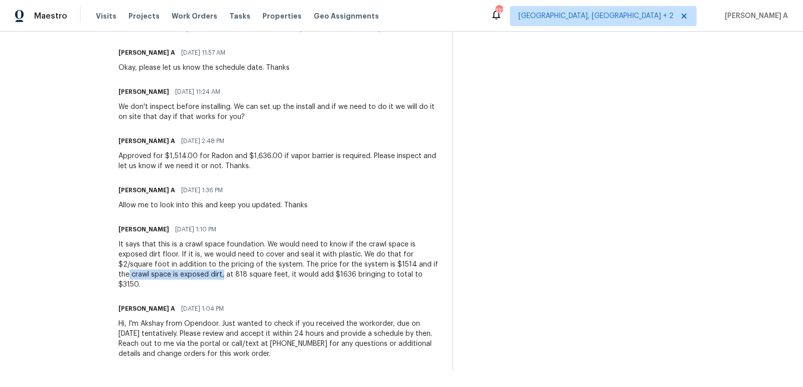
click at [156, 285] on div "It says that this is a crawl space foundation. We would need to know if the cra…" at bounding box center [279, 264] width 322 height 50
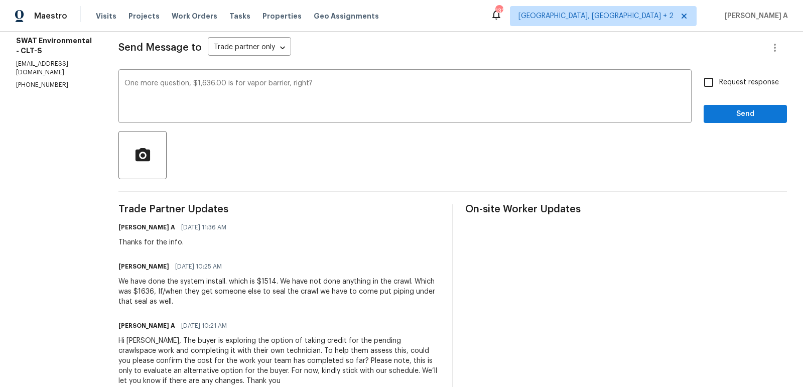
scroll to position [35, 0]
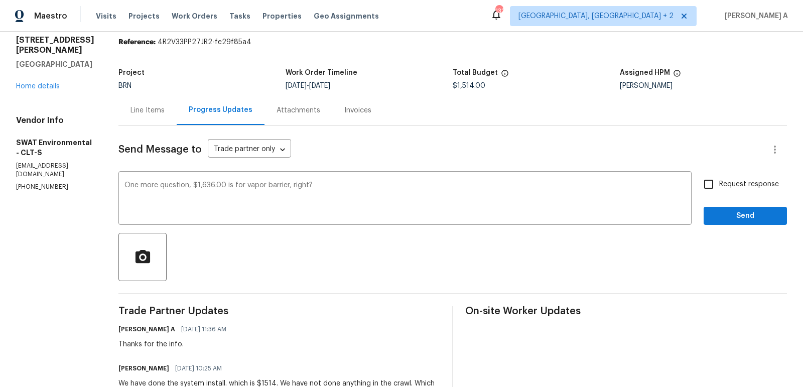
click at [0, 0] on span "Correct the article" at bounding box center [0, 0] width 0 height 0
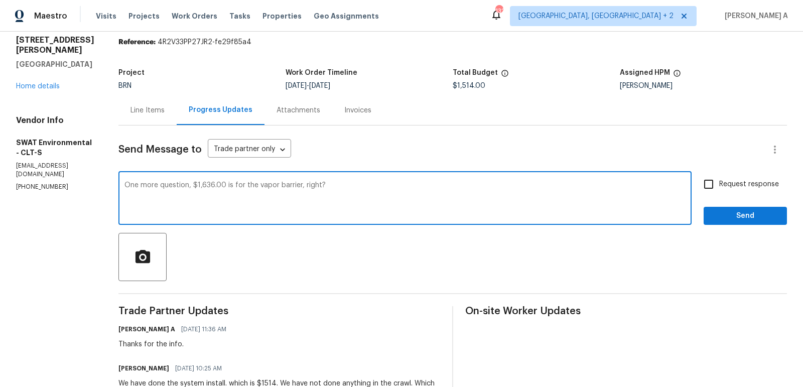
click at [321, 186] on textarea "One more question, $1,636.00 is for the vapor barrier, right?" at bounding box center [404, 199] width 561 height 35
paste textarea "crawl space is exposed dirt,"
click at [327, 184] on textarea "One more question, $1,636.00 is for the vapor barrier, right for crawl space is…" at bounding box center [404, 199] width 561 height 35
click at [0, 0] on qb-div "Replace with ? The" at bounding box center [0, 0] width 0 height 0
click at [317, 187] on textarea "One more question, $1,636.00 is for the vapor barrier, right? The to cover craw…" at bounding box center [404, 199] width 561 height 35
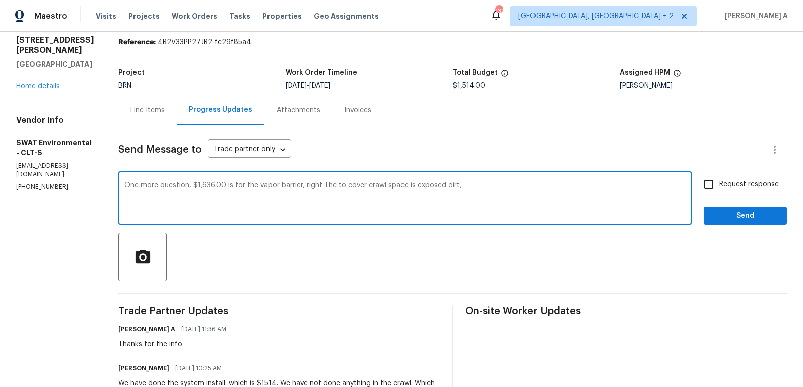
click at [0, 0] on span "Replace with" at bounding box center [0, 0] width 0 height 0
click at [463, 192] on textarea "One more question, $1,636.00 is for the vapor barrier, right The to cover crawl…" at bounding box center [404, 199] width 561 height 35
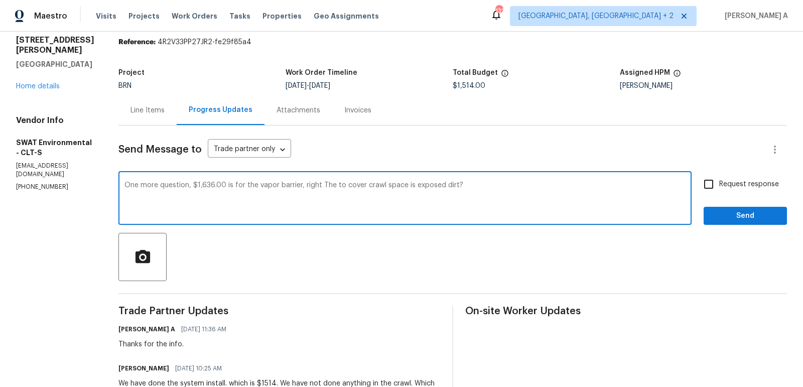
click at [463, 192] on textarea "One more question, $1,636.00 is for the vapor barrier, right The to cover crawl…" at bounding box center [404, 199] width 561 height 35
click at [0, 0] on icon "Paraphrase text" at bounding box center [0, 0] width 0 height 0
click at [0, 0] on span "question:" at bounding box center [0, 0] width 0 height 0
drag, startPoint x: 327, startPoint y: 184, endPoint x: 336, endPoint y: 184, distance: 8.5
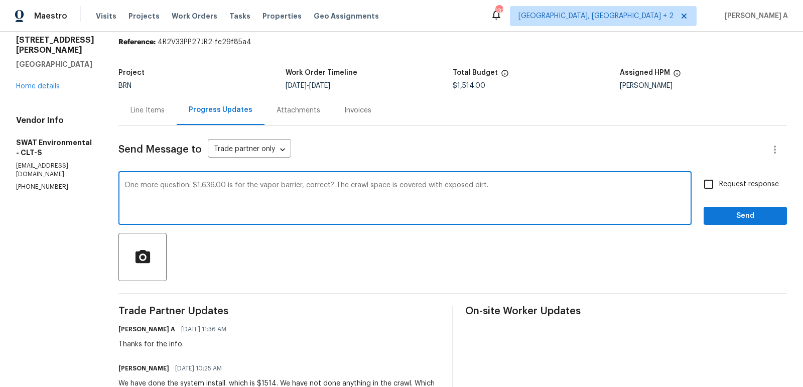
click at [336, 184] on textarea "One more question: $1,636.00 is for the vapor barrier, correct? The crawl space…" at bounding box center [404, 199] width 561 height 35
click at [427, 187] on textarea "One more question: $1,636.00 is for the vapor barrier, correct? to cover the cr…" at bounding box center [404, 199] width 561 height 35
click at [0, 0] on span "Add" at bounding box center [0, 0] width 0 height 0
click at [440, 187] on textarea "One more question: $1,636.00 is for the vapor barrier, correct? to cover the cr…" at bounding box center [404, 199] width 561 height 35
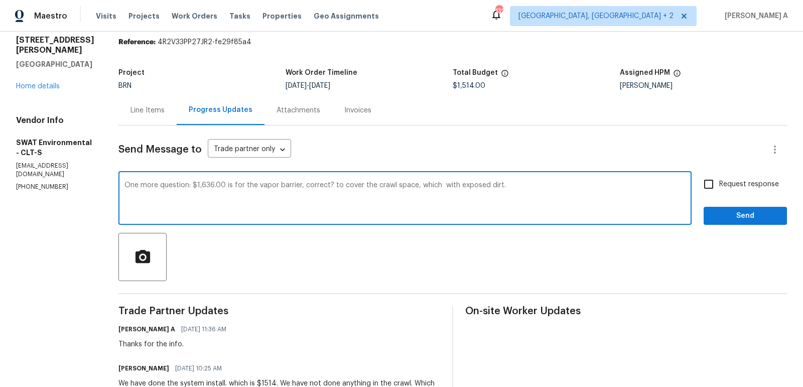
click at [440, 187] on textarea "One more question: $1,636.00 is for the vapor barrier, correct? to cover the cr…" at bounding box center [404, 199] width 561 height 35
click at [0, 0] on div "has" at bounding box center [0, 0] width 0 height 0
click at [405, 187] on textarea "One more question: $1,636.00 is for the vapor barrier, correct? to cover the cr…" at bounding box center [404, 199] width 561 height 35
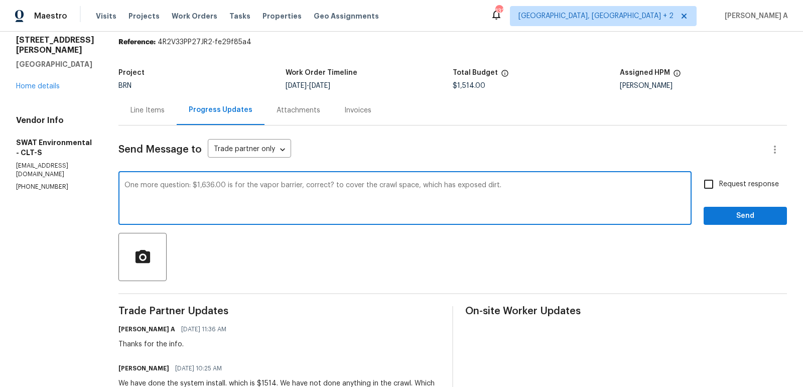
click at [0, 0] on icon "Paraphrase text" at bounding box center [0, 0] width 0 height 0
click at [0, 0] on li "Just one more question:" at bounding box center [0, 0] width 0 height 0
click at [0, 0] on icon "Text is too long. Try paraphrasing shorter sections." at bounding box center [0, 0] width 0 height 0
click at [301, 212] on textarea "Just one more question: $1,636.00 is for the vapor barrier, correct? to cover t…" at bounding box center [404, 199] width 561 height 35
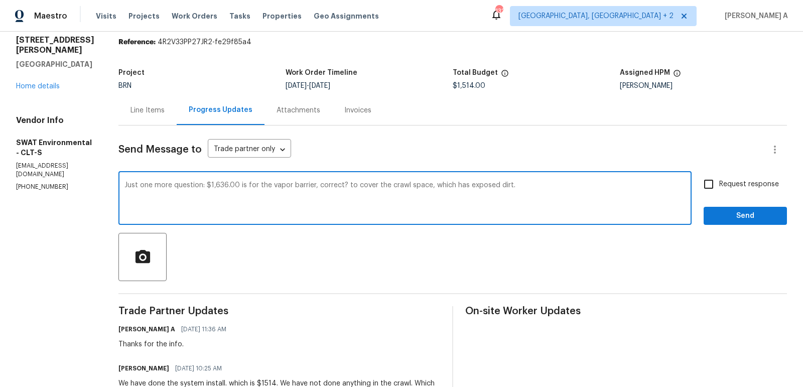
click at [505, 213] on textarea "Just one more question: $1,636.00 is for the vapor barrier, correct? to cover t…" at bounding box center [404, 199] width 561 height 35
type textarea "Just one more question: $1,636.00 is for the vapor barrier, correct? to cover t…"
click at [709, 182] on input "Request response" at bounding box center [708, 184] width 21 height 21
checkbox input "true"
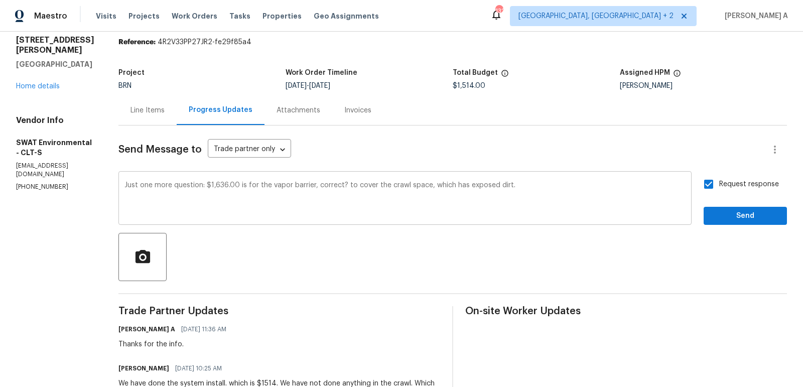
click at [545, 188] on textarea "Just one more question: $1,636.00 is for the vapor barrier, correct? to cover t…" at bounding box center [404, 199] width 561 height 35
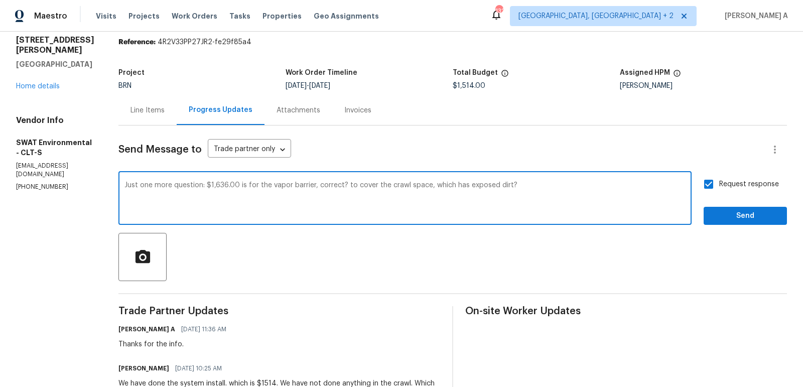
type textarea "Just one more question: $1,636.00 is for the vapor barrier, correct? to cover t…"
click at [756, 220] on span "Send" at bounding box center [745, 216] width 67 height 13
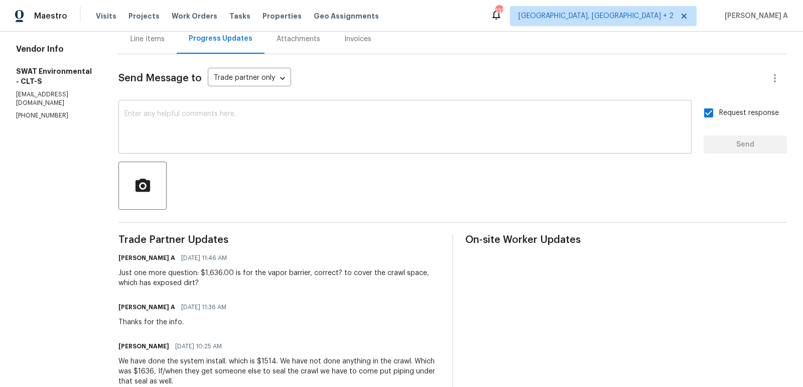
scroll to position [0, 0]
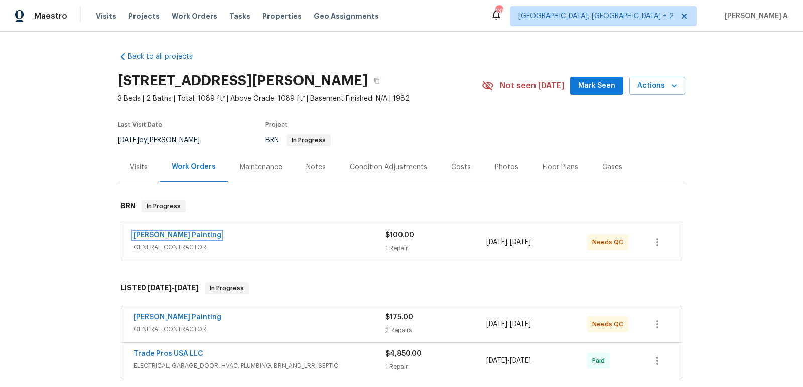
click at [173, 234] on link "[PERSON_NAME] Painting" at bounding box center [178, 235] width 88 height 7
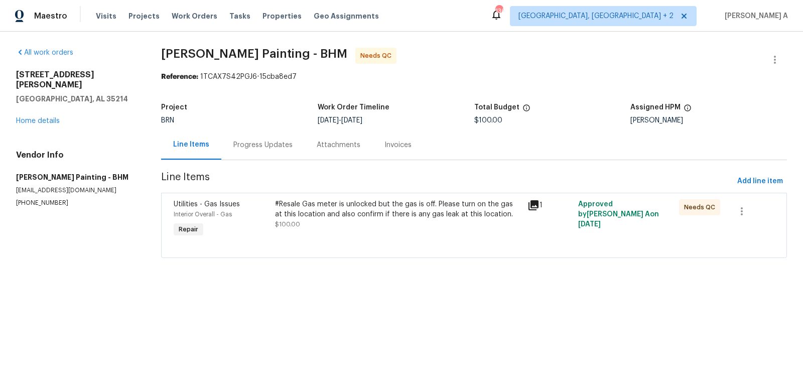
click at [246, 168] on section "[PERSON_NAME] Painting - BHM Needs QC Reference: 1TCAX7S42PGJ6-15cba8ed7 Projec…" at bounding box center [474, 159] width 626 height 222
click at [253, 144] on div "Progress Updates" at bounding box center [262, 145] width 59 height 10
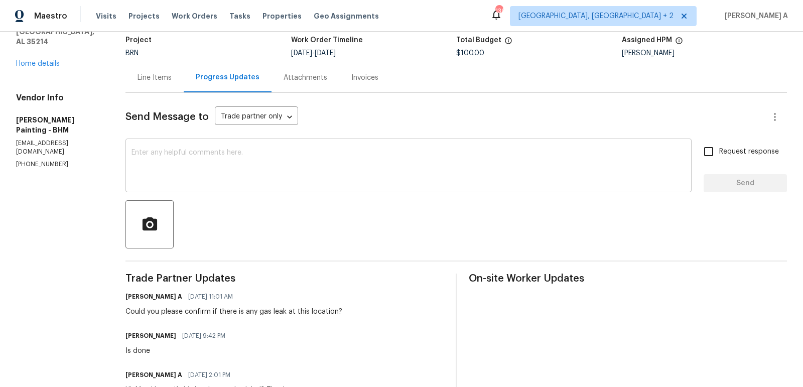
scroll to position [118, 0]
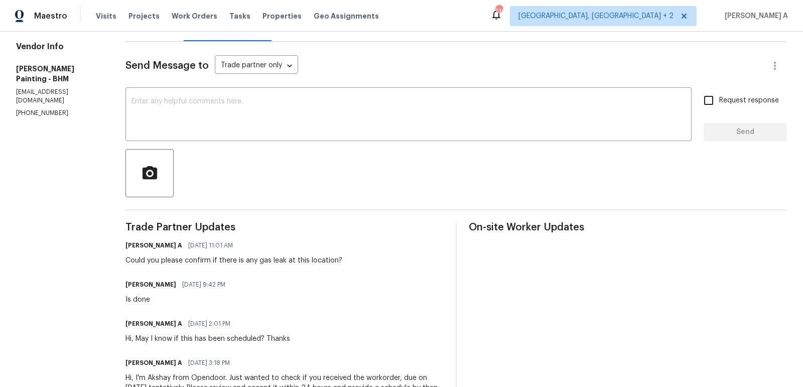
click at [53, 109] on p "[PHONE_NUMBER]" at bounding box center [58, 113] width 85 height 9
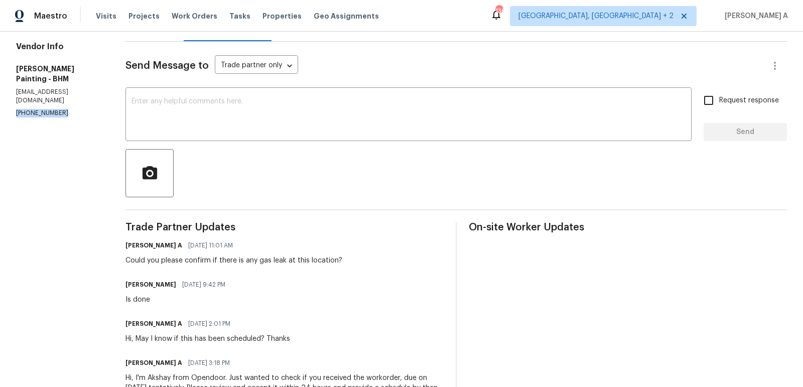
scroll to position [0, 0]
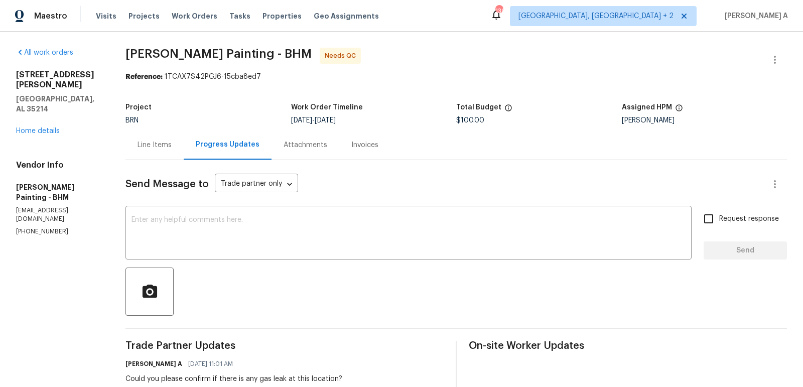
click at [178, 152] on div "Line Items" at bounding box center [154, 145] width 58 height 30
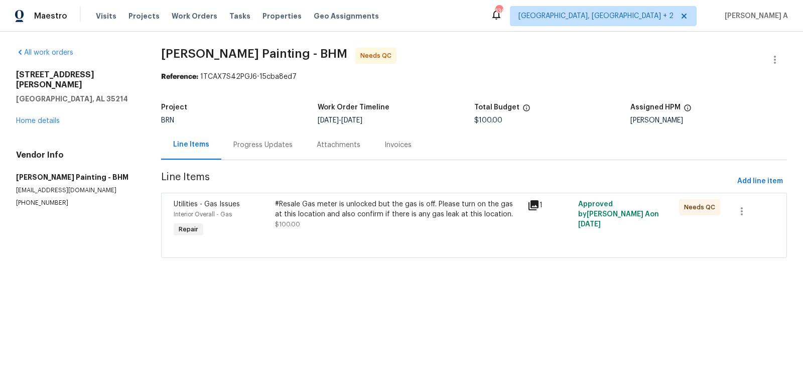
click at [377, 228] on div "#Resale Gas meter is unlocked but the gas is off. Please turn on the gas at thi…" at bounding box center [398, 214] width 247 height 30
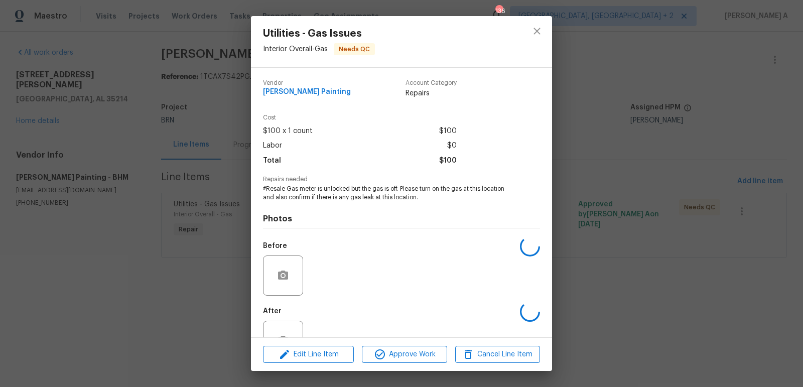
scroll to position [33, 0]
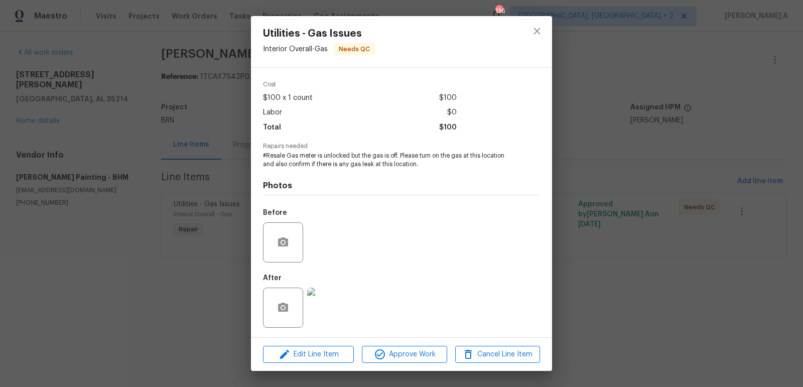
click at [319, 326] on img at bounding box center [327, 308] width 40 height 40
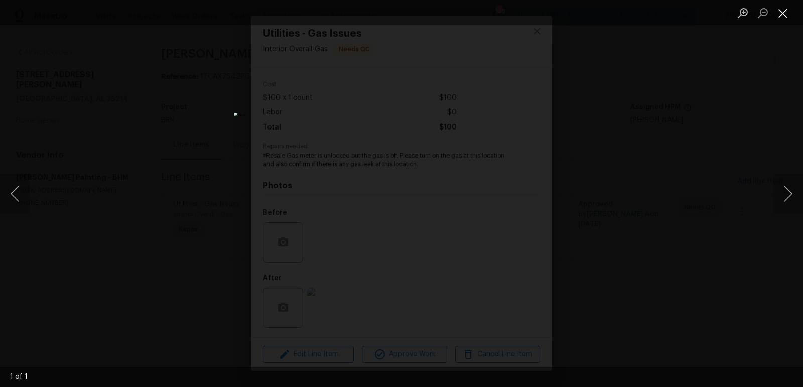
click at [782, 7] on button "Close lightbox" at bounding box center [783, 13] width 20 height 18
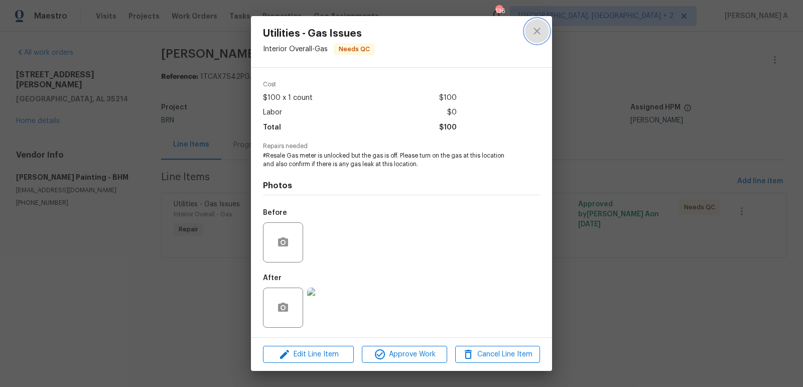
click at [533, 26] on icon "close" at bounding box center [537, 31] width 12 height 12
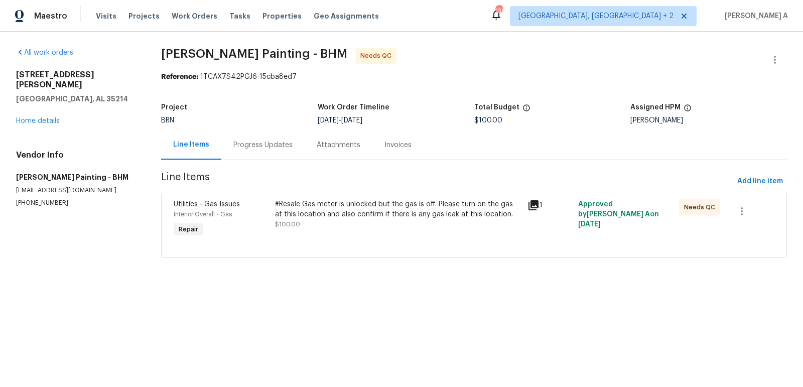
click at [241, 144] on div "Progress Updates" at bounding box center [262, 145] width 59 height 10
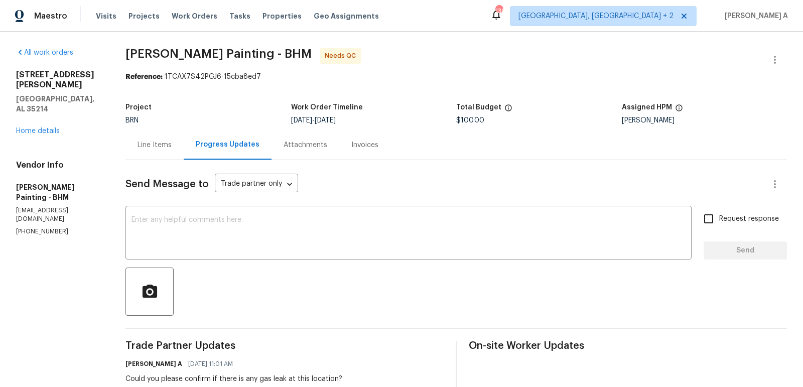
click at [172, 148] on div "Line Items" at bounding box center [155, 145] width 34 height 10
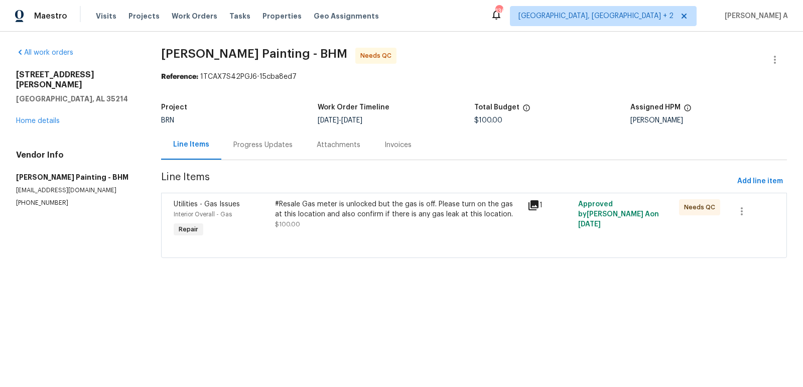
click at [257, 152] on div "Progress Updates" at bounding box center [262, 145] width 83 height 30
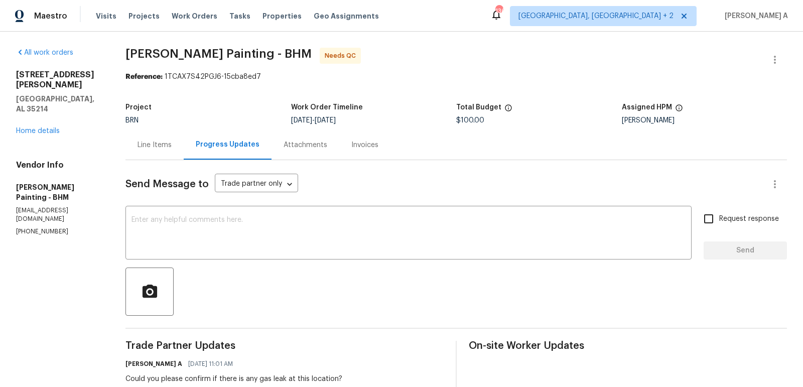
click at [172, 147] on div "Line Items" at bounding box center [155, 145] width 34 height 10
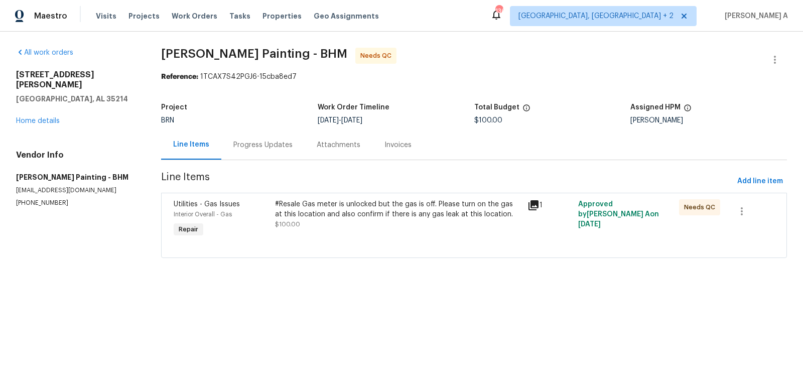
click at [269, 148] on div "Progress Updates" at bounding box center [262, 145] width 59 height 10
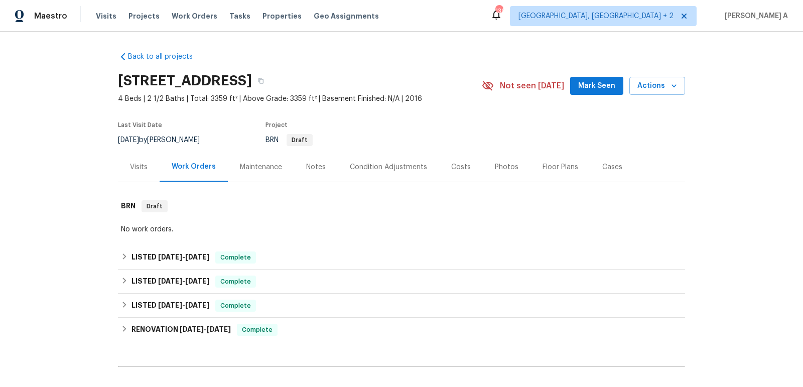
scroll to position [184, 0]
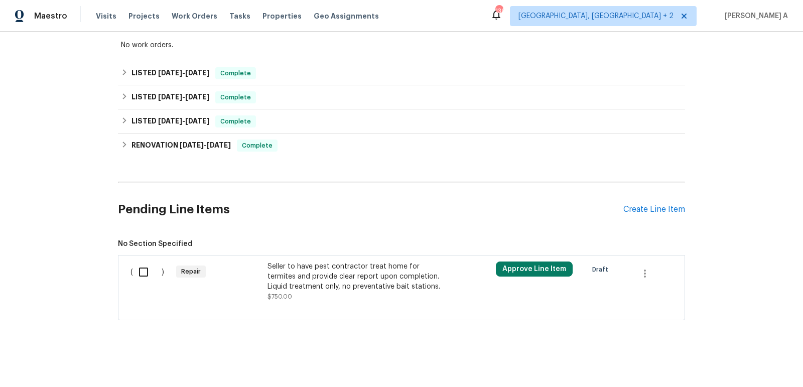
click at [370, 297] on div "Seller to have pest contractor treat home for termites and provide clear report…" at bounding box center [356, 281] width 177 height 40
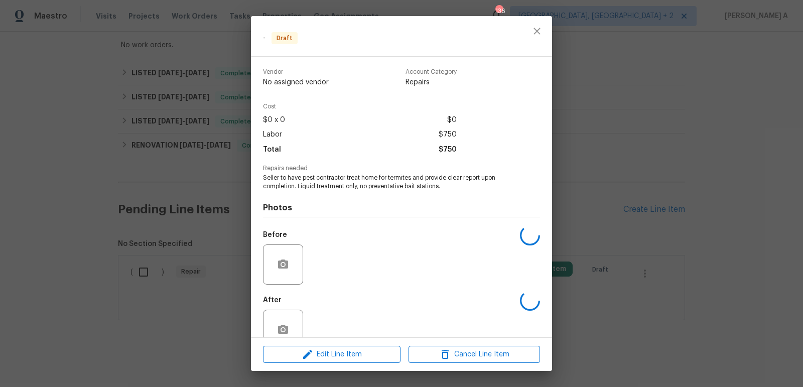
scroll to position [23, 0]
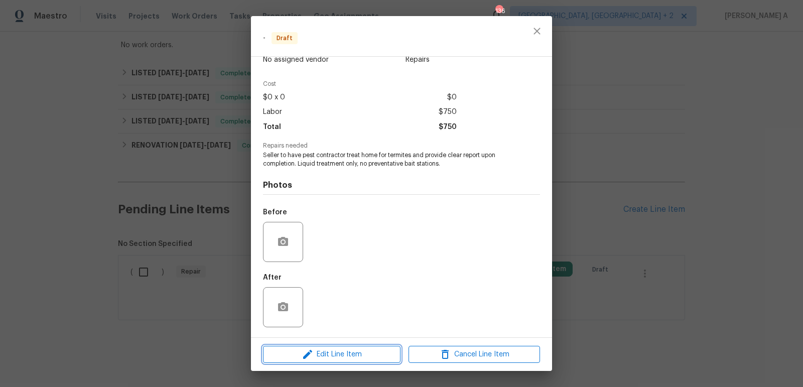
click at [354, 358] on span "Edit Line Item" at bounding box center [331, 354] width 131 height 13
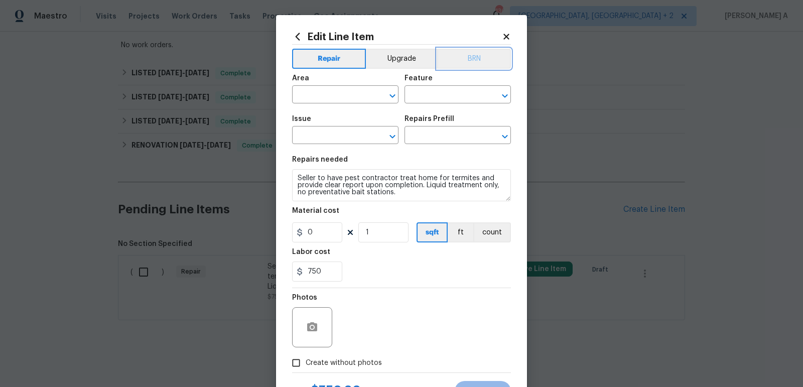
click at [467, 62] on button "BRN" at bounding box center [474, 59] width 74 height 20
click at [325, 99] on input "text" at bounding box center [331, 96] width 78 height 16
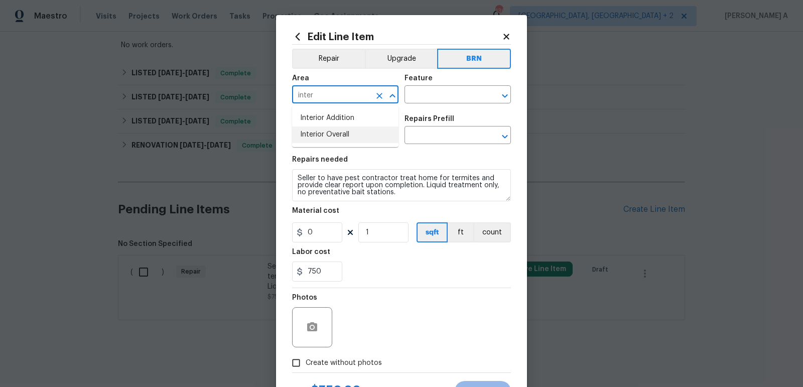
click at [336, 135] on li "Interior Overall" at bounding box center [345, 134] width 106 height 17
type input "Interior Overall"
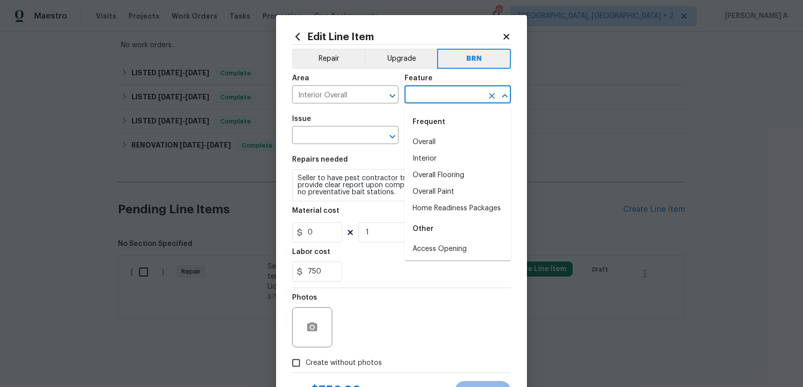
click at [443, 101] on input "text" at bounding box center [444, 96] width 78 height 16
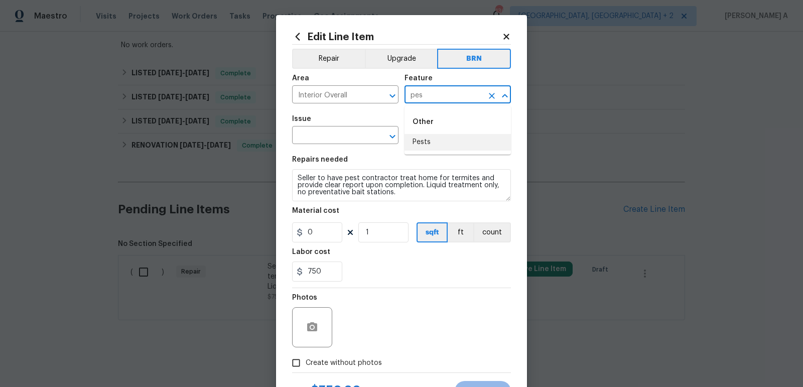
click at [457, 147] on li "Pests" at bounding box center [458, 142] width 106 height 17
type input "Pests"
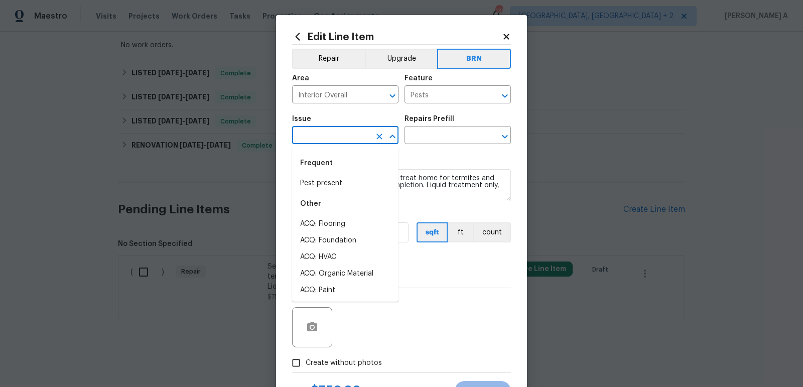
click at [342, 133] on input "text" at bounding box center [331, 136] width 78 height 16
click at [340, 187] on li "Pest present" at bounding box center [345, 183] width 106 height 17
type input "Pest present"
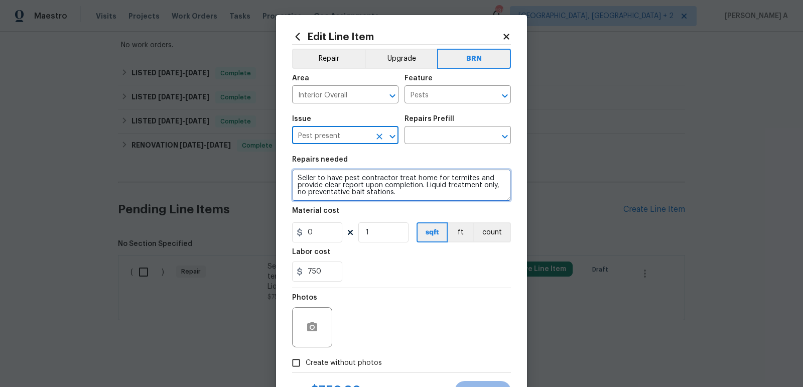
click at [340, 187] on textarea "Seller to have pest contractor treat home for termites and provide clear report…" at bounding box center [401, 185] width 219 height 32
click at [372, 175] on textarea "Seller to have pest contractor treat home for termites and provide clear report…" at bounding box center [401, 185] width 219 height 32
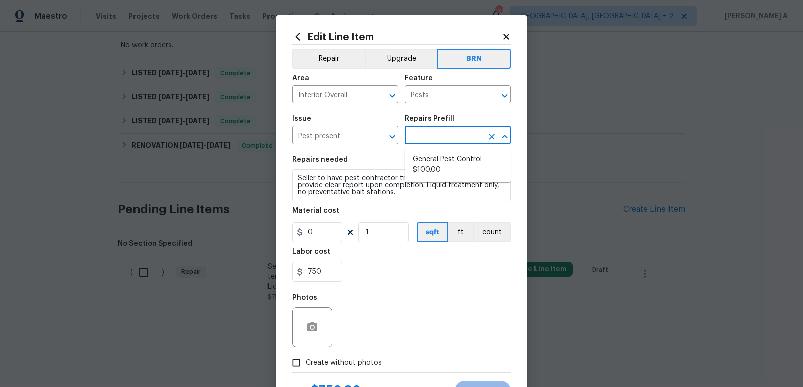
click at [436, 136] on input "text" at bounding box center [444, 136] width 78 height 16
click at [437, 163] on li "General Pest Control $100.00" at bounding box center [458, 164] width 106 height 27
type input "General Pest Control $100.00"
type textarea "General pest treatment for active pest/insect infestation - non termite"
type input "100"
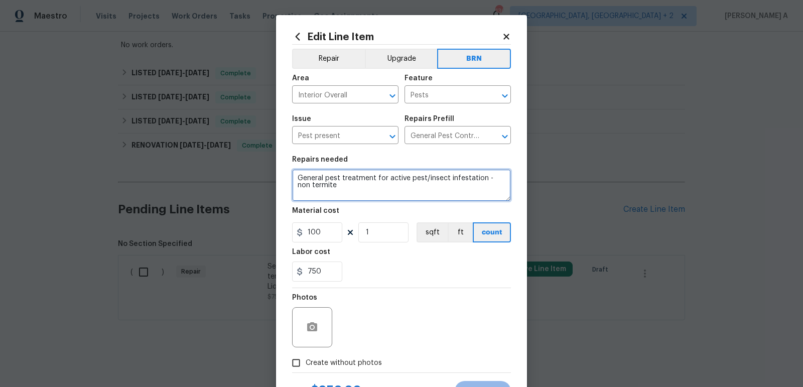
click at [420, 181] on textarea "General pest treatment for active pest/insect infestation - non termite" at bounding box center [401, 185] width 219 height 32
paste textarea "Seller to have pest contractor treat home for termites and provide clear report…"
type textarea "Seller to have pest contractor treat home for termites and provide clear report…"
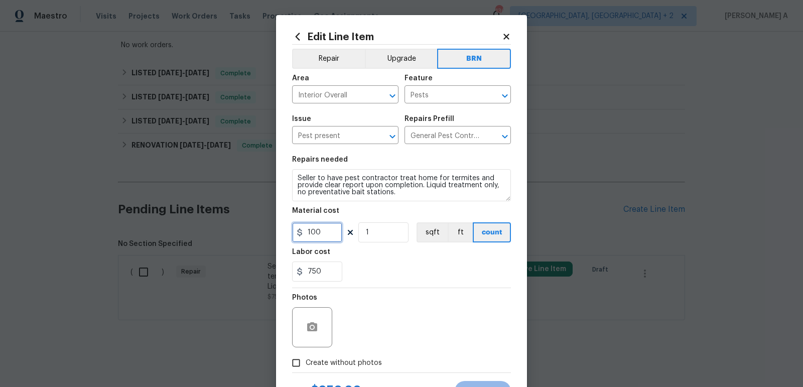
drag, startPoint x: 328, startPoint y: 229, endPoint x: 287, endPoint y: 228, distance: 41.7
click at [287, 228] on div "Edit Line Item Repair Upgrade BRN Area Interior Overall ​ Feature Pests ​ Issue…" at bounding box center [401, 216] width 251 height 402
type input "0"
click at [401, 249] on div "Labor cost" at bounding box center [401, 254] width 219 height 13
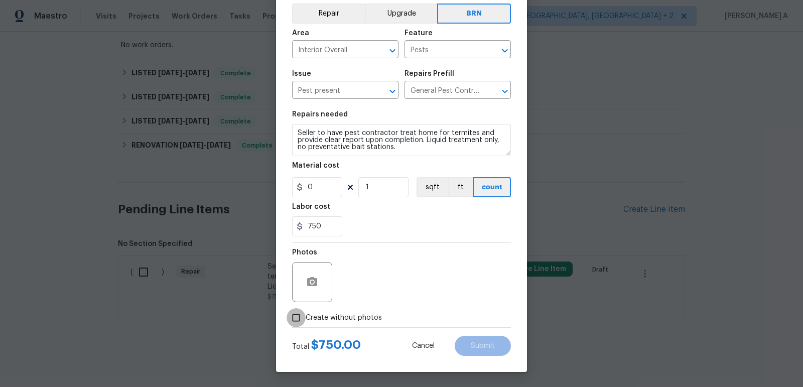
click at [301, 312] on input "Create without photos" at bounding box center [296, 317] width 19 height 19
checkbox input "true"
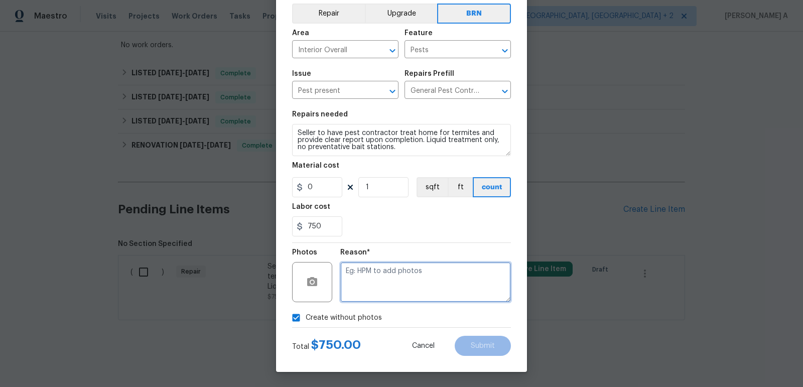
click at [344, 292] on textarea at bounding box center [425, 282] width 171 height 40
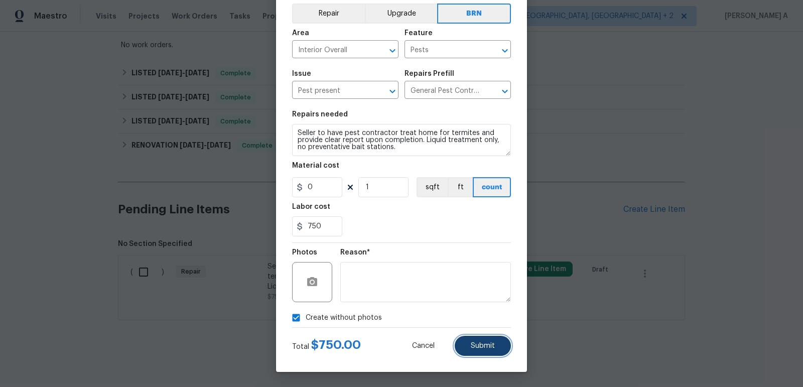
click at [471, 353] on button "Submit" at bounding box center [483, 346] width 56 height 20
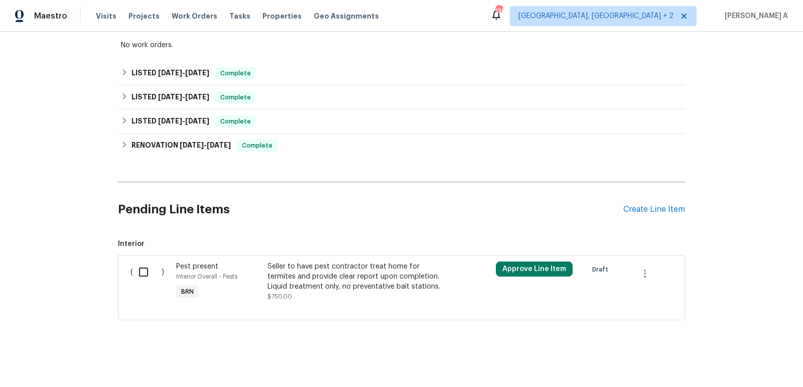
click at [149, 269] on input "checkbox" at bounding box center [147, 271] width 29 height 21
checkbox input "true"
click at [764, 358] on span "Create Work Order" at bounding box center [745, 362] width 67 height 13
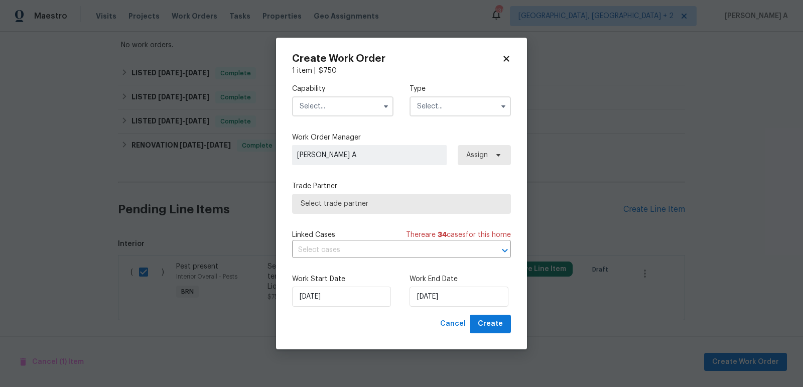
click at [340, 98] on input "text" at bounding box center [342, 106] width 101 height 20
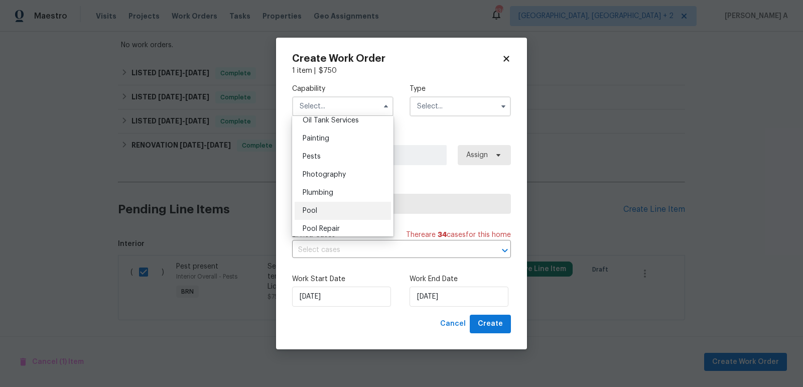
scroll to position [829, 0]
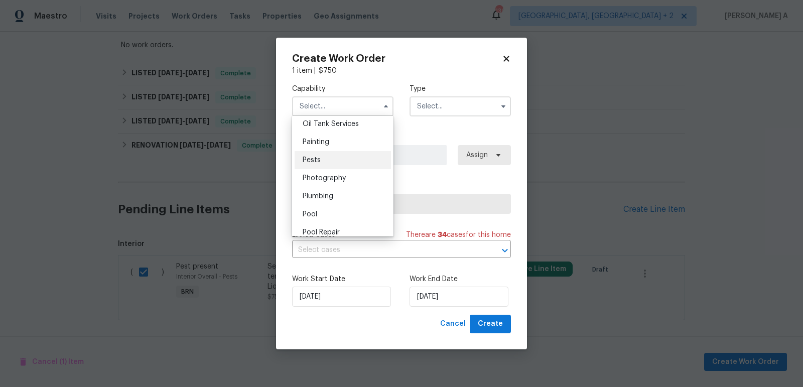
click at [337, 159] on div "Pests" at bounding box center [343, 160] width 96 height 18
type input "Pests"
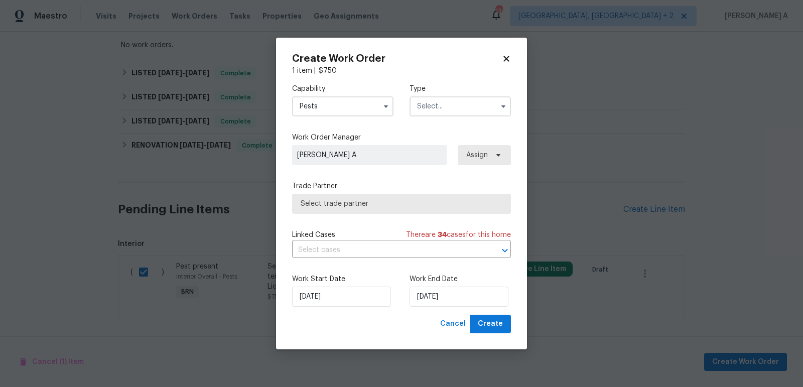
click at [469, 99] on input "text" at bounding box center [460, 106] width 101 height 20
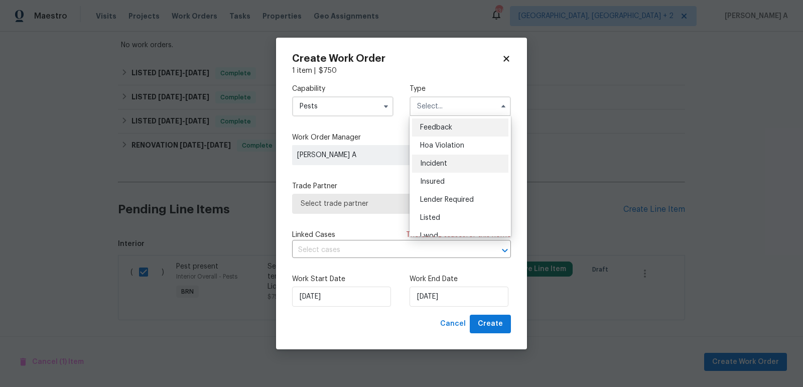
scroll to position [119, 0]
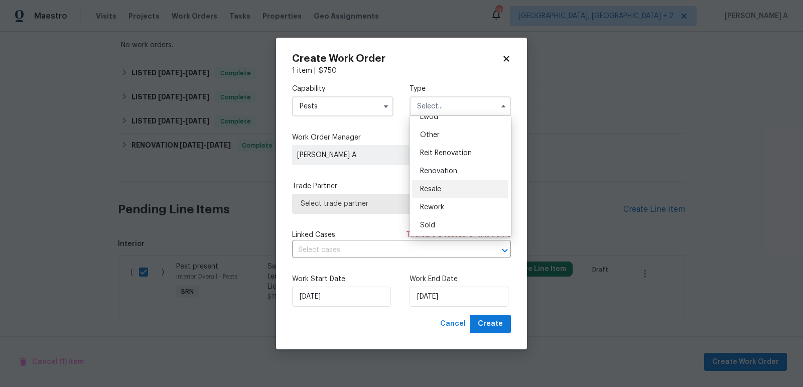
click at [451, 186] on div "Resale" at bounding box center [460, 189] width 96 height 18
type input "Resale"
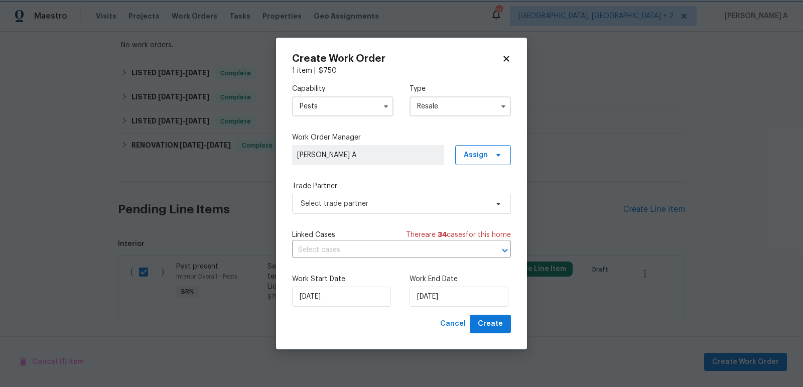
scroll to position [0, 0]
click at [414, 206] on span "Select trade partner" at bounding box center [394, 204] width 187 height 10
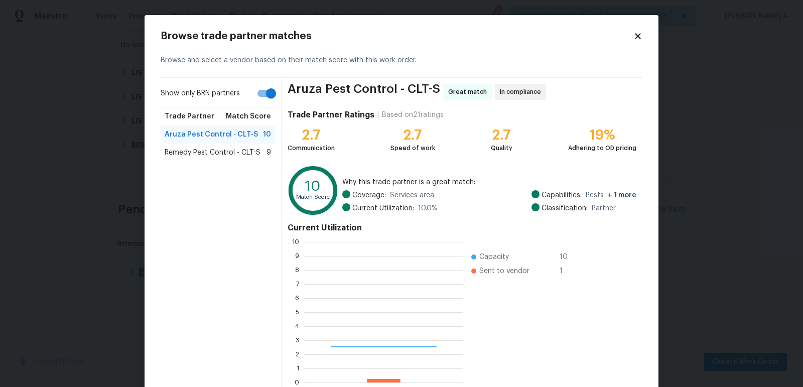
scroll to position [141, 159]
click at [266, 97] on input "Show only BRN partners" at bounding box center [270, 93] width 57 height 19
checkbox input "false"
click at [229, 154] on span "Remedy Pest Control - CLT-S" at bounding box center [213, 153] width 96 height 10
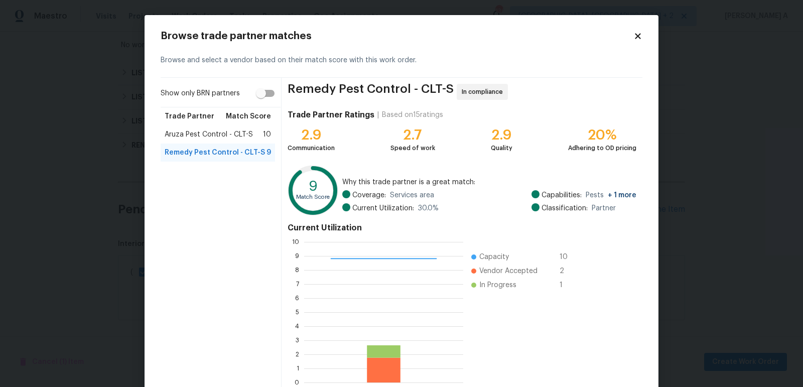
scroll to position [55, 0]
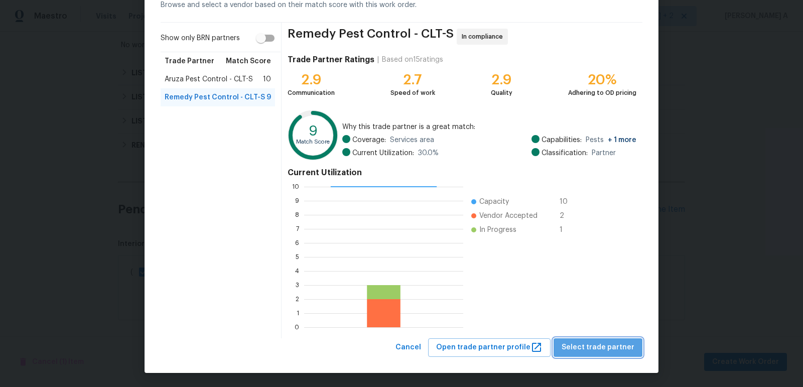
click at [617, 351] on span "Select trade partner" at bounding box center [598, 347] width 73 height 13
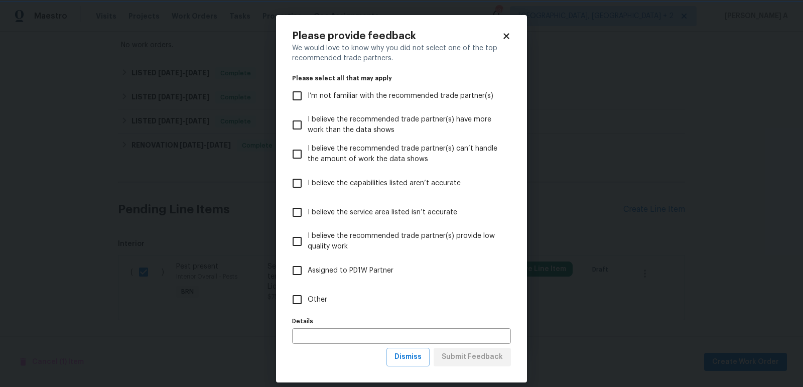
scroll to position [0, 0]
click at [411, 359] on span "Dismiss" at bounding box center [407, 357] width 27 height 13
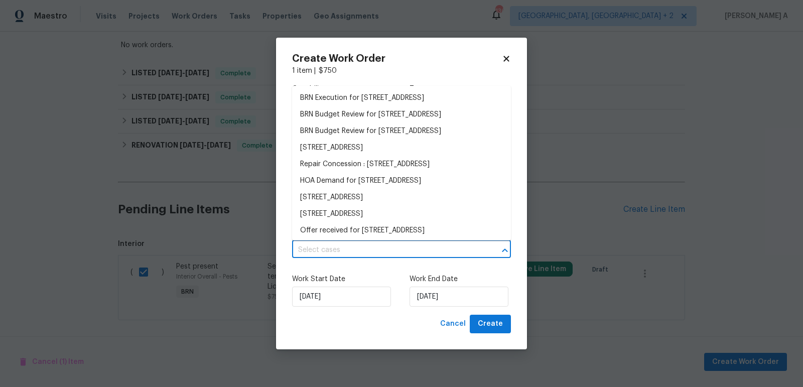
click at [357, 249] on input "text" at bounding box center [387, 250] width 191 height 16
click at [358, 98] on li "BRN Execution for 3026 S Devon St, Charlotte, NC 28213" at bounding box center [401, 98] width 219 height 17
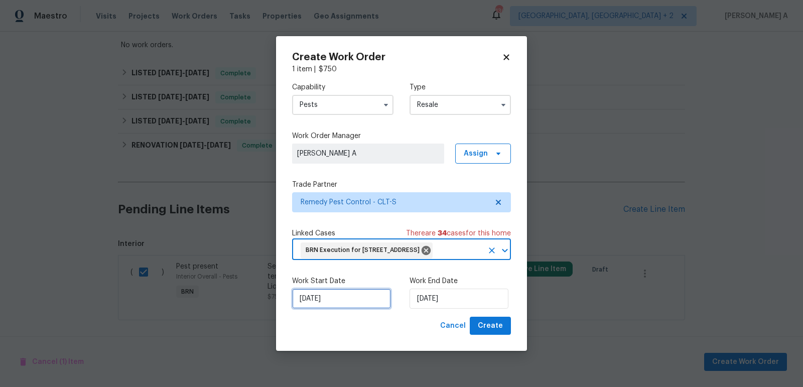
click at [337, 309] on input "[DATE]" at bounding box center [341, 299] width 99 height 20
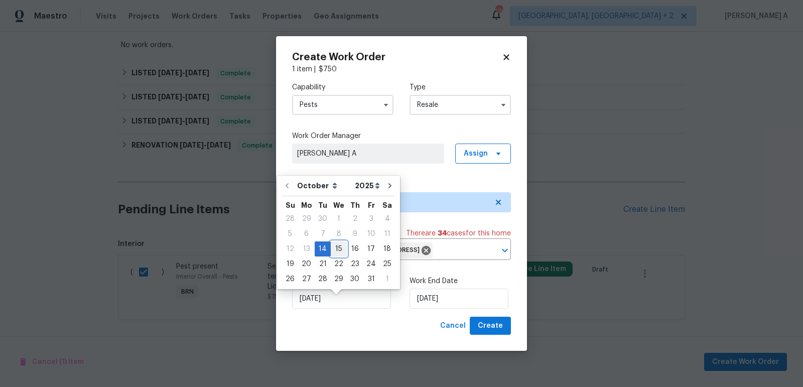
click at [334, 245] on div "15" at bounding box center [339, 249] width 16 height 14
type input "10/15/2025"
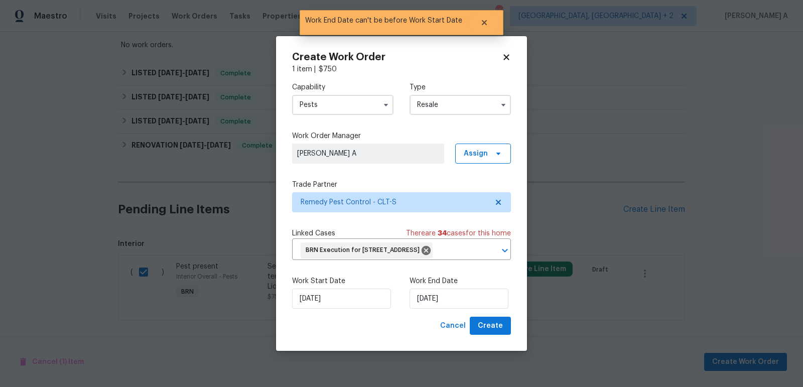
click at [451, 286] on label "Work End Date" at bounding box center [460, 281] width 101 height 10
click at [450, 317] on div "Work Start Date 10/15/2025 Work End Date 10/15/2025" at bounding box center [401, 292] width 219 height 49
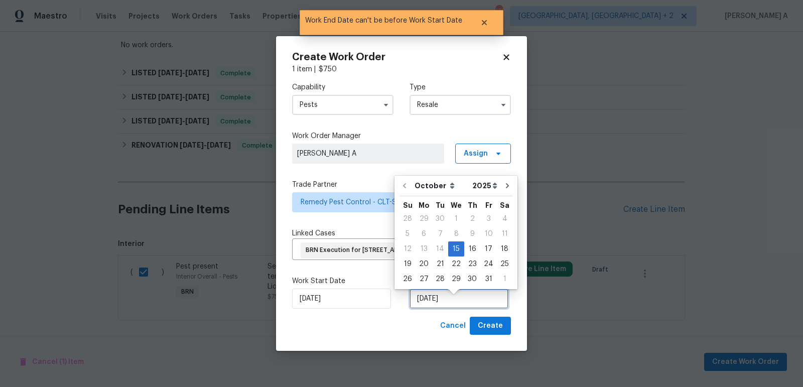
click at [454, 303] on input "10/15/2025" at bounding box center [459, 299] width 99 height 20
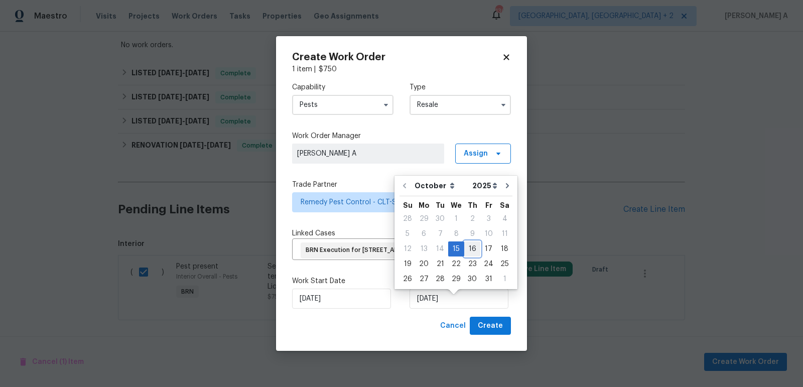
click at [471, 243] on div "16" at bounding box center [472, 249] width 16 height 14
type input "10/16/2025"
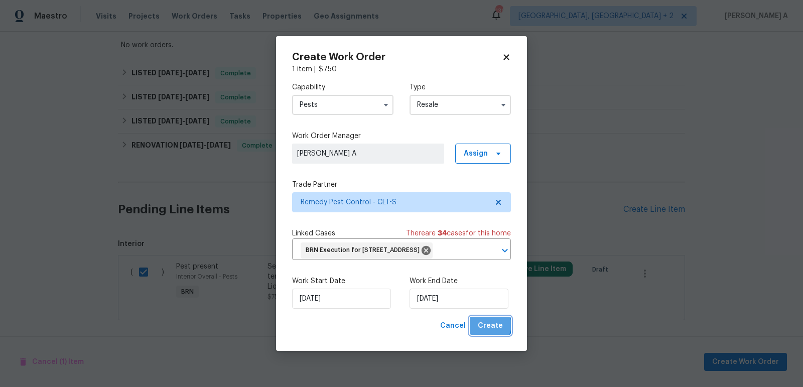
click at [491, 332] on span "Create" at bounding box center [490, 326] width 25 height 13
checkbox input "false"
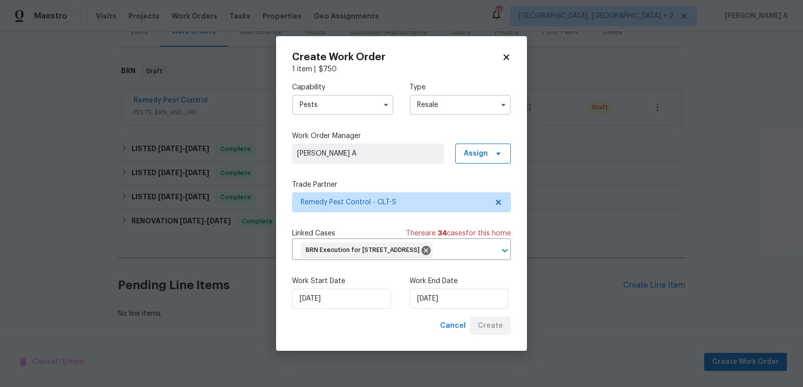
scroll to position [134, 0]
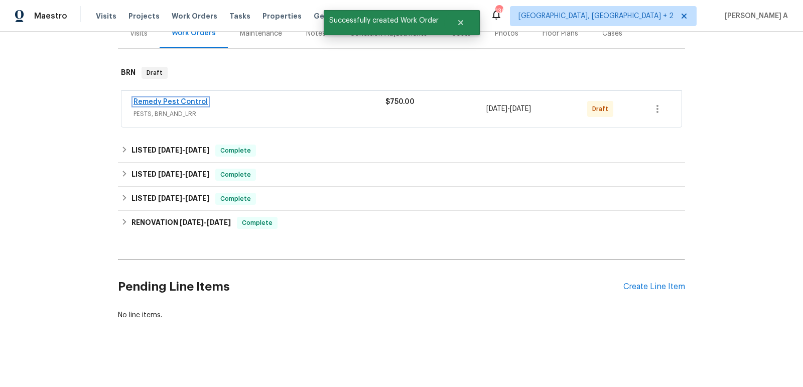
click at [185, 100] on link "Remedy Pest Control" at bounding box center [171, 101] width 74 height 7
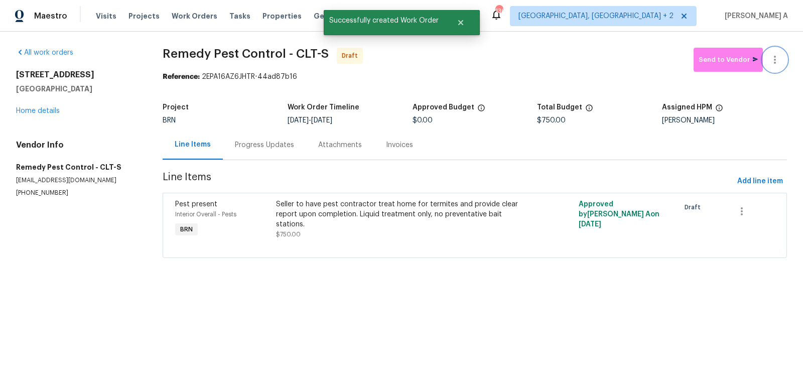
click at [779, 57] on icon "button" at bounding box center [775, 60] width 12 height 12
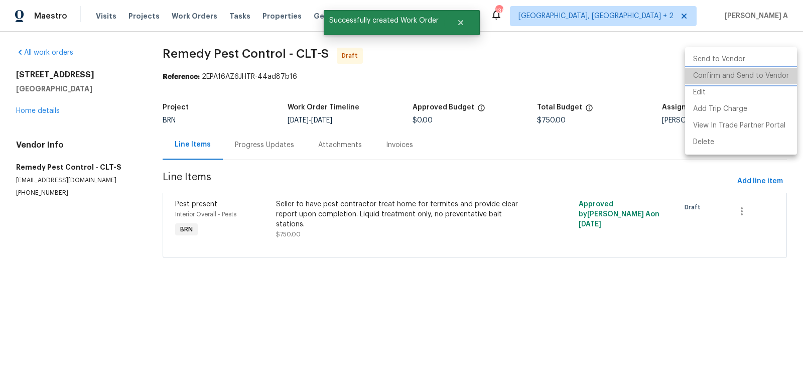
click at [785, 76] on li "Confirm and Send to Vendor" at bounding box center [741, 76] width 112 height 17
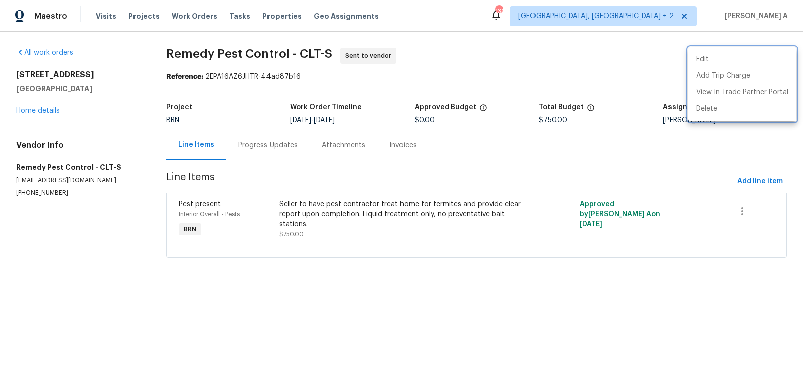
click at [264, 140] on div at bounding box center [401, 193] width 803 height 387
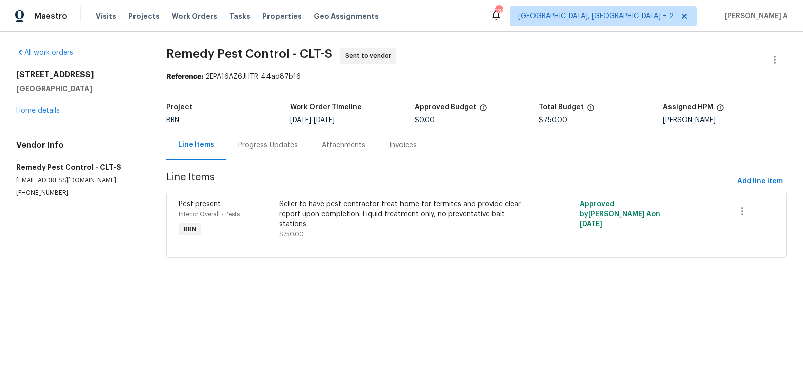
click at [267, 145] on div "Progress Updates" at bounding box center [267, 145] width 59 height 10
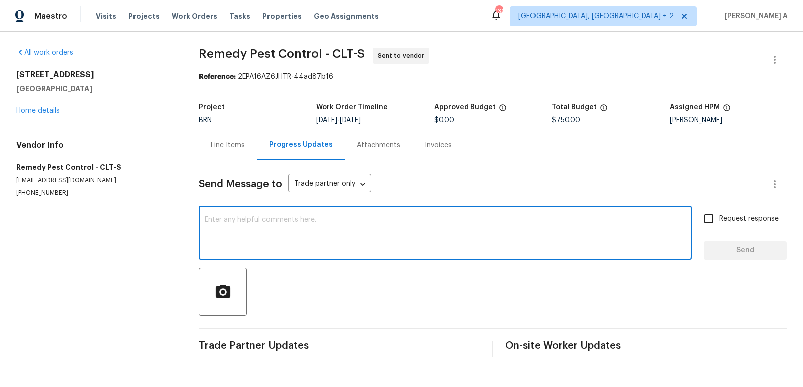
click at [300, 231] on textarea at bounding box center [445, 233] width 481 height 35
paste textarea "Hi, I'm Akshay from Opendoor. Just wanted to check if you received the workorde…"
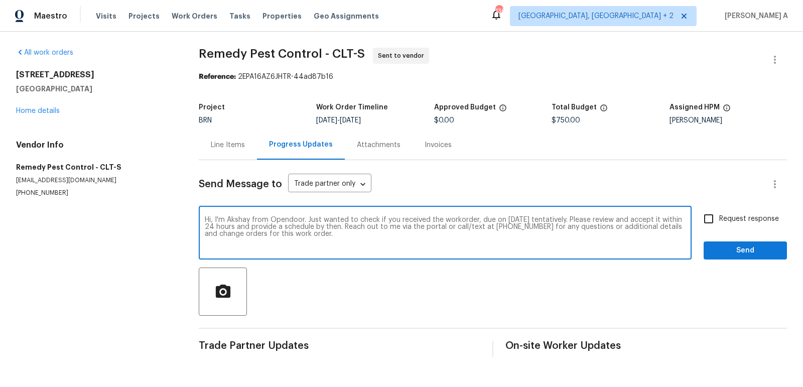
type textarea "Hi, I'm Akshay from Opendoor. Just wanted to check if you received the workorde…"
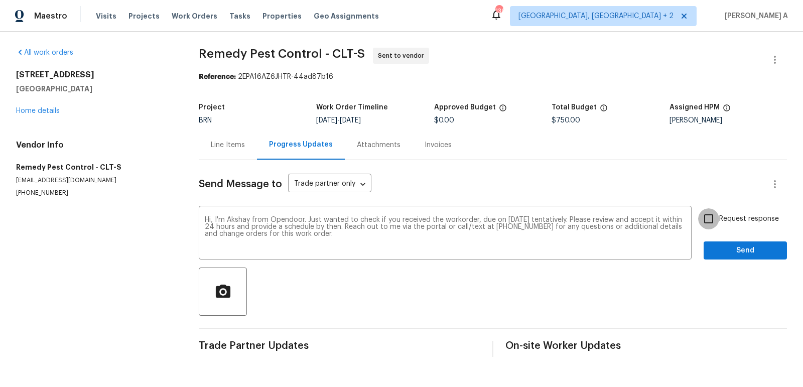
click at [714, 223] on input "Request response" at bounding box center [708, 218] width 21 height 21
checkbox input "true"
click at [734, 249] on span "Send" at bounding box center [745, 250] width 67 height 13
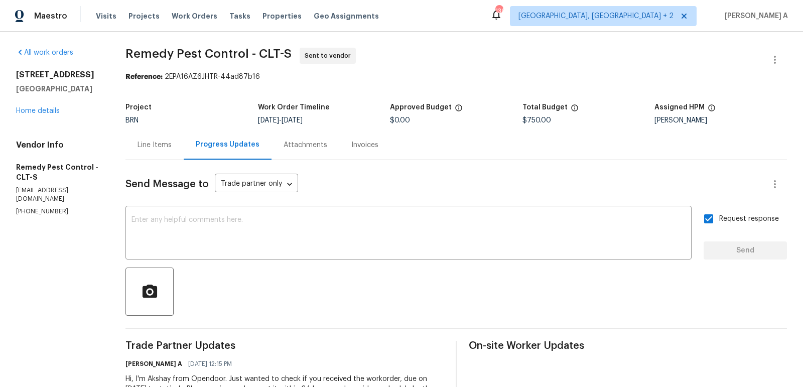
click at [161, 148] on div "Line Items" at bounding box center [155, 145] width 34 height 10
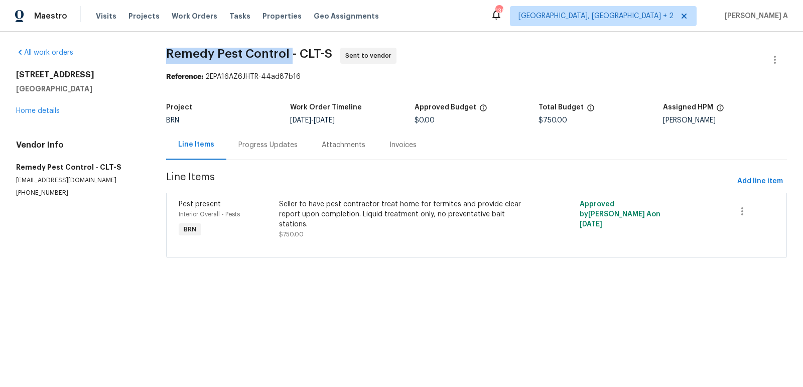
copy span "Remedy Pest Control"
drag, startPoint x: 289, startPoint y: 53, endPoint x: 167, endPoint y: 49, distance: 122.0
click at [167, 49] on span "Remedy Pest Control - CLT-S" at bounding box center [249, 54] width 166 height 12
click at [244, 145] on div "Progress Updates" at bounding box center [267, 145] width 59 height 10
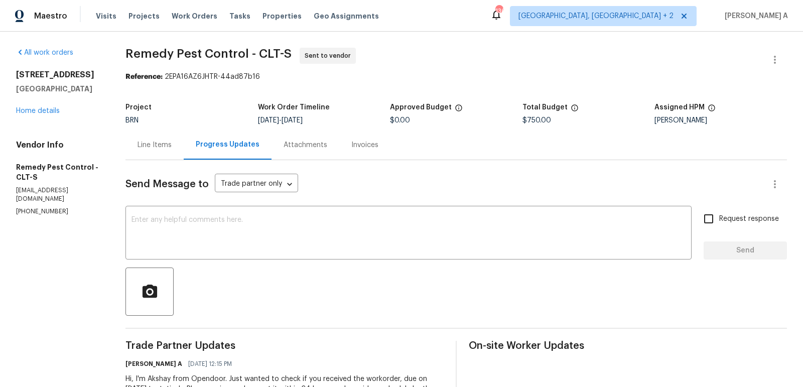
click at [161, 148] on div "Line Items" at bounding box center [155, 145] width 34 height 10
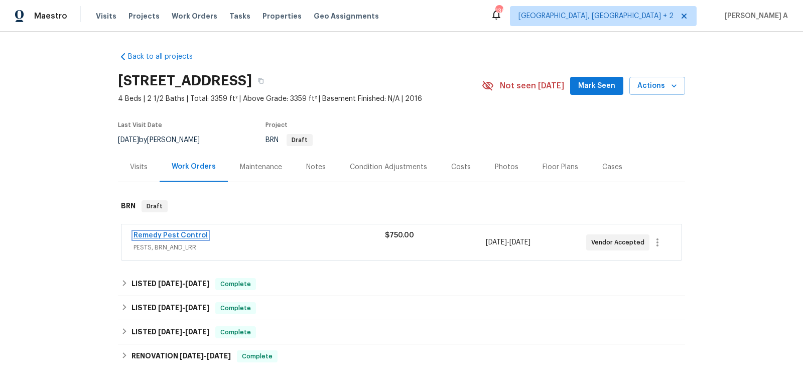
click at [163, 234] on link "Remedy Pest Control" at bounding box center [171, 235] width 74 height 7
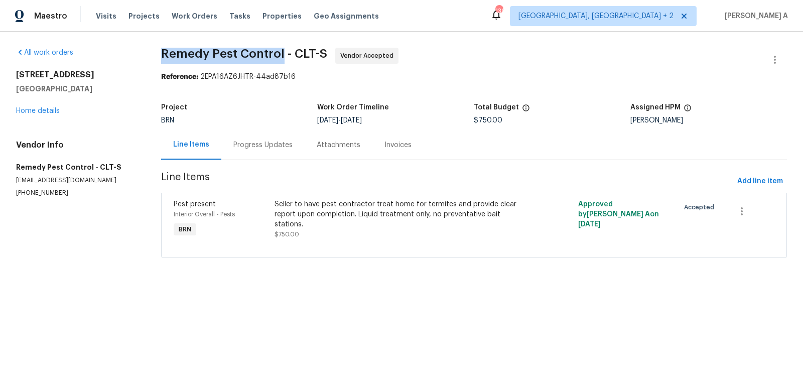
copy span "Remedy Pest Control"
drag, startPoint x: 158, startPoint y: 57, endPoint x: 281, endPoint y: 51, distance: 123.6
click at [281, 51] on div "All work orders [STREET_ADDRESS] Home details Vendor Info Remedy Pest Control -…" at bounding box center [401, 159] width 803 height 254
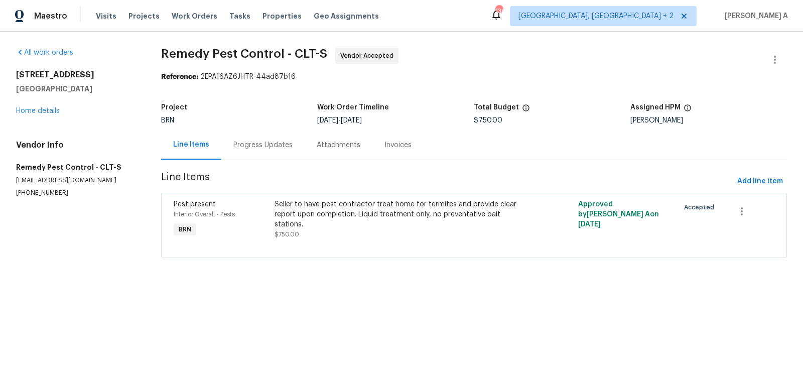
click at [253, 148] on div "Progress Updates" at bounding box center [262, 145] width 59 height 10
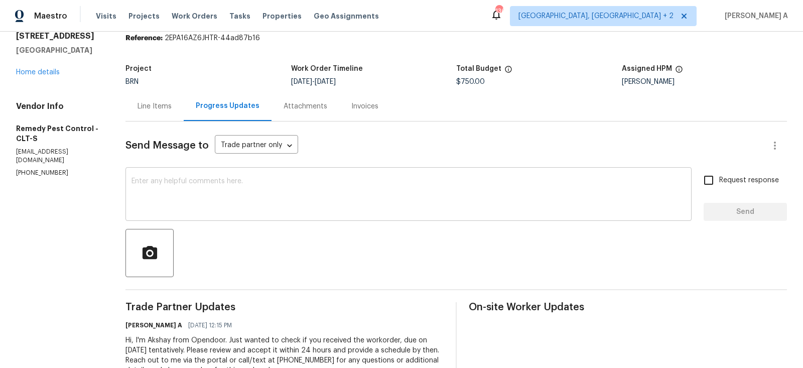
scroll to position [74, 0]
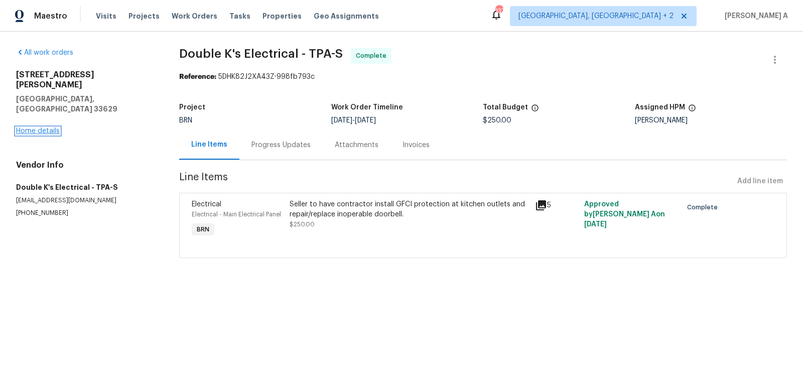
click at [38, 127] on link "Home details" at bounding box center [38, 130] width 44 height 7
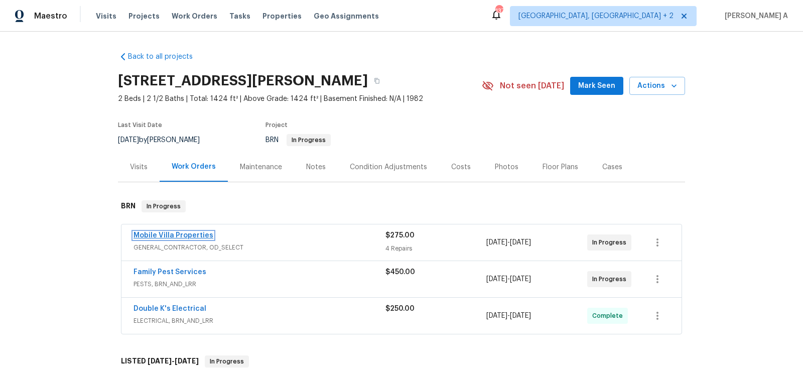
click at [187, 235] on link "Mobile Villa Properties" at bounding box center [174, 235] width 80 height 7
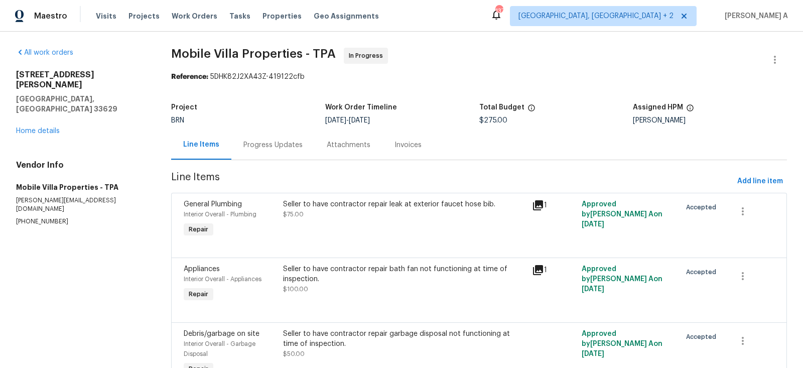
click at [269, 145] on div "Progress Updates" at bounding box center [272, 145] width 59 height 10
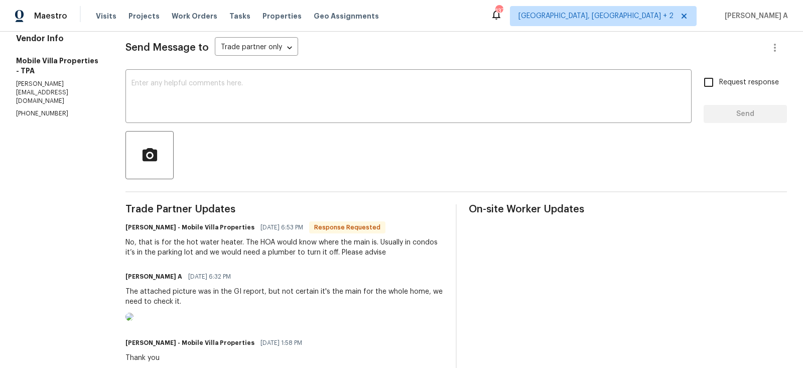
scroll to position [149, 0]
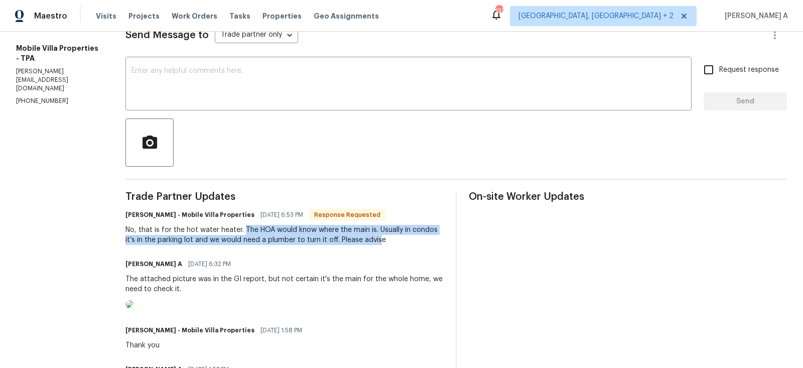
drag, startPoint x: 242, startPoint y: 228, endPoint x: 376, endPoint y: 241, distance: 134.6
click at [377, 242] on div "No, that is for the hot water heater. The HOA would know where the main is. Usu…" at bounding box center [284, 235] width 318 height 20
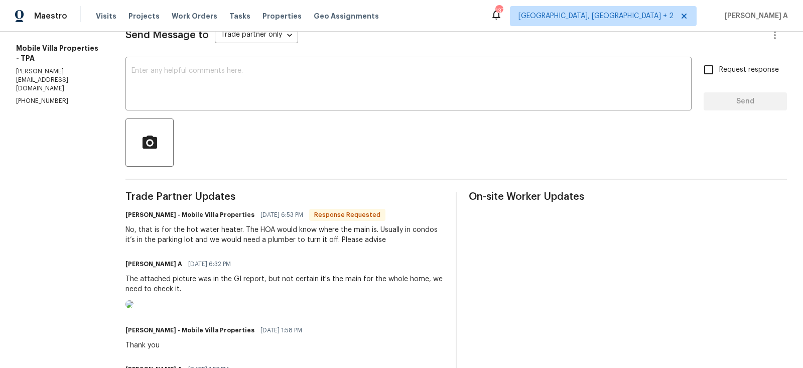
click at [296, 249] on div "Trade Partner Updates [PERSON_NAME] - Mobile Villa Properties [DATE] 6:53 PM Re…" at bounding box center [284, 351] width 318 height 318
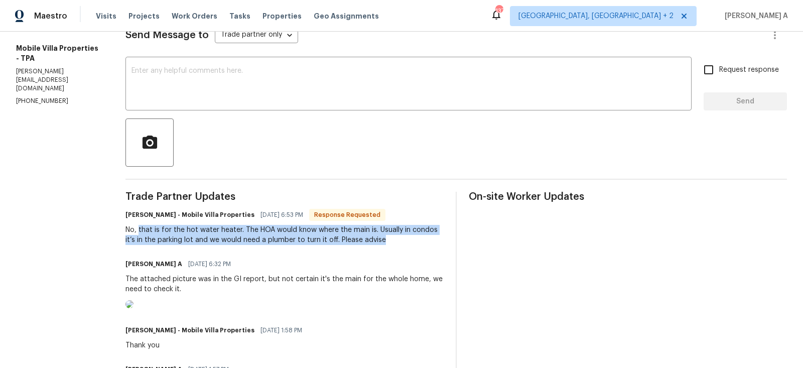
copy div "that is for the hot water heater. The HOA would know where the main is. Usually…"
drag, startPoint x: 139, startPoint y: 228, endPoint x: 437, endPoint y: 238, distance: 297.8
click at [437, 238] on div "No, that is for the hot water heater. The HOA would know where the main is. Usu…" at bounding box center [284, 235] width 318 height 20
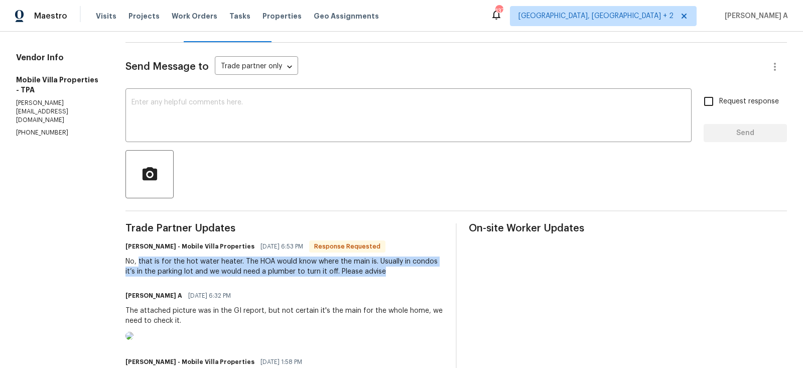
scroll to position [118, 0]
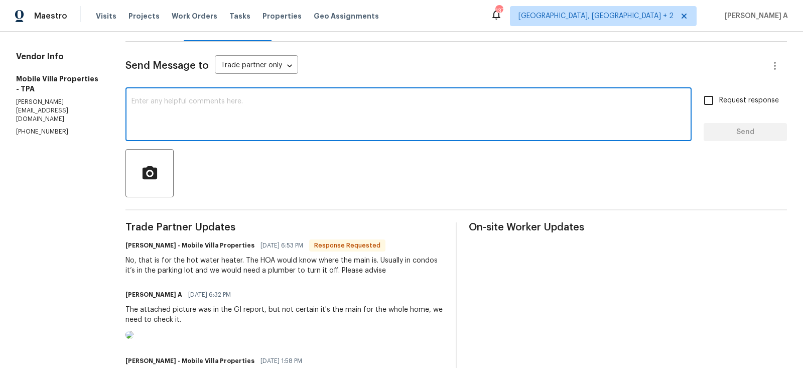
click at [441, 109] on textarea at bounding box center [408, 115] width 554 height 35
click at [320, 114] on textarea at bounding box center [408, 115] width 554 height 35
click at [324, 108] on textarea "This" at bounding box center [408, 115] width 554 height 35
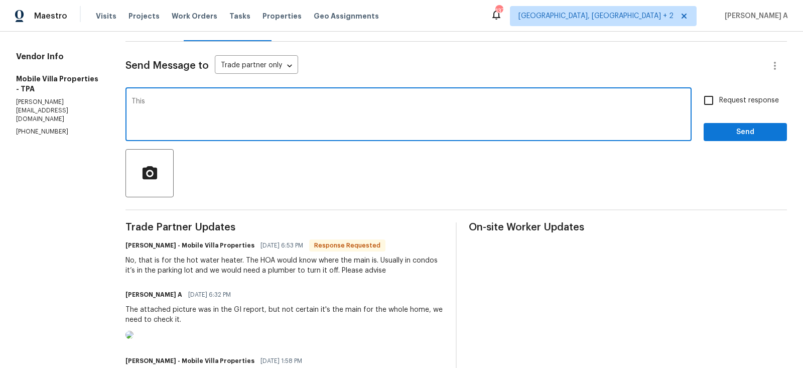
paste textarea "property is NOT part of an HOA"
type textarea "This property is NOT part of an HOA. Let me check with internal teams and keep …"
click at [705, 96] on input "Request response" at bounding box center [708, 100] width 21 height 21
checkbox input "true"
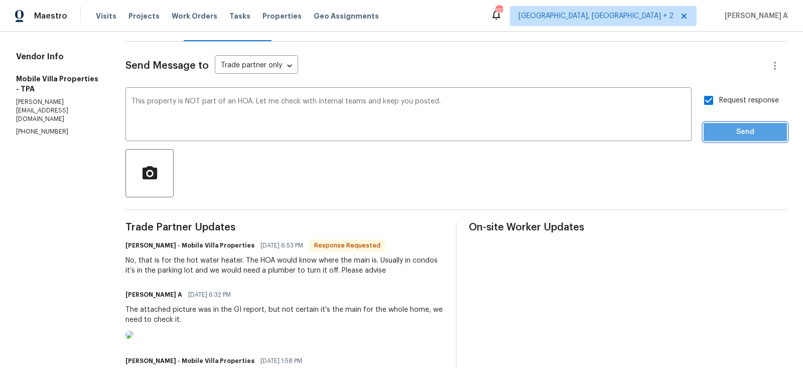
click at [731, 128] on span "Send" at bounding box center [745, 132] width 67 height 13
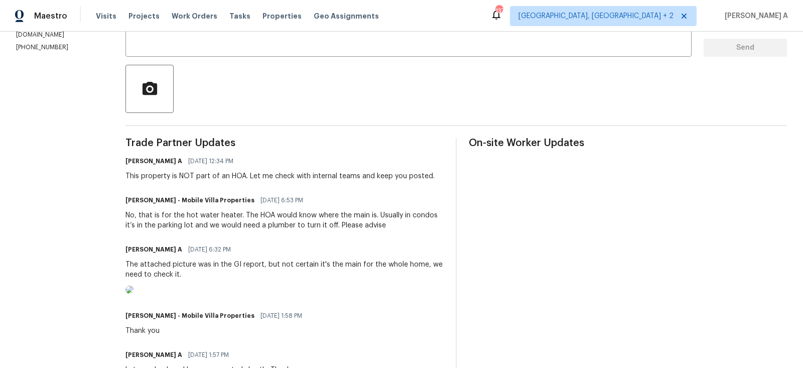
scroll to position [129, 0]
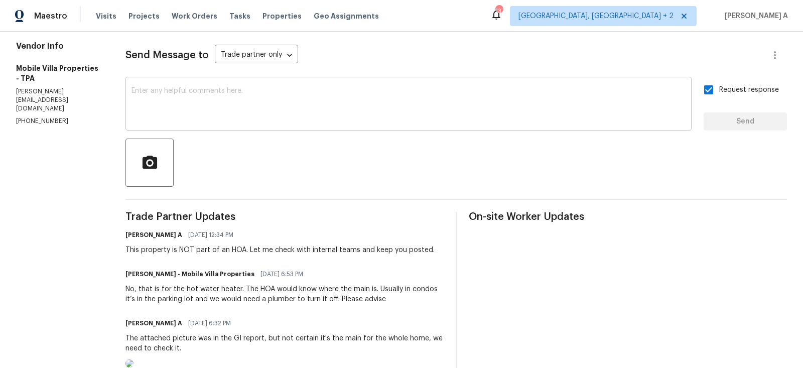
click at [236, 102] on textarea at bounding box center [408, 104] width 554 height 35
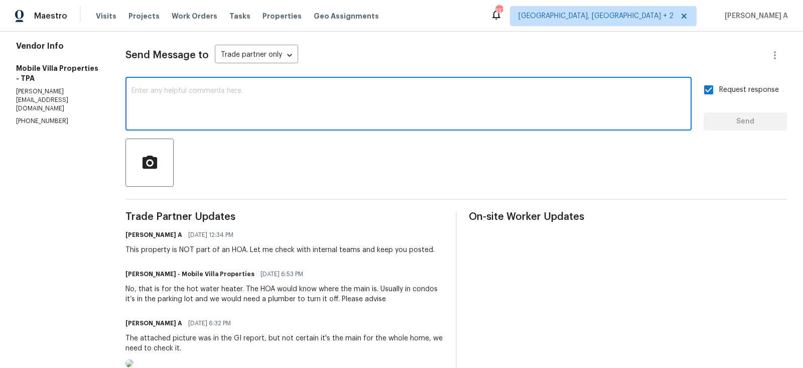
paste textarea "The plumber can’t locate it?"
type textarea "The plumber can’t locate it?"
click at [236, 102] on textarea "The plumber can’t locate it?" at bounding box center [408, 104] width 554 height 35
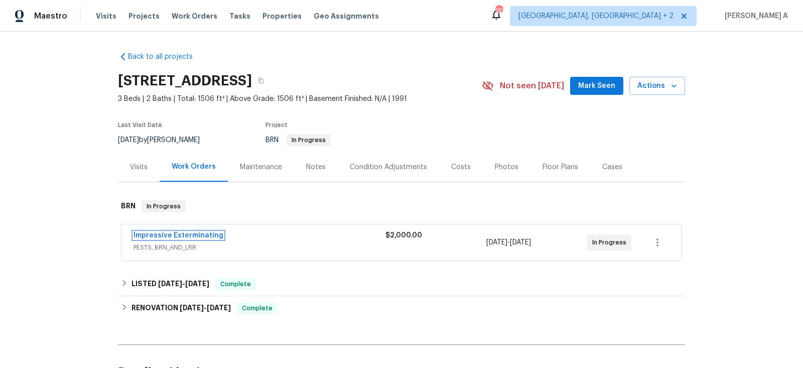
click at [184, 233] on link "Impressive Exterminating" at bounding box center [179, 235] width 90 height 7
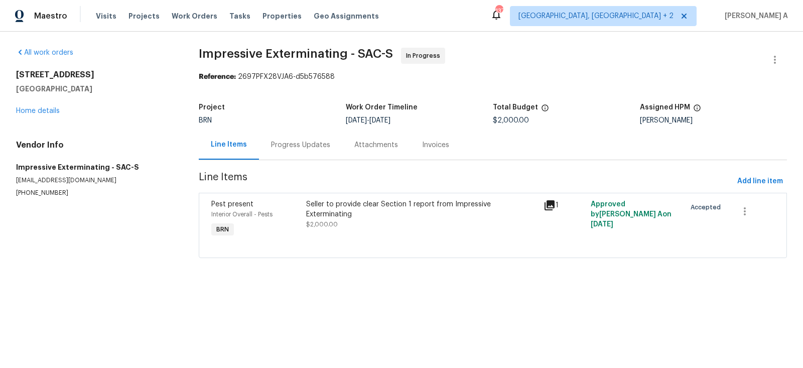
click at [272, 146] on div "Progress Updates" at bounding box center [300, 145] width 59 height 10
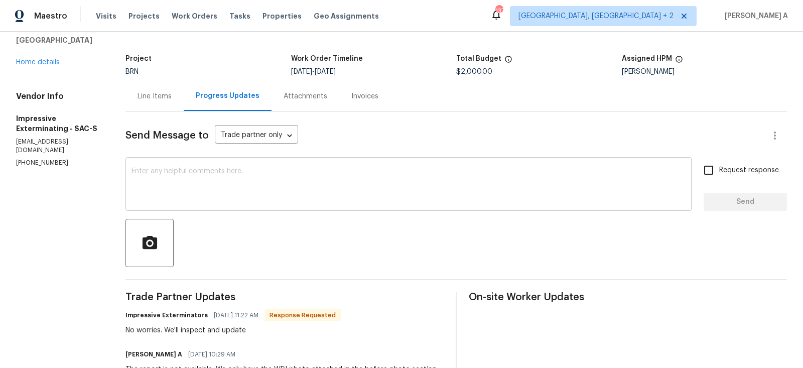
scroll to position [54, 0]
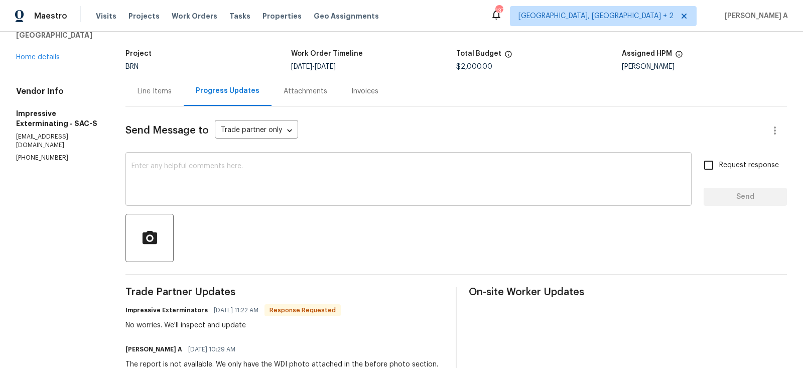
click at [274, 191] on textarea at bounding box center [408, 180] width 554 height 35
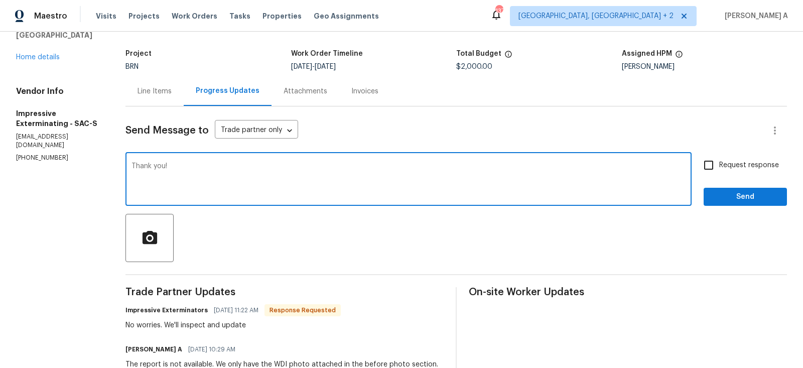
type textarea "Thank you!"
click at [703, 172] on input "Request response" at bounding box center [708, 165] width 21 height 21
checkbox input "true"
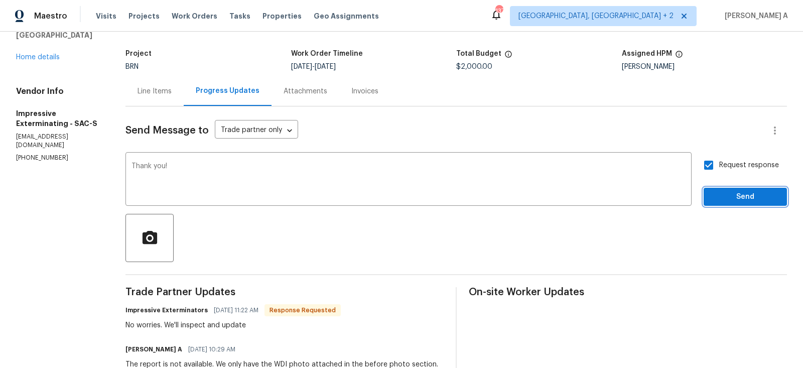
click at [726, 191] on span "Send" at bounding box center [745, 197] width 67 height 13
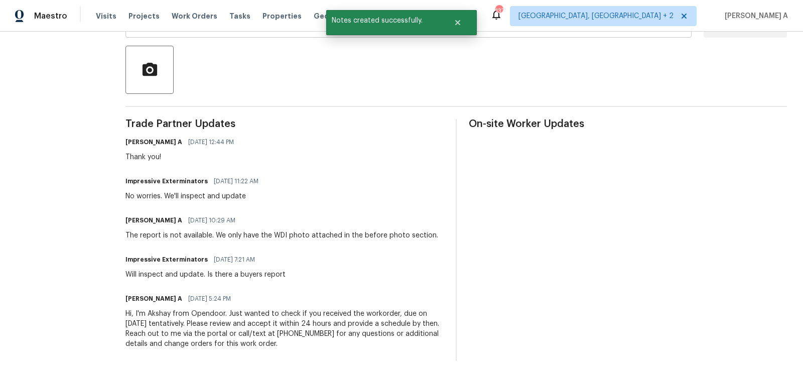
scroll to position [0, 0]
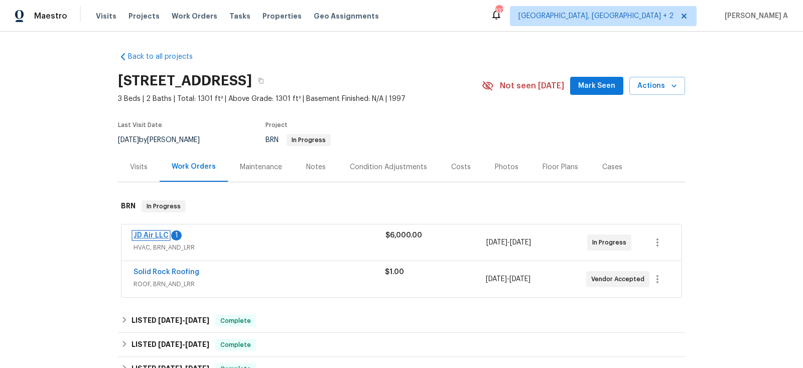
click at [153, 232] on link "JD Air LLC" at bounding box center [151, 235] width 35 height 7
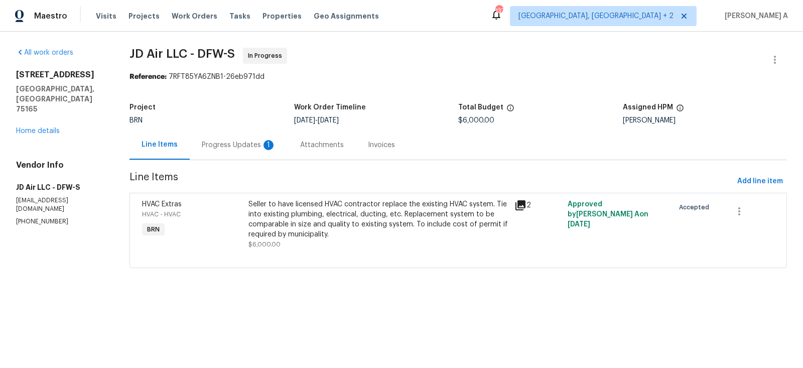
click at [241, 148] on div "Progress Updates 1" at bounding box center [239, 145] width 74 height 10
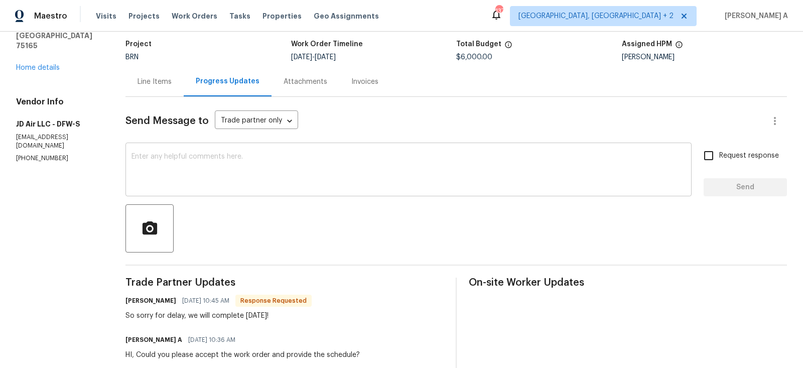
scroll to position [66, 0]
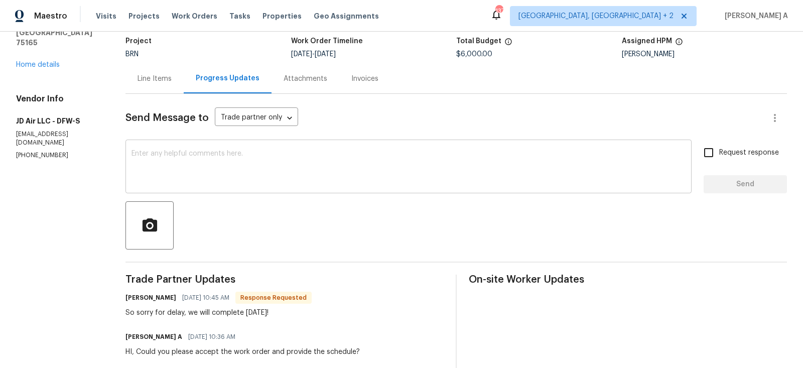
click at [279, 166] on textarea at bounding box center [408, 167] width 554 height 35
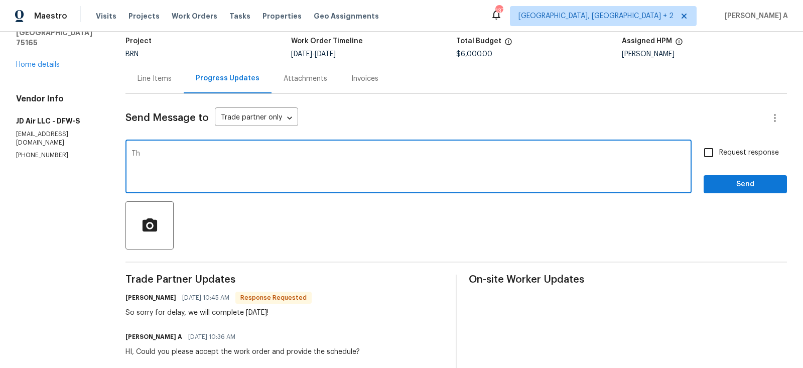
type textarea "T"
type textarea "No worries, thank you!"
click at [710, 155] on input "Request response" at bounding box center [708, 152] width 21 height 21
checkbox input "true"
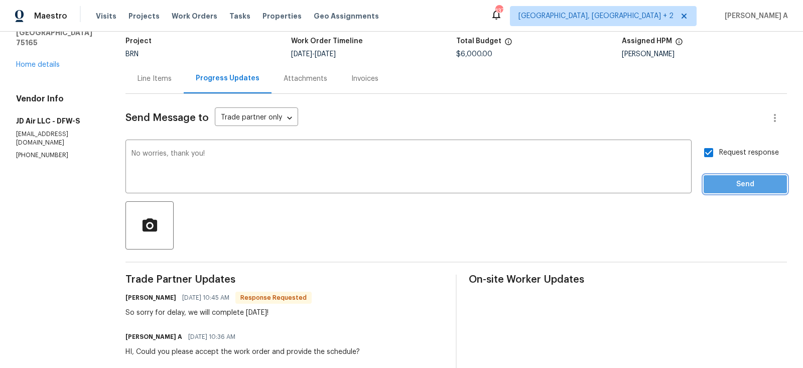
click at [727, 179] on span "Send" at bounding box center [745, 184] width 67 height 13
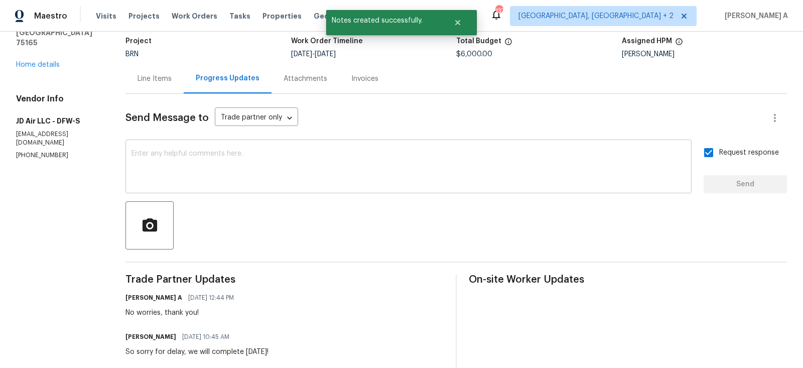
scroll to position [0, 0]
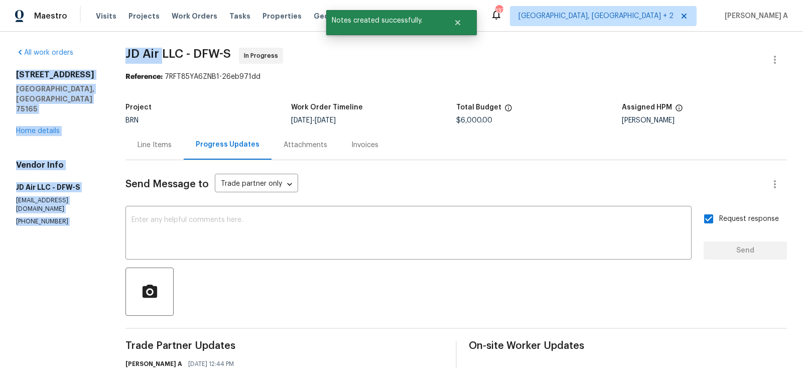
drag, startPoint x: 114, startPoint y: 52, endPoint x: 162, endPoint y: 52, distance: 47.7
click at [162, 52] on div "All work orders [STREET_ADDRESS] Home details Vendor Info JD Air LLC - DFW-S [E…" at bounding box center [401, 296] width 803 height 528
click at [162, 52] on span "JD Air LLC - DFW-S" at bounding box center [177, 54] width 105 height 12
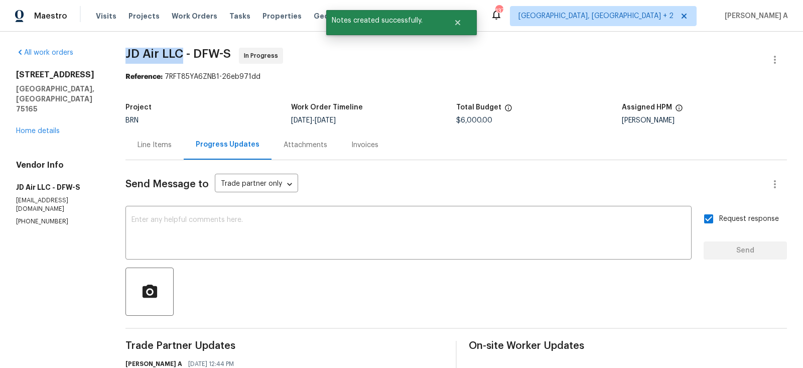
drag, startPoint x: 162, startPoint y: 52, endPoint x: 126, endPoint y: 52, distance: 35.6
click at [126, 52] on span "JD Air LLC - DFW-S" at bounding box center [177, 54] width 105 height 12
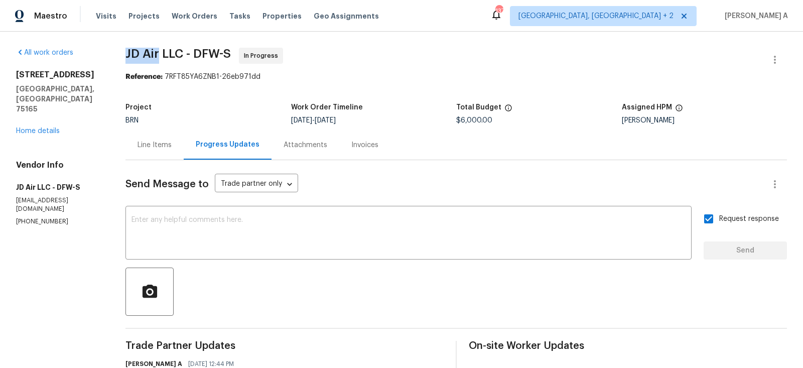
copy span "JD Air"
drag, startPoint x: 160, startPoint y: 54, endPoint x: 125, endPoint y: 52, distance: 35.2
click at [125, 52] on div "All work orders 122 Driftwood Ln Waxahachie, TX 75165 Home details Vendor Info …" at bounding box center [401, 296] width 803 height 528
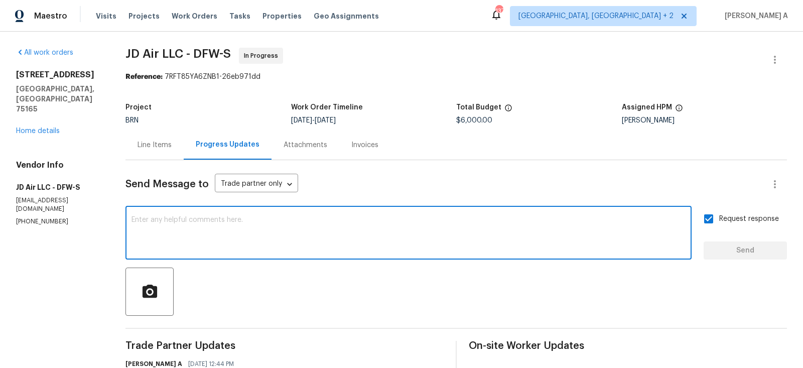
click at [233, 241] on textarea at bounding box center [408, 233] width 554 height 35
type textarea "S"
type textarea "d"
drag, startPoint x: 142, startPoint y: 220, endPoint x: 110, endPoint y: 220, distance: 31.6
click at [110, 220] on div "All work orders 122 Driftwood Ln Waxahachie, TX 75165 Home details Vendor Info …" at bounding box center [401, 296] width 803 height 528
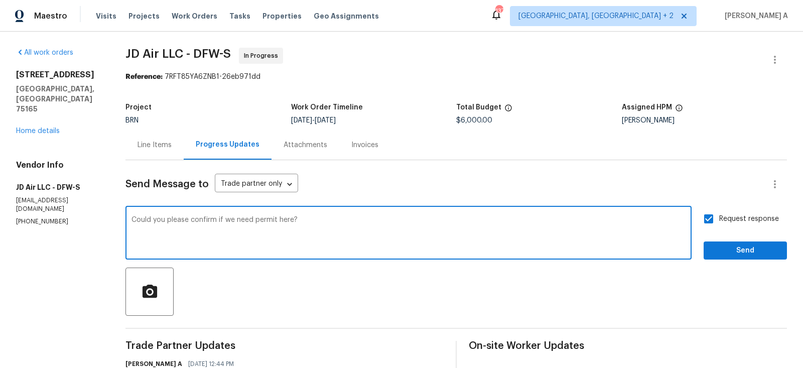
click at [0, 0] on span "Correct the article" at bounding box center [0, 0] width 0 height 0
type textarea "Could you please confirm if we need a permit here?"
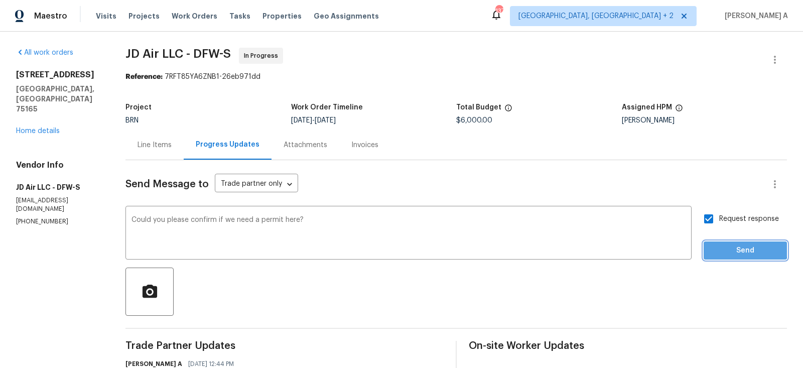
click at [722, 245] on span "Send" at bounding box center [745, 250] width 67 height 13
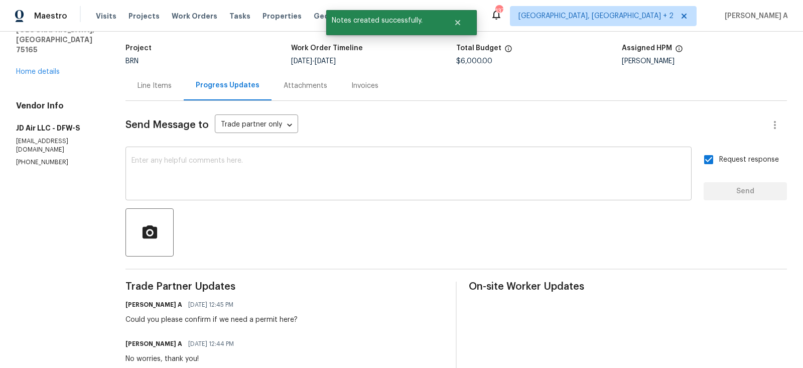
scroll to position [61, 0]
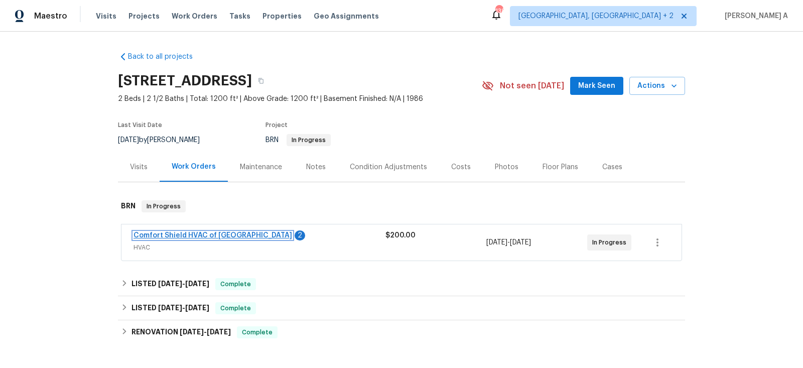
click at [217, 232] on link "Comfort Shield HVAC of [GEOGRAPHIC_DATA]" at bounding box center [213, 235] width 159 height 7
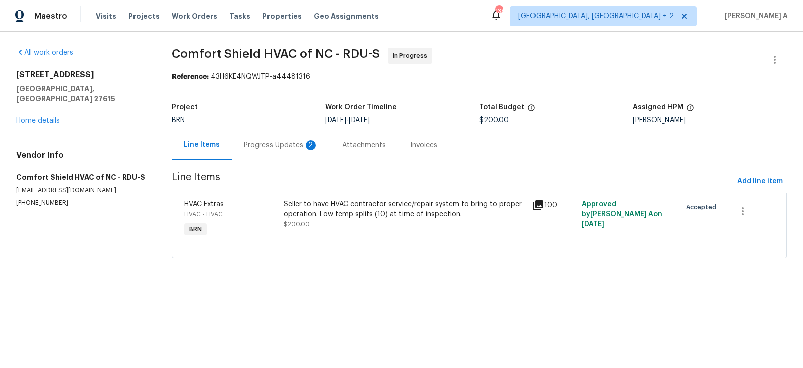
click at [259, 152] on div "Progress Updates 2" at bounding box center [281, 145] width 98 height 30
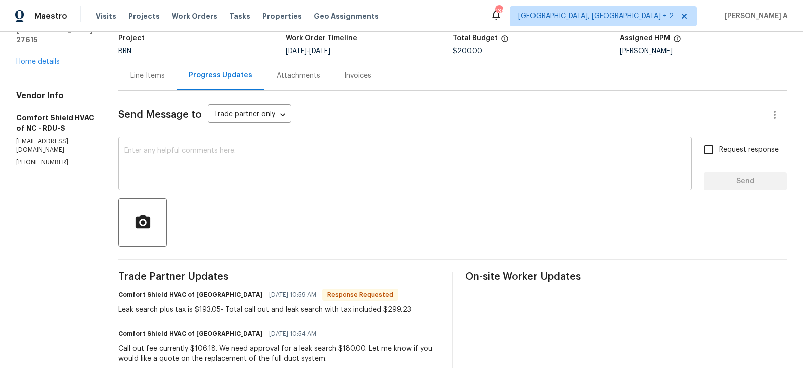
scroll to position [37, 0]
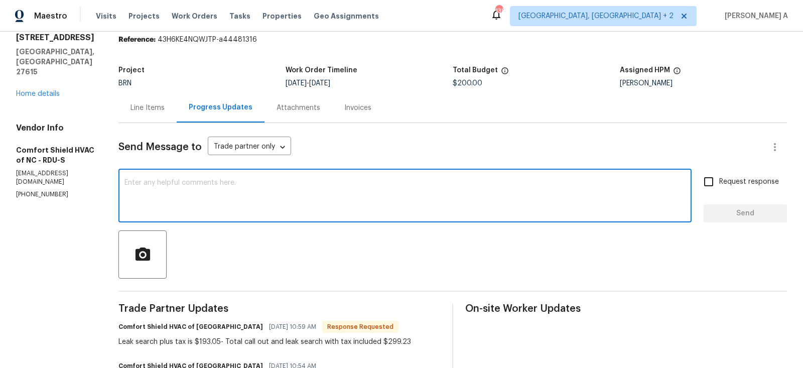
click at [272, 204] on textarea at bounding box center [404, 196] width 561 height 35
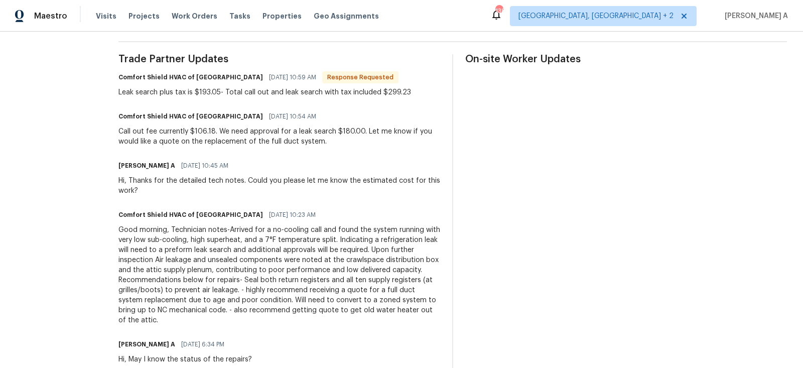
scroll to position [0, 0]
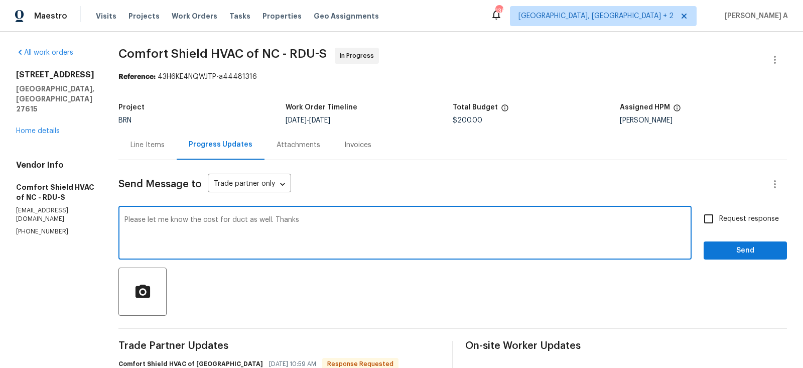
type textarea "Please let me know the cost for duct as well. Thanks"
click at [713, 217] on input "Request response" at bounding box center [708, 218] width 21 height 21
checkbox input "true"
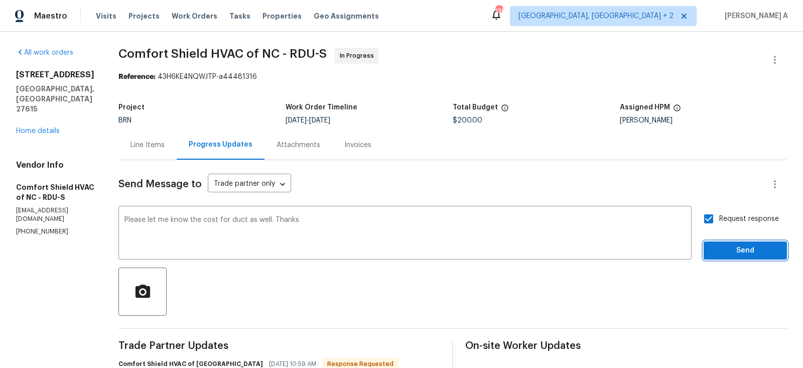
click at [744, 247] on span "Send" at bounding box center [745, 250] width 67 height 13
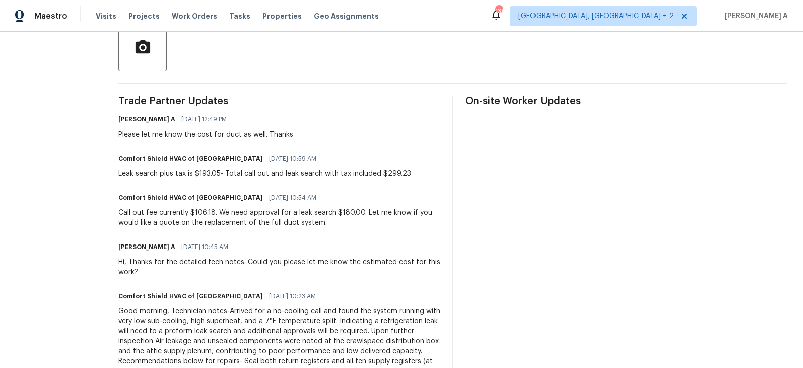
scroll to position [259, 0]
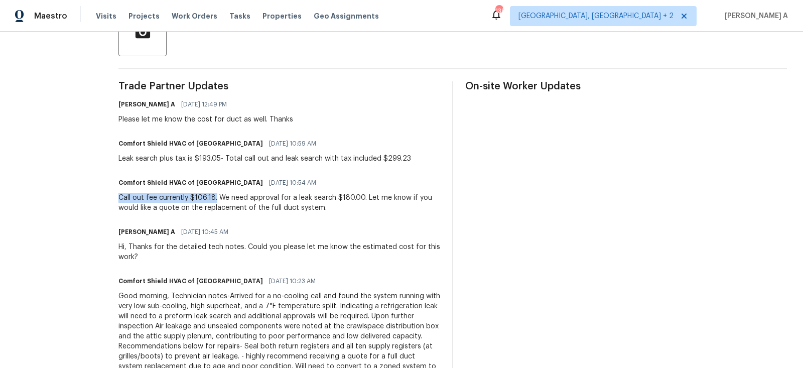
drag, startPoint x: 144, startPoint y: 198, endPoint x: 242, endPoint y: 198, distance: 97.9
click at [242, 198] on div "All work orders [STREET_ADDRESS] Home details Vendor Info Comfort Shield HVAC o…" at bounding box center [401, 194] width 803 height 844
click at [307, 209] on div "Call out fee currently $106.18. We need approval for a leak search $180.00. Let…" at bounding box center [279, 203] width 322 height 20
drag, startPoint x: 367, startPoint y: 199, endPoint x: 389, endPoint y: 199, distance: 22.1
click at [389, 199] on div "Call out fee currently $106.18. We need approval for a leak search $180.00. Let…" at bounding box center [279, 203] width 322 height 20
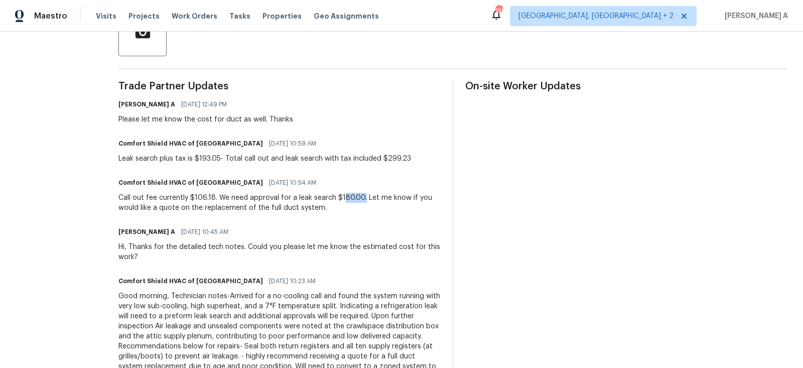
click at [389, 199] on div "Call out fee currently $106.18. We need approval for a leak search $180.00. Let…" at bounding box center [279, 203] width 322 height 20
drag, startPoint x: 365, startPoint y: 197, endPoint x: 375, endPoint y: 200, distance: 9.9
click at [375, 200] on div "Call out fee currently $106.18. We need approval for a leak search $180.00. Let…" at bounding box center [279, 203] width 322 height 20
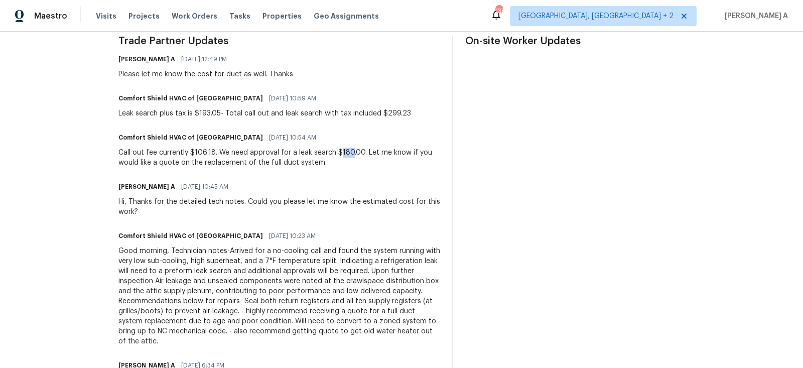
scroll to position [0, 0]
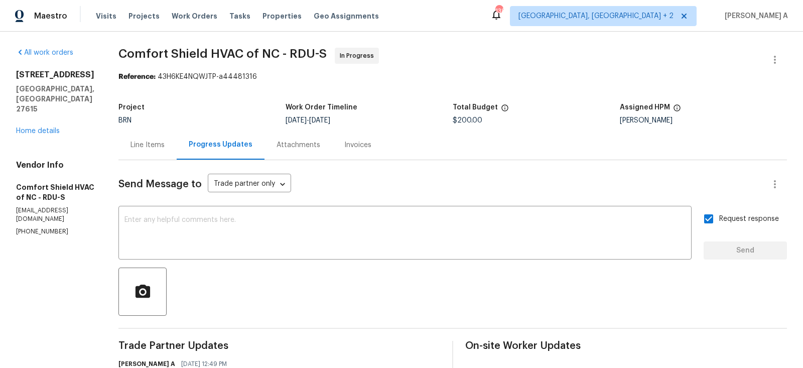
click at [161, 152] on div "Line Items" at bounding box center [147, 145] width 58 height 30
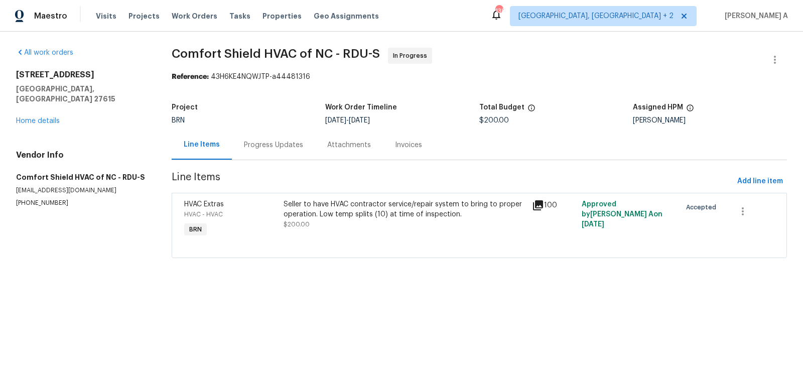
click at [395, 211] on div "Seller to have HVAC contractor service/repair system to bring to proper operati…" at bounding box center [405, 209] width 242 height 20
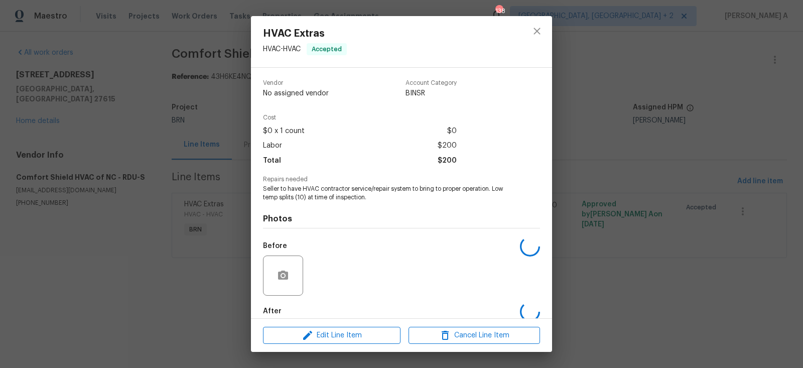
scroll to position [52, 0]
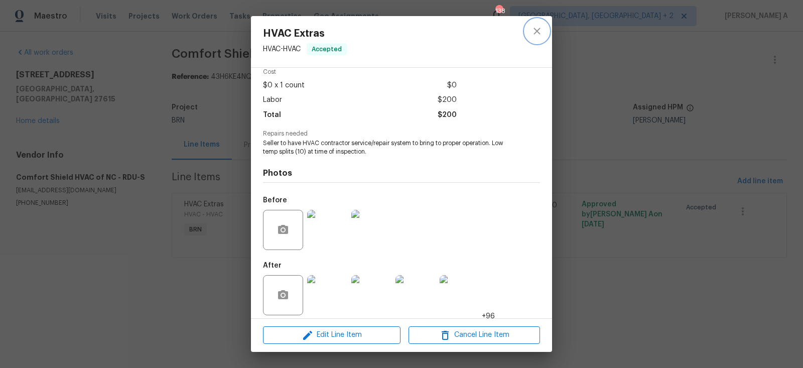
click at [535, 40] on button "close" at bounding box center [537, 31] width 24 height 24
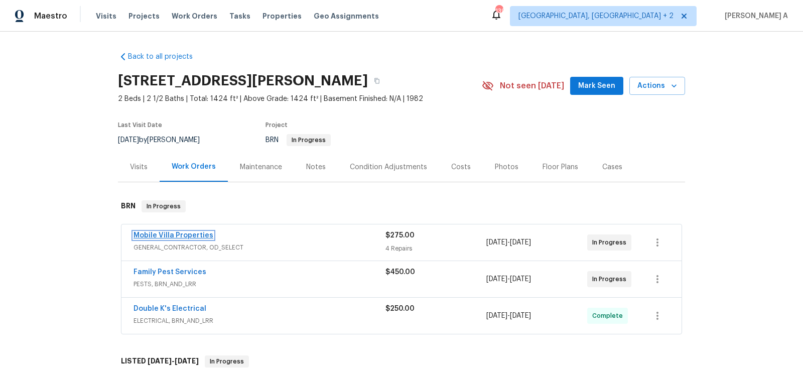
click at [196, 237] on link "Mobile Villa Properties" at bounding box center [174, 235] width 80 height 7
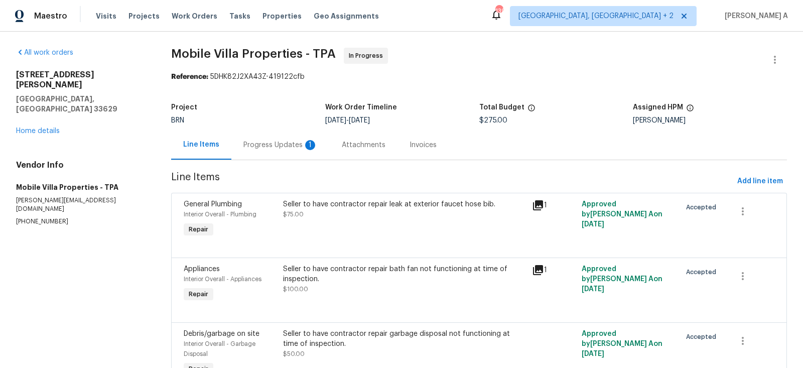
click at [280, 154] on div "Progress Updates 1" at bounding box center [280, 145] width 98 height 30
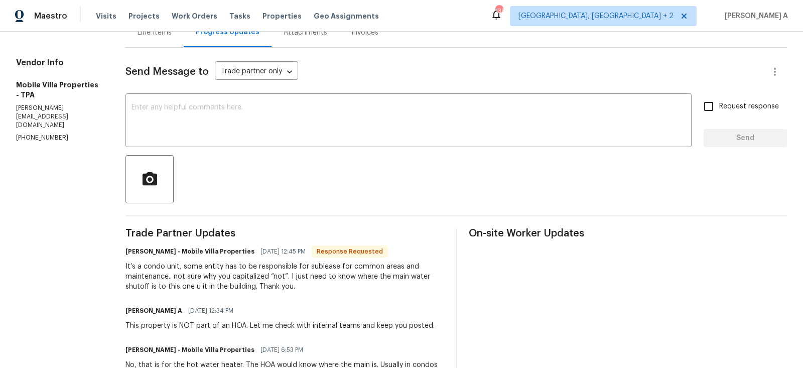
scroll to position [62, 0]
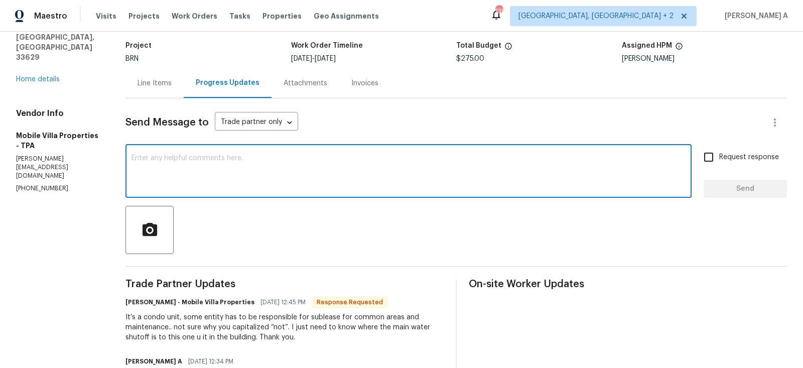
click at [225, 174] on textarea at bounding box center [408, 172] width 554 height 35
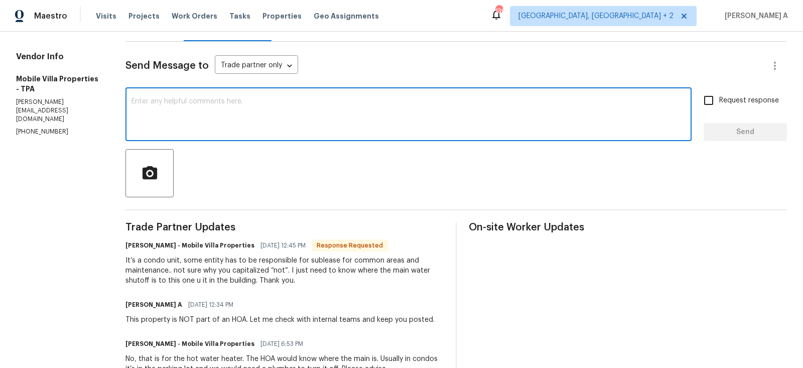
scroll to position [122, 0]
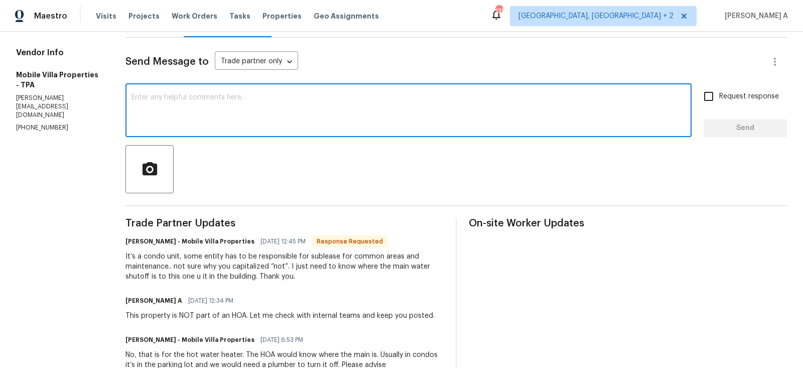
click at [210, 121] on textarea at bounding box center [408, 111] width 554 height 35
drag, startPoint x: 252, startPoint y: 98, endPoint x: 82, endPoint y: 90, distance: 169.8
click at [82, 90] on div "All work orders 3421 S Carter St Apt C Tampa, FL 33629 Home details Vendor Info…" at bounding box center [401, 280] width 803 height 742
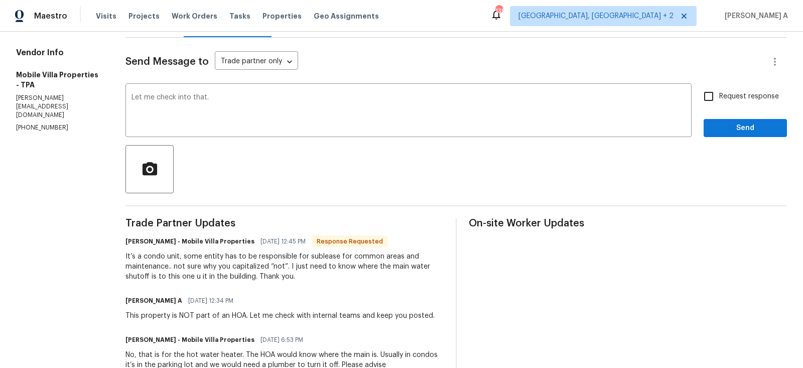
click at [138, 239] on h6 "James Carey - Mobile Villa Properties" at bounding box center [189, 241] width 129 height 10
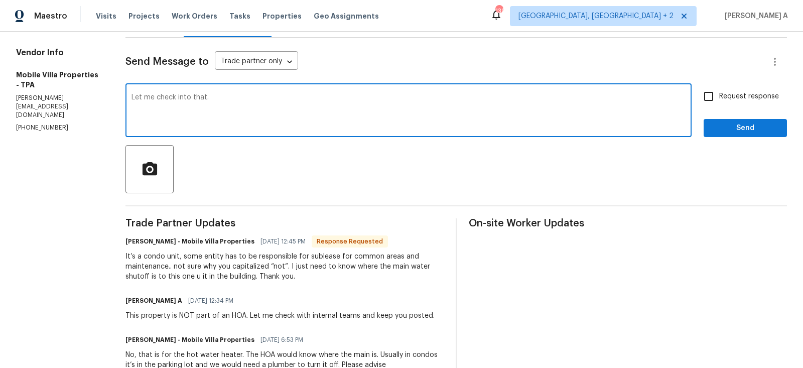
click at [190, 100] on textarea "Let me check into that." at bounding box center [408, 111] width 554 height 35
click at [206, 96] on textarea "Let me check into that." at bounding box center [408, 111] width 554 height 35
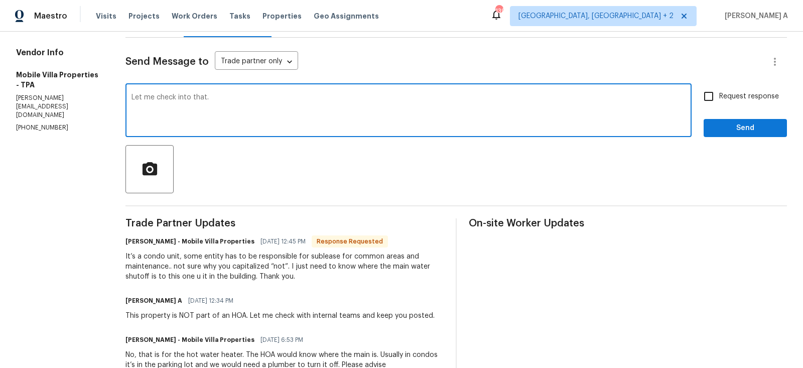
click at [206, 96] on textarea "Let me check into that." at bounding box center [408, 111] width 554 height 35
type textarea "Let me check and keep you"
click at [217, 102] on textarea "Let me check and keep you" at bounding box center [408, 111] width 554 height 35
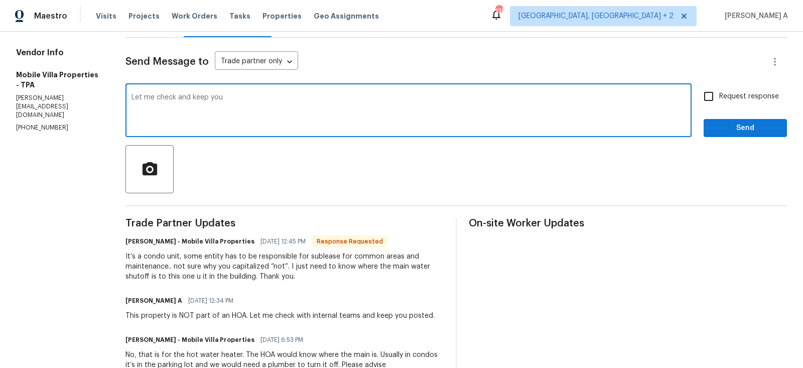
click at [217, 102] on textarea "Let me check and keep you" at bounding box center [408, 111] width 554 height 35
click at [279, 95] on textarea "Sorry, I just pasted it from some other page. I'm checking with HPM" at bounding box center [408, 111] width 554 height 35
click at [381, 95] on textarea "Sorry, I just pasted it from some other page. I'm checking with HPM" at bounding box center [408, 111] width 554 height 35
type textarea "Sorry, I just pasted it from some other page. I'm checking with HPM to see if w…"
click at [717, 104] on input "Request response" at bounding box center [708, 96] width 21 height 21
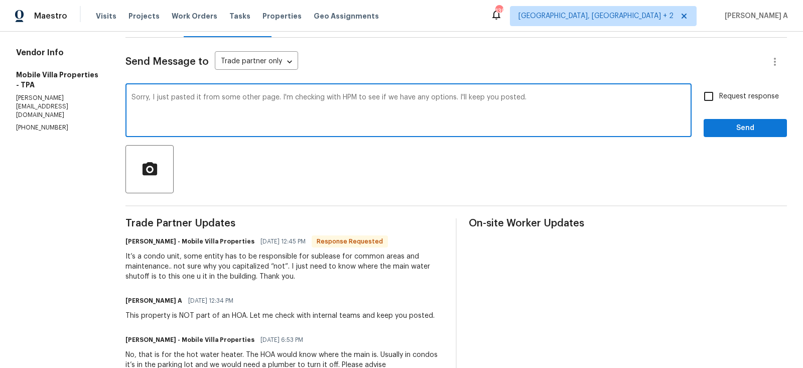
checkbox input "true"
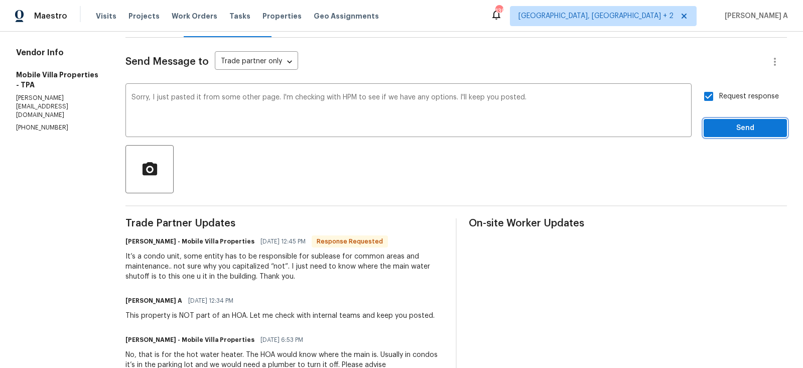
click at [733, 131] on span "Send" at bounding box center [745, 128] width 67 height 13
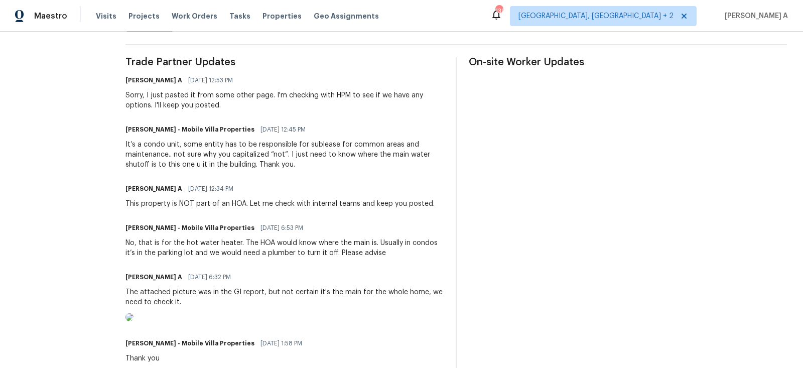
scroll to position [285, 0]
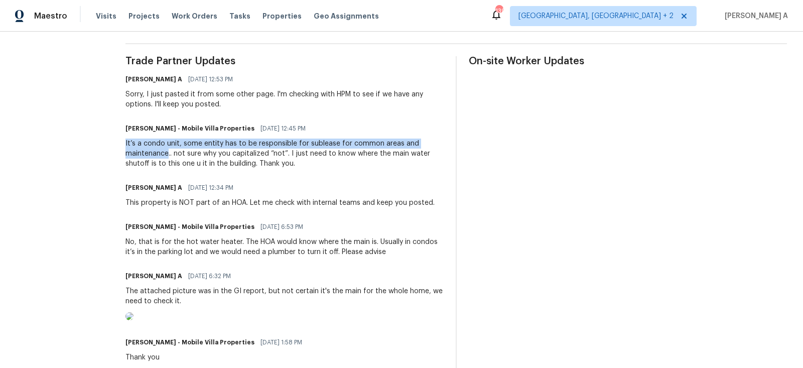
copy div "It’s a condo unit, some entity has to be responsible for sublease for common ar…"
drag, startPoint x: 126, startPoint y: 142, endPoint x: 170, endPoint y: 151, distance: 44.6
click at [170, 151] on div "It’s a condo unit, some entity has to be responsible for sublease for common ar…" at bounding box center [284, 154] width 318 height 30
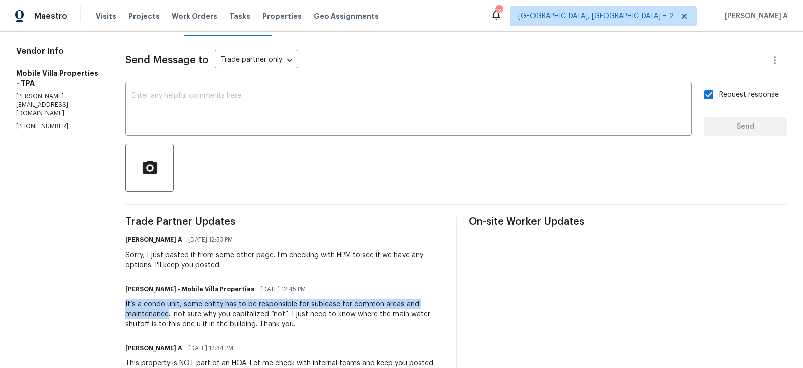
scroll to position [71, 0]
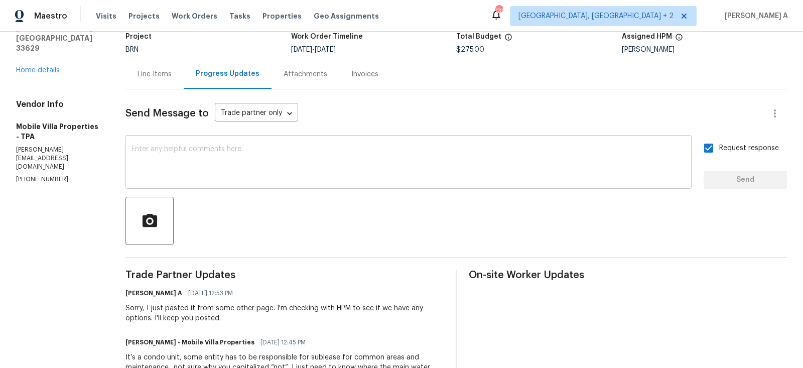
click at [274, 169] on textarea at bounding box center [408, 163] width 554 height 35
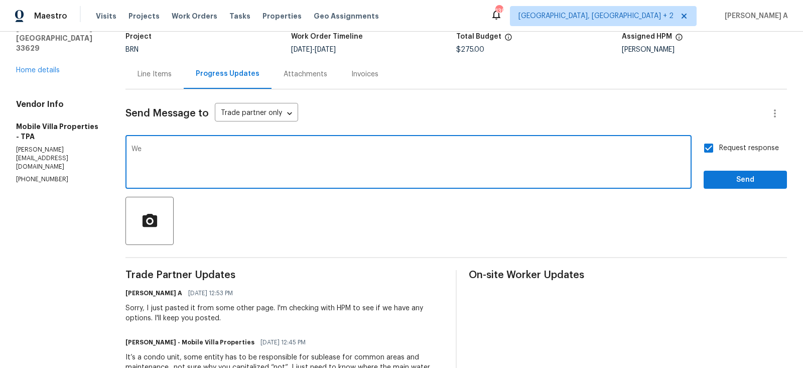
paste textarea "not sure where the shut off is since it’s a building with multiple units."
click at [146, 147] on textarea "We not sure where the shut off is since it’s a building with multiple units." at bounding box center [408, 163] width 554 height 35
click at [0, 0] on qb-div "Replace with -off" at bounding box center [0, 0] width 0 height 0
click at [406, 147] on textarea "We are not sure where the shut-off is since it’s a building with multiple units." at bounding box center [408, 163] width 554 height 35
click at [0, 0] on span "Replace with" at bounding box center [0, 0] width 0 height 0
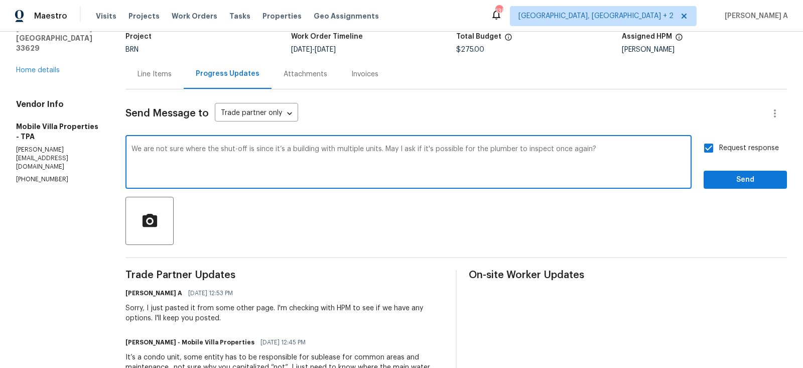
click at [561, 148] on textarea "We are not sure where the shut-off is since it’s a building with multiple units…" at bounding box center [408, 163] width 554 height 35
click at [581, 152] on textarea "We are not sure where the shut-off is since it’s a building with multiple units…" at bounding box center [408, 163] width 554 height 35
drag, startPoint x: 585, startPoint y: 147, endPoint x: 549, endPoint y: 145, distance: 36.7
click at [549, 146] on textarea "We are not sure where the shut-off is since it’s a building with multiple units…" at bounding box center [408, 163] width 554 height 35
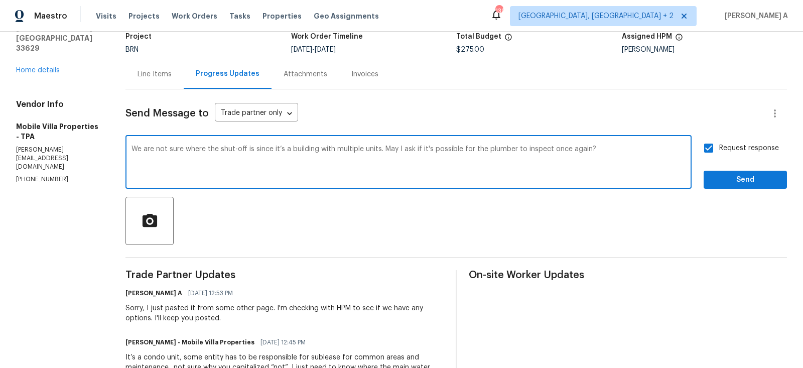
click at [527, 181] on div "We are not sure where the shut-off is since it’s a building with multiple units…" at bounding box center [408, 163] width 566 height 51
click at [442, 170] on textarea "We are not sure where the shut-off is since it’s a building with multiple units…" at bounding box center [408, 163] width 554 height 35
drag, startPoint x: 549, startPoint y: 150, endPoint x: 588, endPoint y: 150, distance: 38.6
click at [588, 150] on textarea "We are not sure where the shut-off is since it’s a building with multiple units…" at bounding box center [408, 163] width 554 height 35
click at [0, 0] on span "Replace with" at bounding box center [0, 0] width 0 height 0
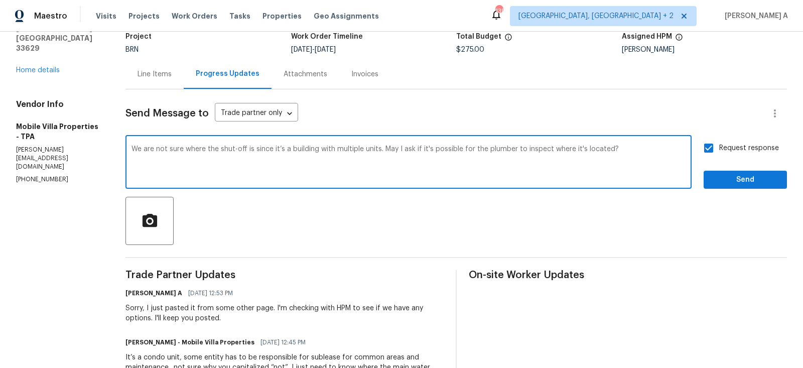
click at [608, 147] on textarea "We are not sure where the shut-off is since it’s a building with multiple units…" at bounding box center [408, 163] width 554 height 35
click at [0, 0] on span "Remove the comma" at bounding box center [0, 0] width 0 height 0
click at [290, 162] on textarea "We are not sure where the shut-off is since it’s a building with multiple units…" at bounding box center [408, 163] width 554 height 35
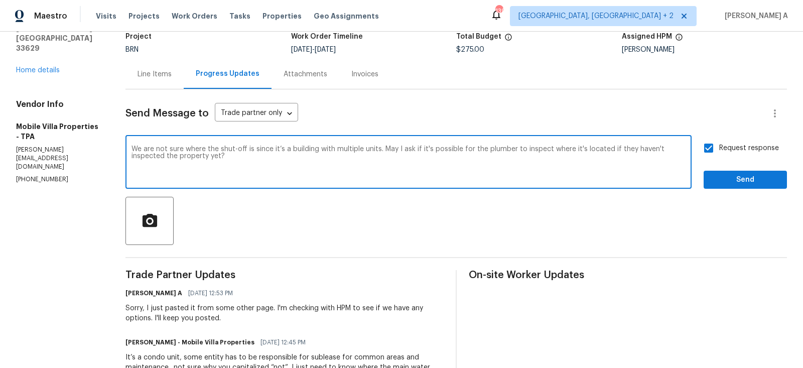
click at [0, 0] on icon "Paraphrase text" at bounding box center [0, 0] width 0 height 0
click at [0, 0] on icon "Text is too long. Try paraphrasing shorter sections." at bounding box center [0, 0] width 0 height 0
click at [0, 0] on div "May I ask if the plumber can inspect the location if they haven't yet inspected…" at bounding box center [0, 0] width 0 height 0
click at [0, 0] on qb-div "Correct the spelling error checking" at bounding box center [0, 0] width 0 height 0
click at [0, 0] on span "Change the verb tense" at bounding box center [0, 0] width 0 height 0
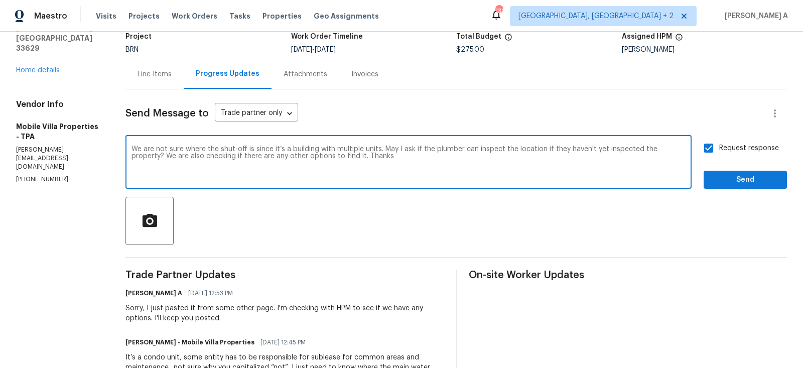
click at [0, 0] on qb-div "Add Punctuation Thanks ." at bounding box center [0, 0] width 0 height 0
type textarea "We are not sure where the shut-off is since it’s a building with multiple units…"
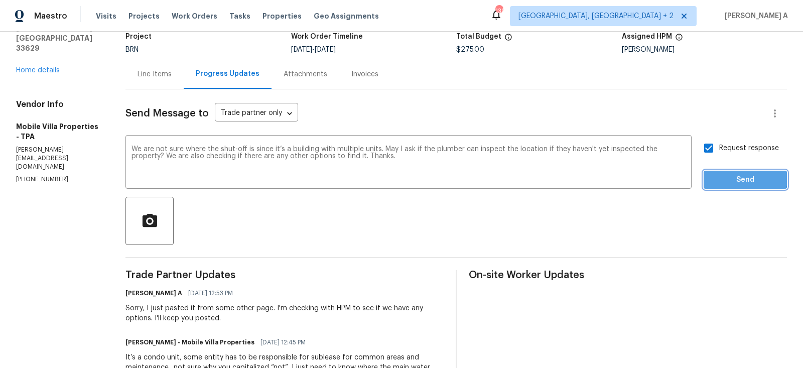
click at [738, 178] on span "Send" at bounding box center [745, 180] width 67 height 13
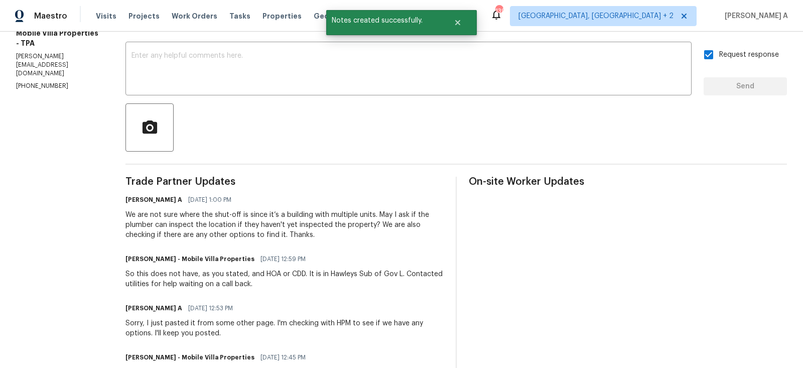
scroll to position [166, 0]
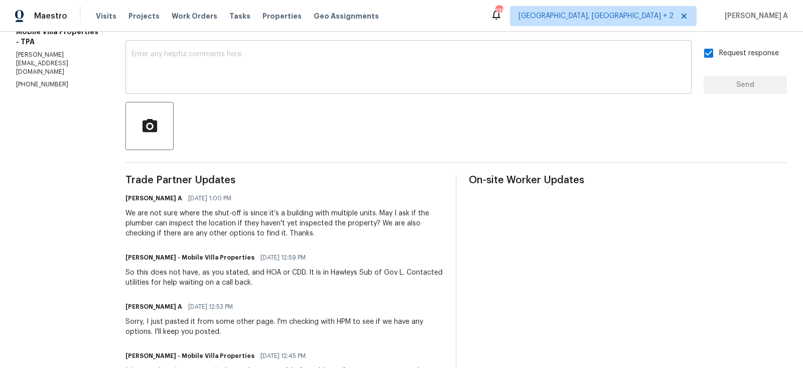
click at [199, 77] on textarea at bounding box center [408, 68] width 554 height 35
click at [203, 277] on div "So this does not have, as you stated, and HOA or CDD. It is in Hawleys Sub of G…" at bounding box center [284, 278] width 318 height 20
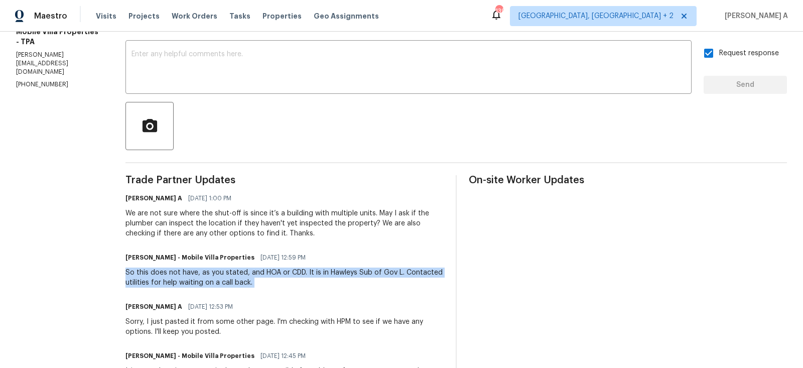
click at [203, 277] on div "So this does not have, as you stated, and HOA or CDD. It is in Hawleys Sub of G…" at bounding box center [284, 278] width 318 height 20
copy div "So this does not have, as you stated, and HOA or CDD. It is in Hawleys Sub of G…"
click at [275, 281] on div "So this does not have, as you stated, and HOA or CDD. It is in Hawleys Sub of G…" at bounding box center [284, 278] width 318 height 20
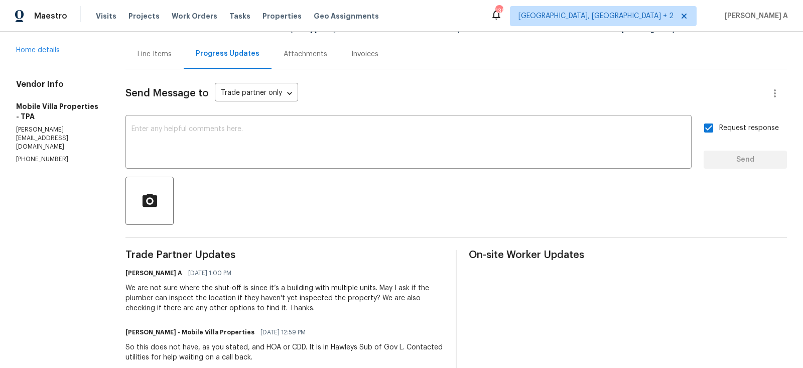
scroll to position [0, 0]
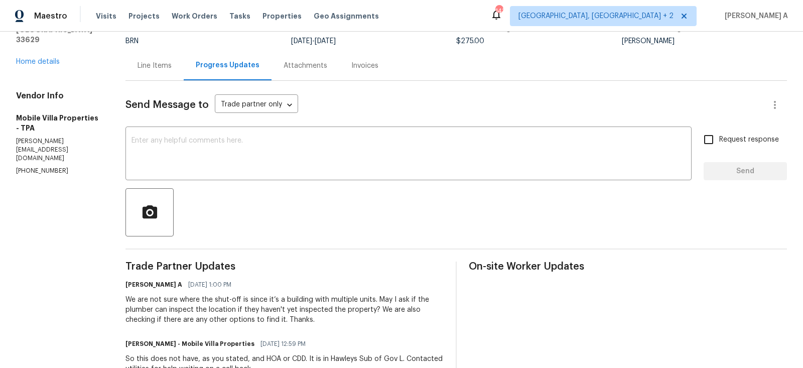
scroll to position [105, 0]
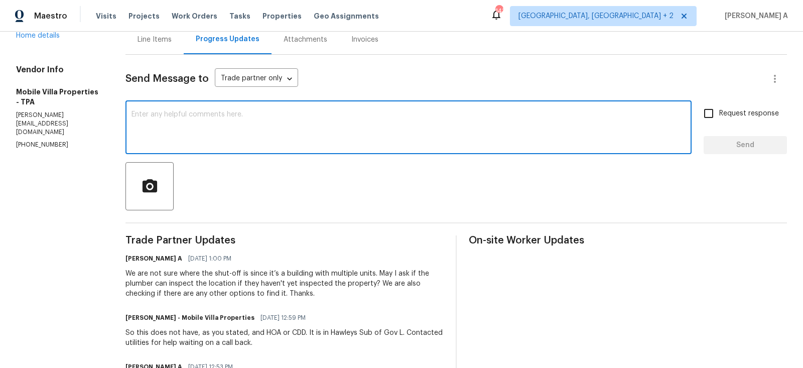
click at [212, 123] on textarea at bounding box center [408, 128] width 554 height 35
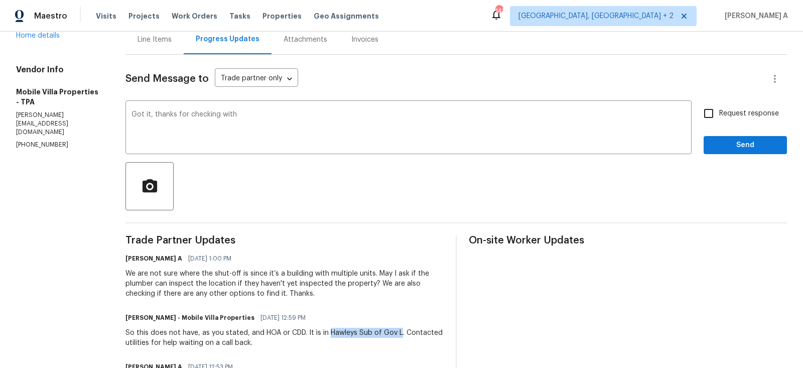
drag, startPoint x: 330, startPoint y: 333, endPoint x: 397, endPoint y: 328, distance: 68.0
click at [398, 328] on div "So this does not have, as you stated, and HOA or CDD. It is in Hawleys Sub of G…" at bounding box center [284, 338] width 318 height 20
click at [135, 344] on div "So this does not have, as you stated, and HOA or CDD. It is in Hawleys Sub of G…" at bounding box center [284, 338] width 318 height 20
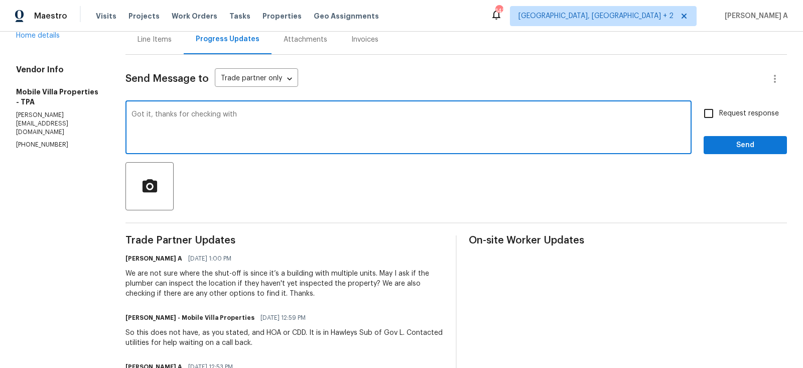
click at [274, 116] on textarea "Got it, thanks for checking with" at bounding box center [408, 128] width 554 height 35
type textarea "Got it, thanks for checking with them."
click at [721, 114] on span "Request response" at bounding box center [749, 113] width 60 height 11
click at [719, 114] on input "Request response" at bounding box center [708, 113] width 21 height 21
checkbox input "true"
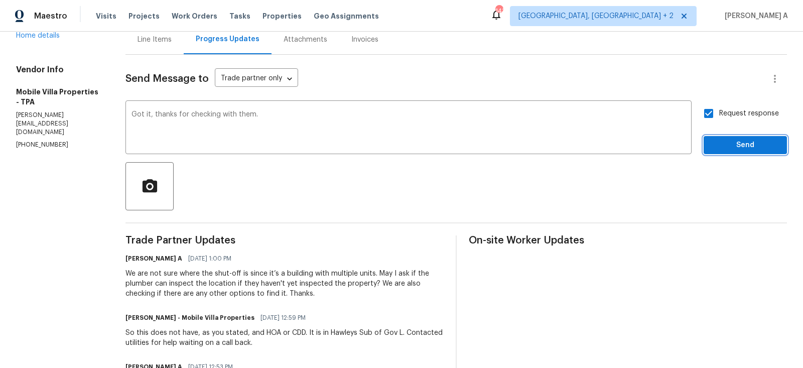
click at [737, 139] on span "Send" at bounding box center [745, 145] width 67 height 13
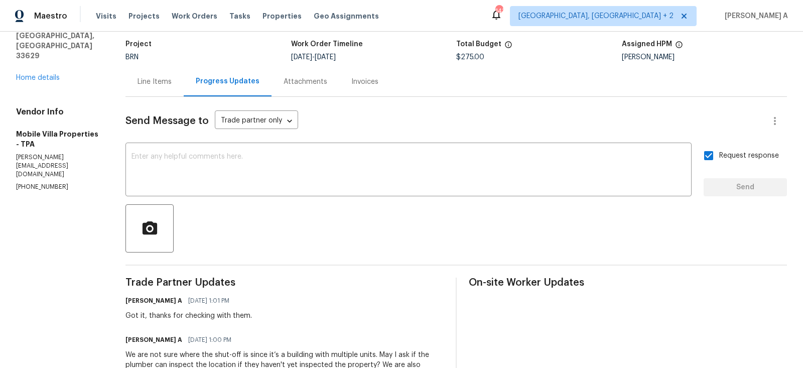
scroll to position [287, 0]
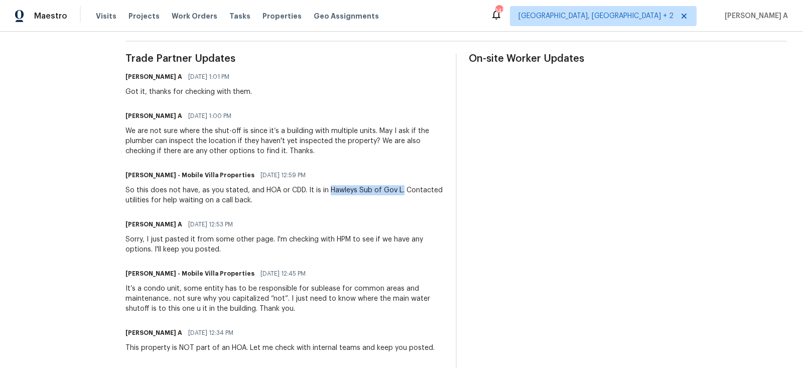
copy div "Hawleys Sub of Gov L."
drag, startPoint x: 328, startPoint y: 190, endPoint x: 401, endPoint y: 189, distance: 72.8
click at [401, 189] on div "So this does not have, as you stated, and HOA or CDD. It is in Hawleys Sub of G…" at bounding box center [284, 195] width 318 height 20
click at [423, 194] on div "So this does not have, as you stated, and HOA or CDD. It is in Hawleys Sub of G…" at bounding box center [284, 195] width 318 height 20
copy div "Hawleys Sub of Gov L"
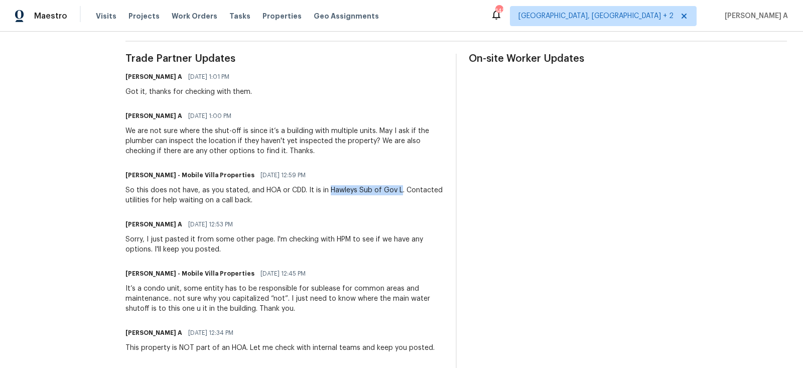
drag, startPoint x: 328, startPoint y: 189, endPoint x: 397, endPoint y: 189, distance: 69.3
click at [397, 189] on div "So this does not have, as you stated, and HOA or CDD. It is in Hawleys Sub of G…" at bounding box center [284, 195] width 318 height 20
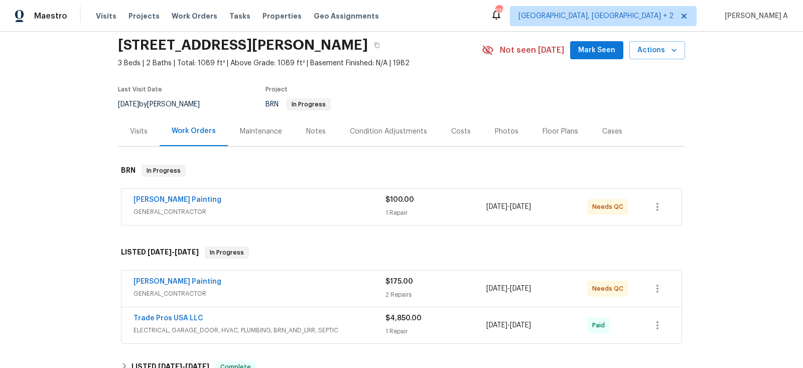
scroll to position [48, 0]
